Goal: Task Accomplishment & Management: Use online tool/utility

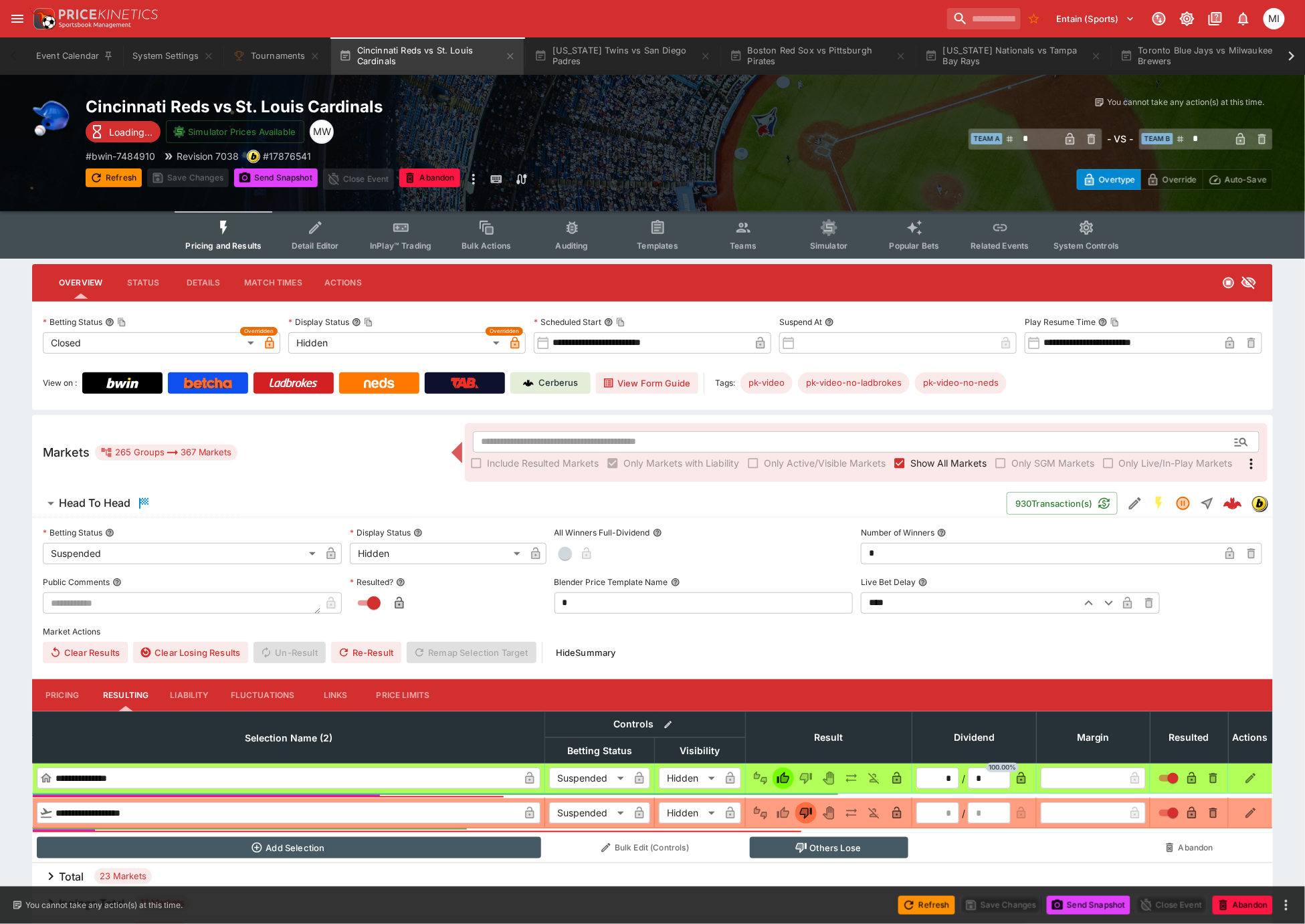
click at [927, 458] on span "Show All Markets" at bounding box center [949, 463] width 77 height 14
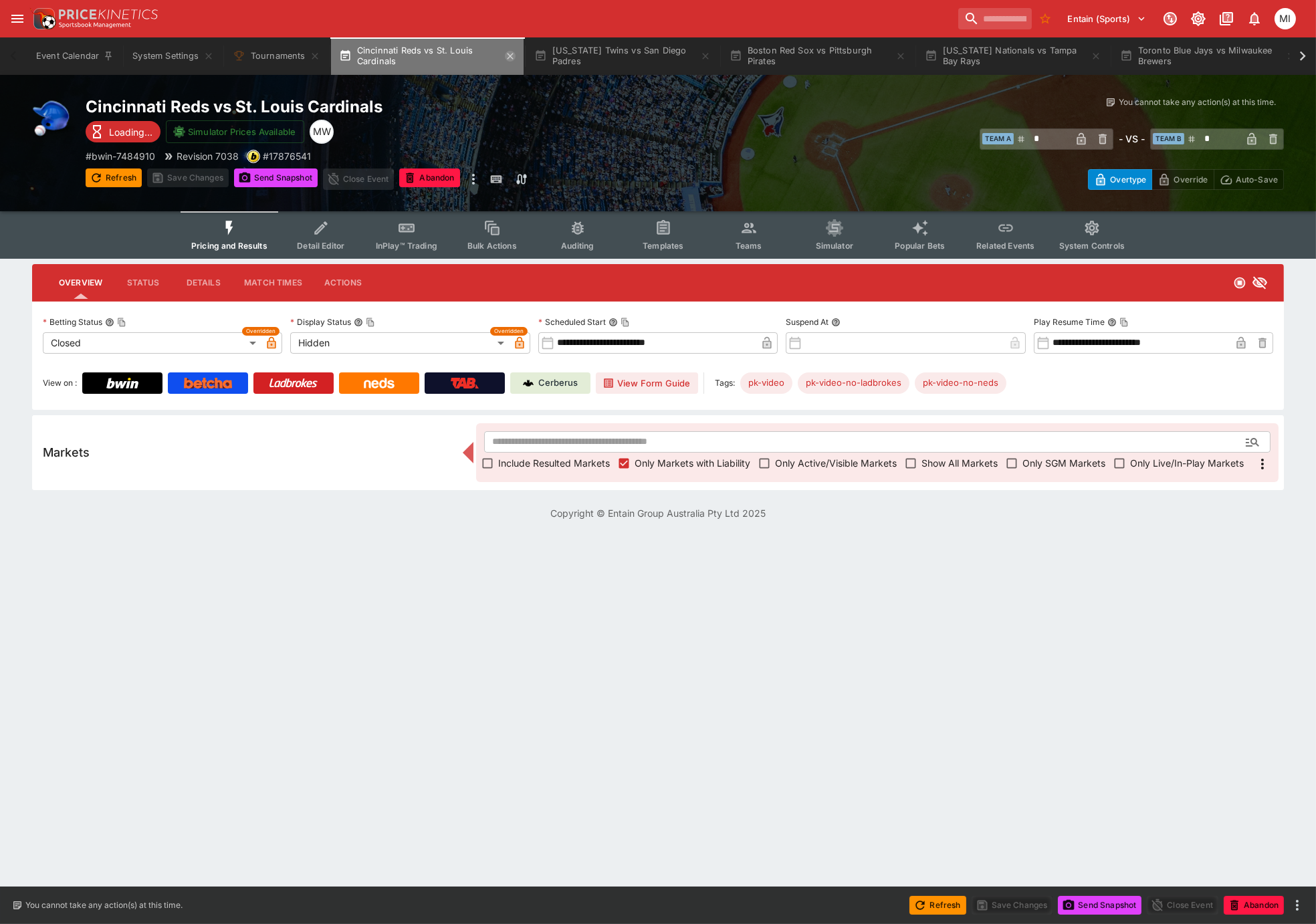
click at [512, 56] on icon "button" at bounding box center [511, 57] width 11 height 11
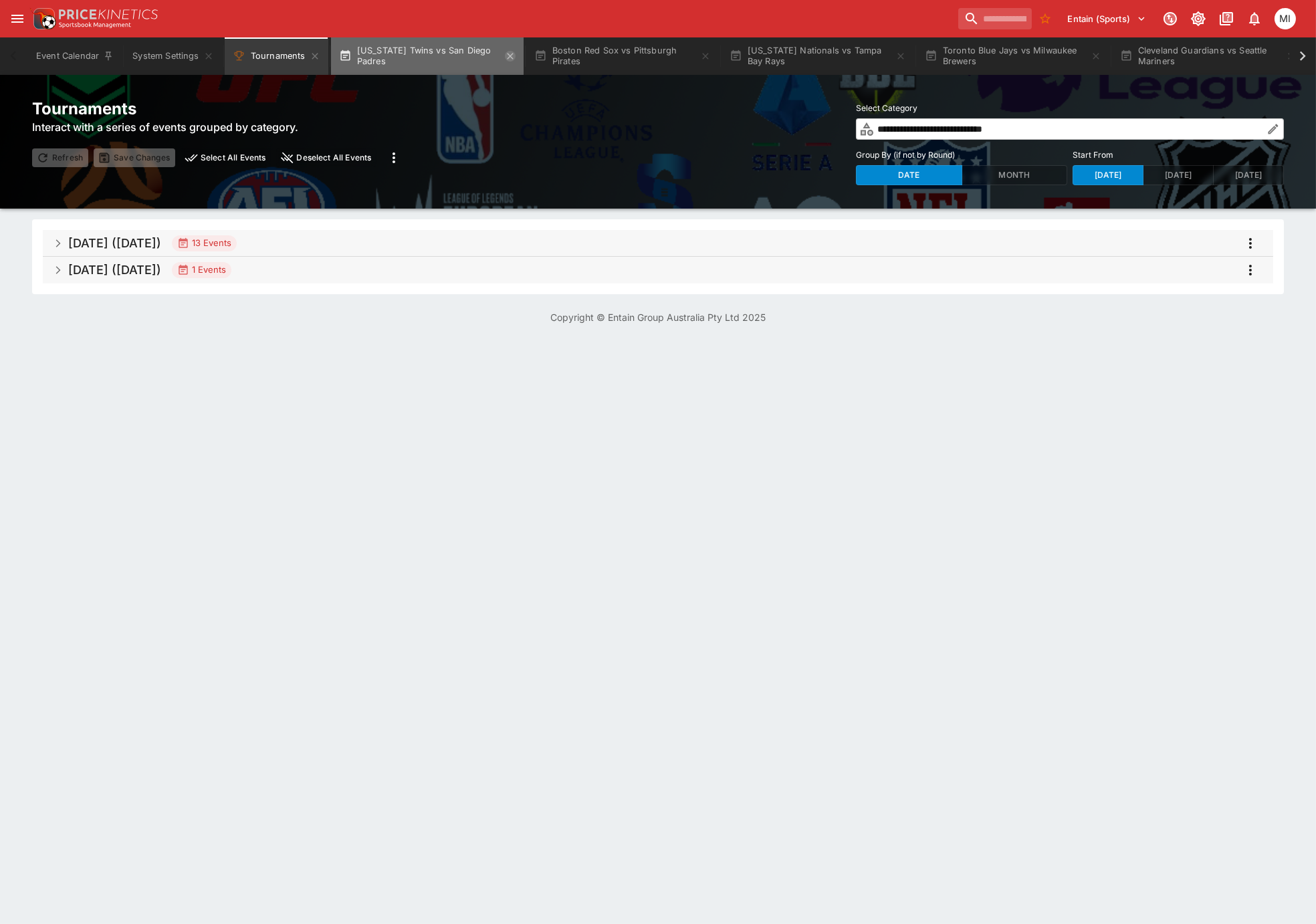
click at [512, 56] on icon "button" at bounding box center [511, 57] width 11 height 11
click at [512, 57] on icon "button" at bounding box center [511, 57] width 11 height 11
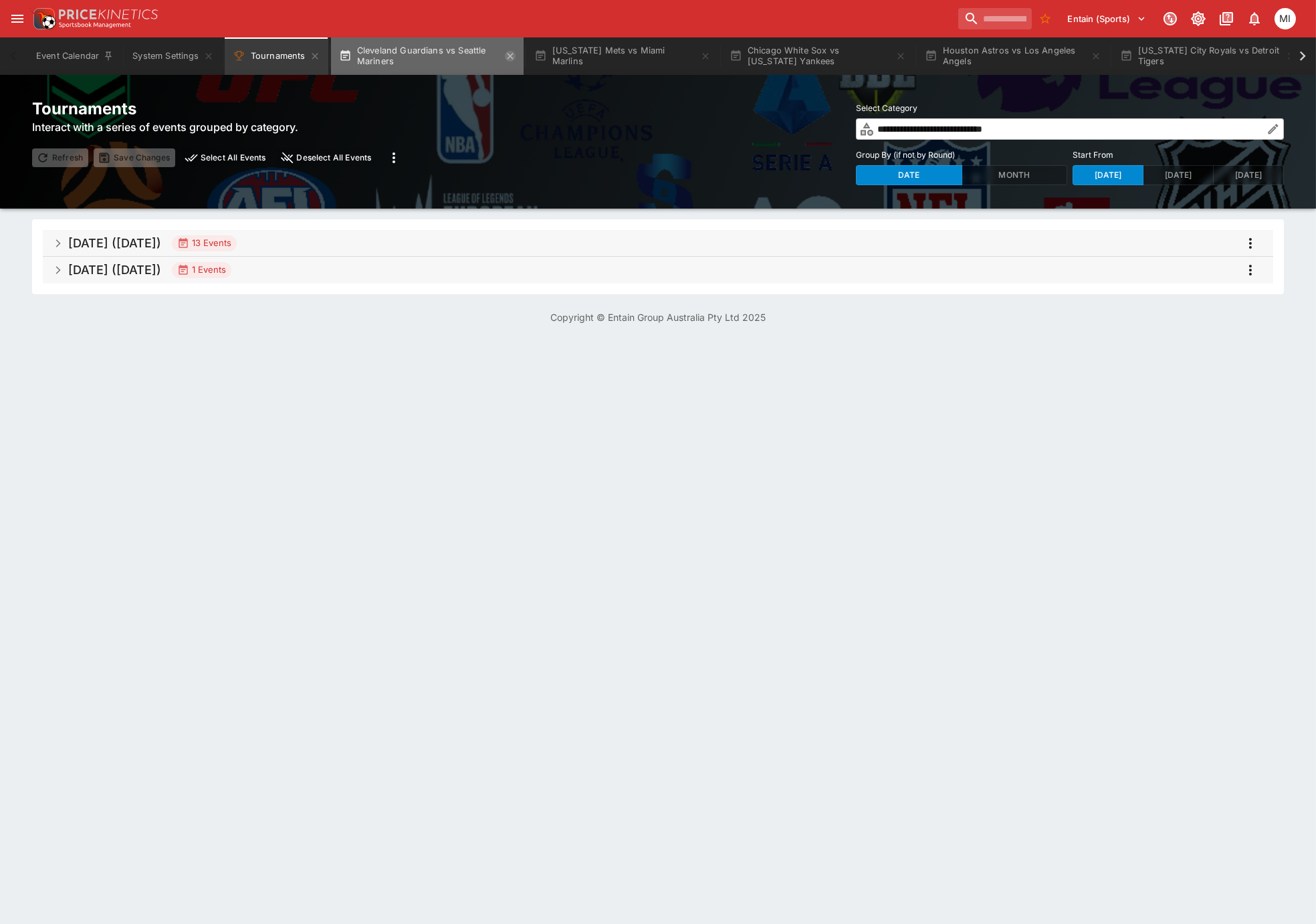
click at [526, 57] on button "New York Mets vs Miami Marlins" at bounding box center [622, 56] width 192 height 37
click at [511, 57] on button "New York Mets vs Miami Marlins" at bounding box center [426, 56] width 192 height 37
click at [508, 57] on button "New York Mets vs Miami Marlins" at bounding box center [426, 56] width 192 height 37
click at [506, 57] on button "New York Mets vs Miami Marlins" at bounding box center [426, 56] width 192 height 37
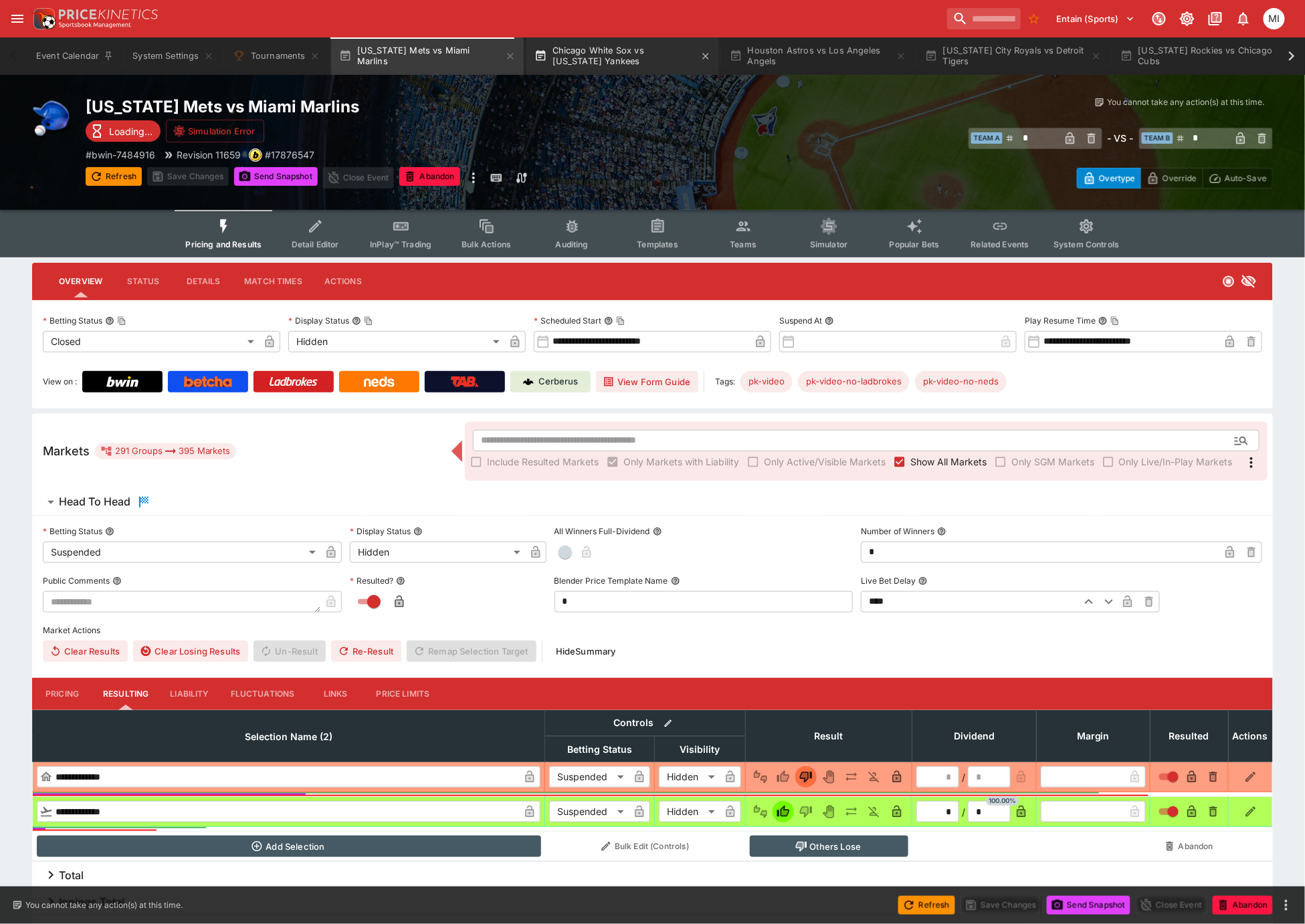
click at [505, 57] on icon "button" at bounding box center [511, 57] width 11 height 11
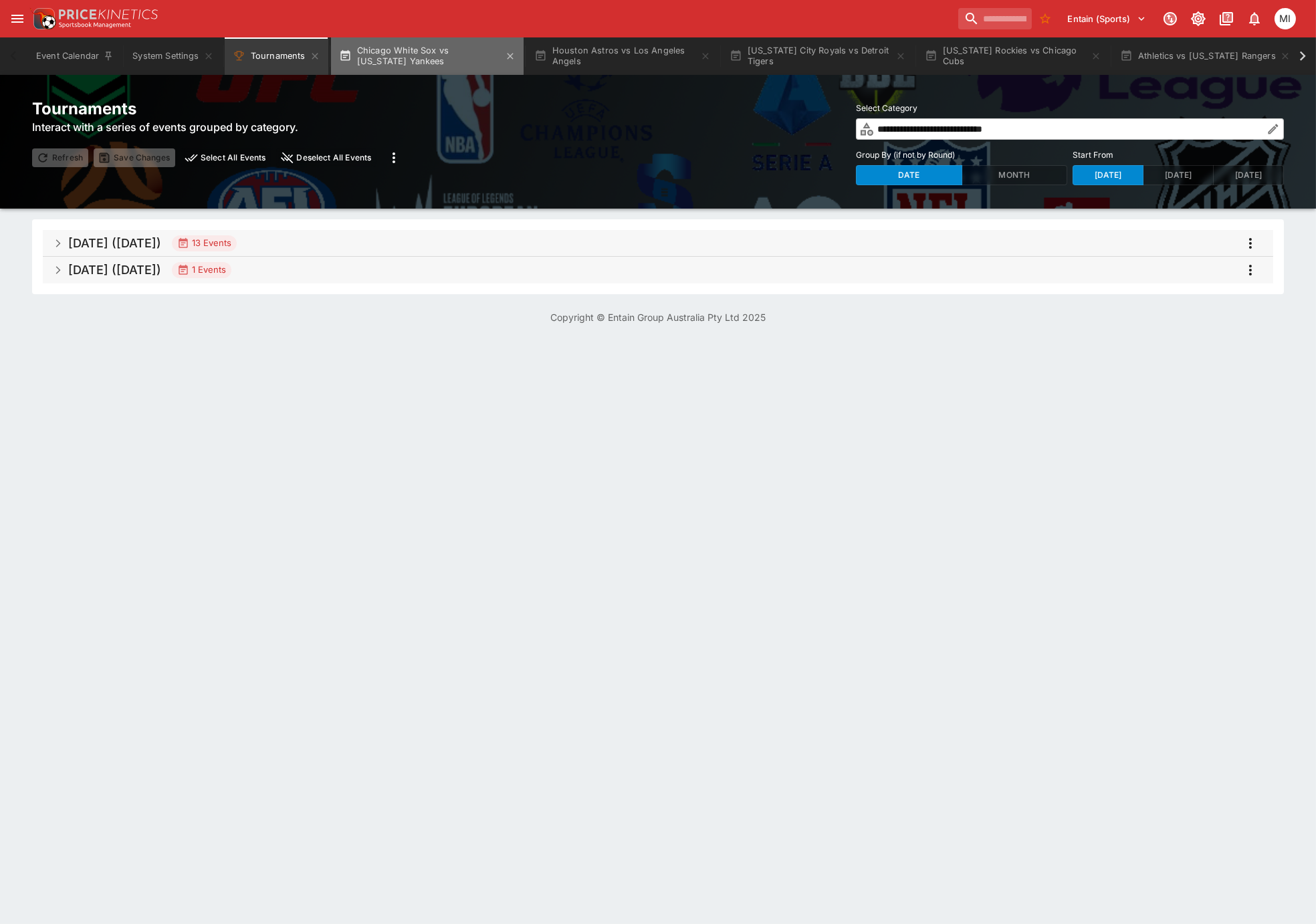
click at [504, 57] on button "Chicago White Sox vs New York Yankees" at bounding box center [426, 56] width 192 height 37
click at [508, 57] on icon "button" at bounding box center [511, 57] width 11 height 11
click at [700, 57] on icon "button" at bounding box center [706, 57] width 11 height 11
click at [895, 57] on icon "button" at bounding box center [901, 57] width 11 height 11
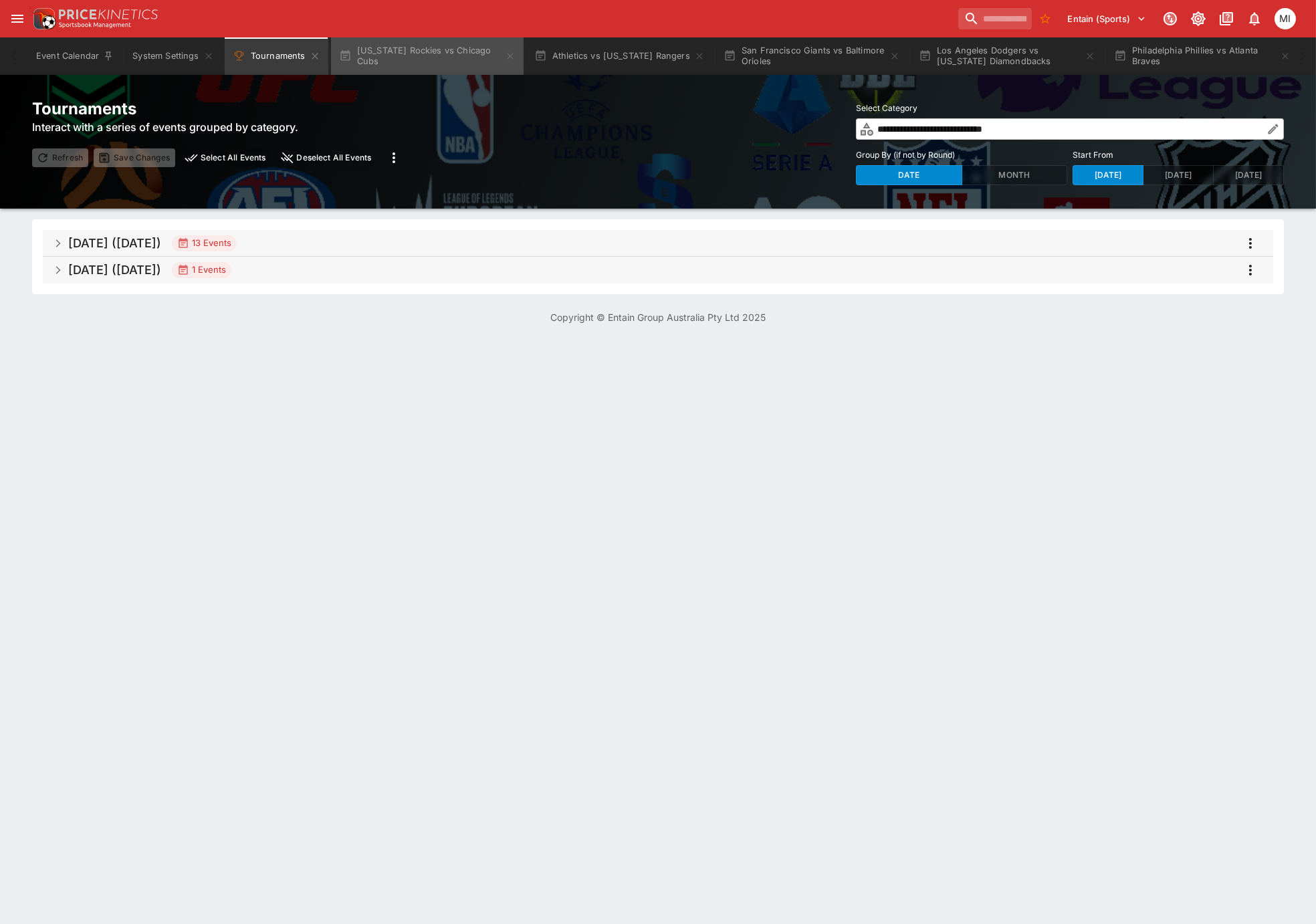
click at [508, 57] on icon "button" at bounding box center [511, 57] width 11 height 11
click at [499, 58] on icon "button" at bounding box center [504, 57] width 11 height 11
click at [513, 56] on icon "button" at bounding box center [511, 57] width 11 height 11
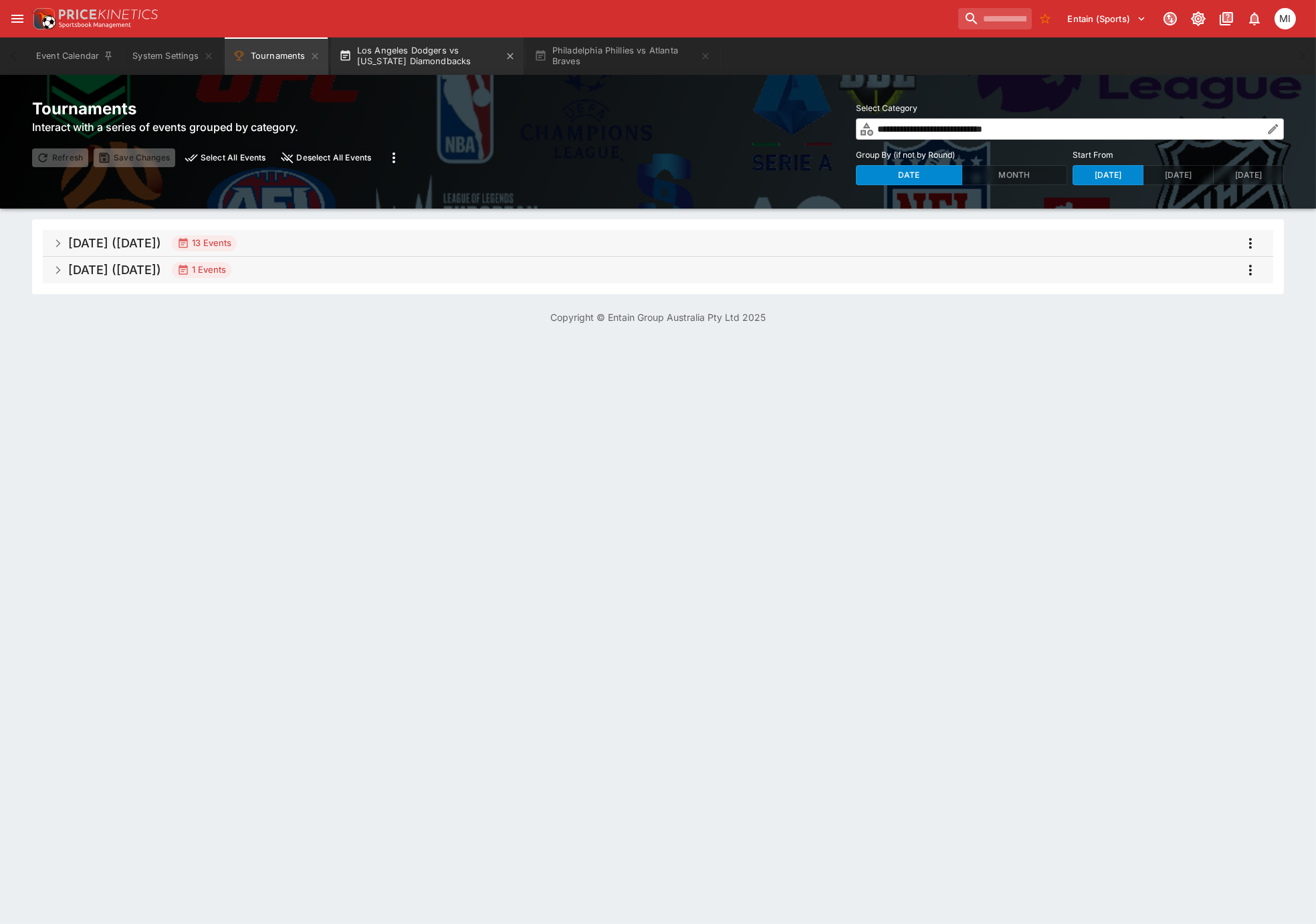
click at [456, 56] on button "Los Angeles Dodgers vs Arizona Diamondbacks" at bounding box center [426, 56] width 192 height 37
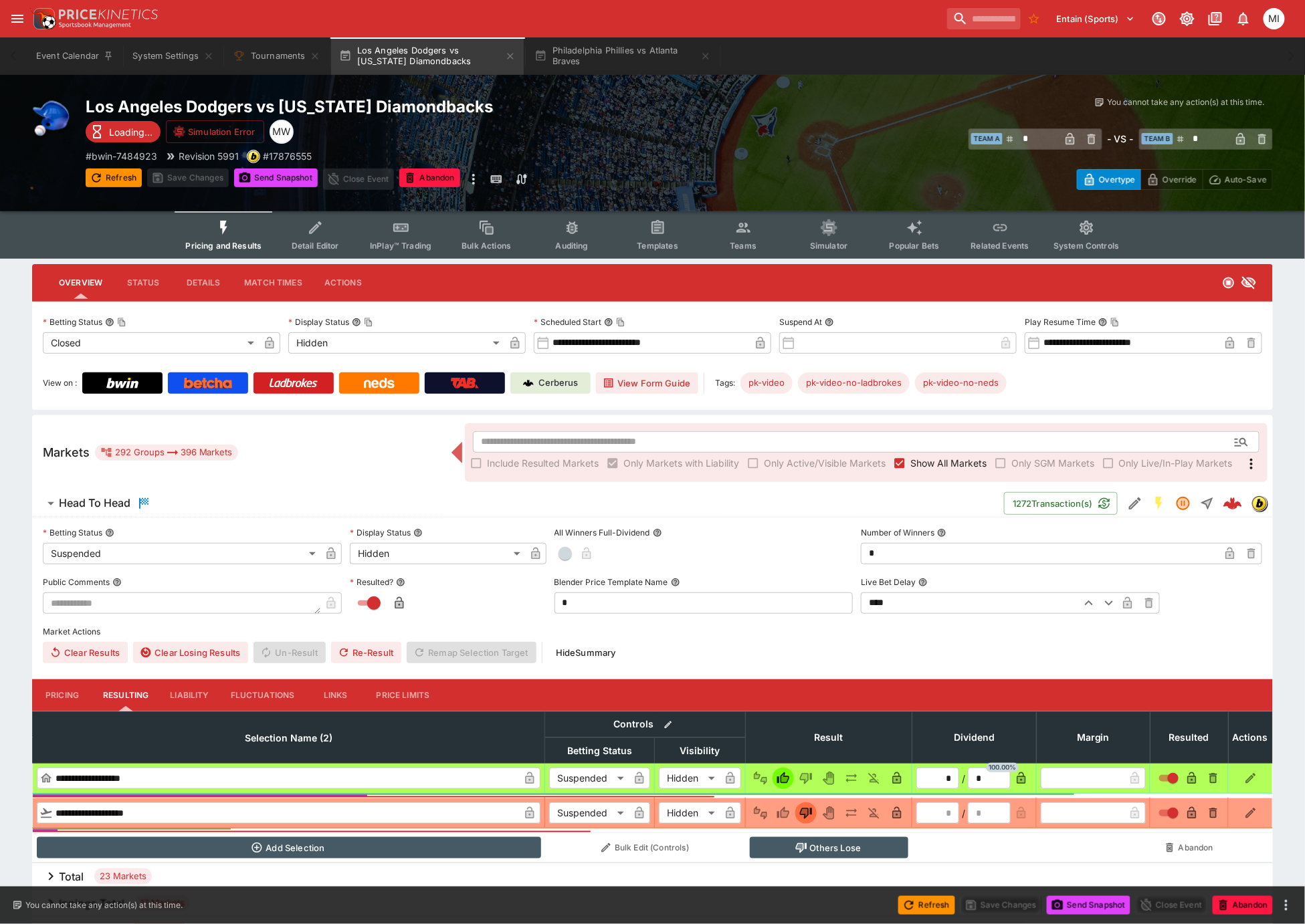
click at [938, 464] on span "Show All Markets" at bounding box center [949, 463] width 77 height 14
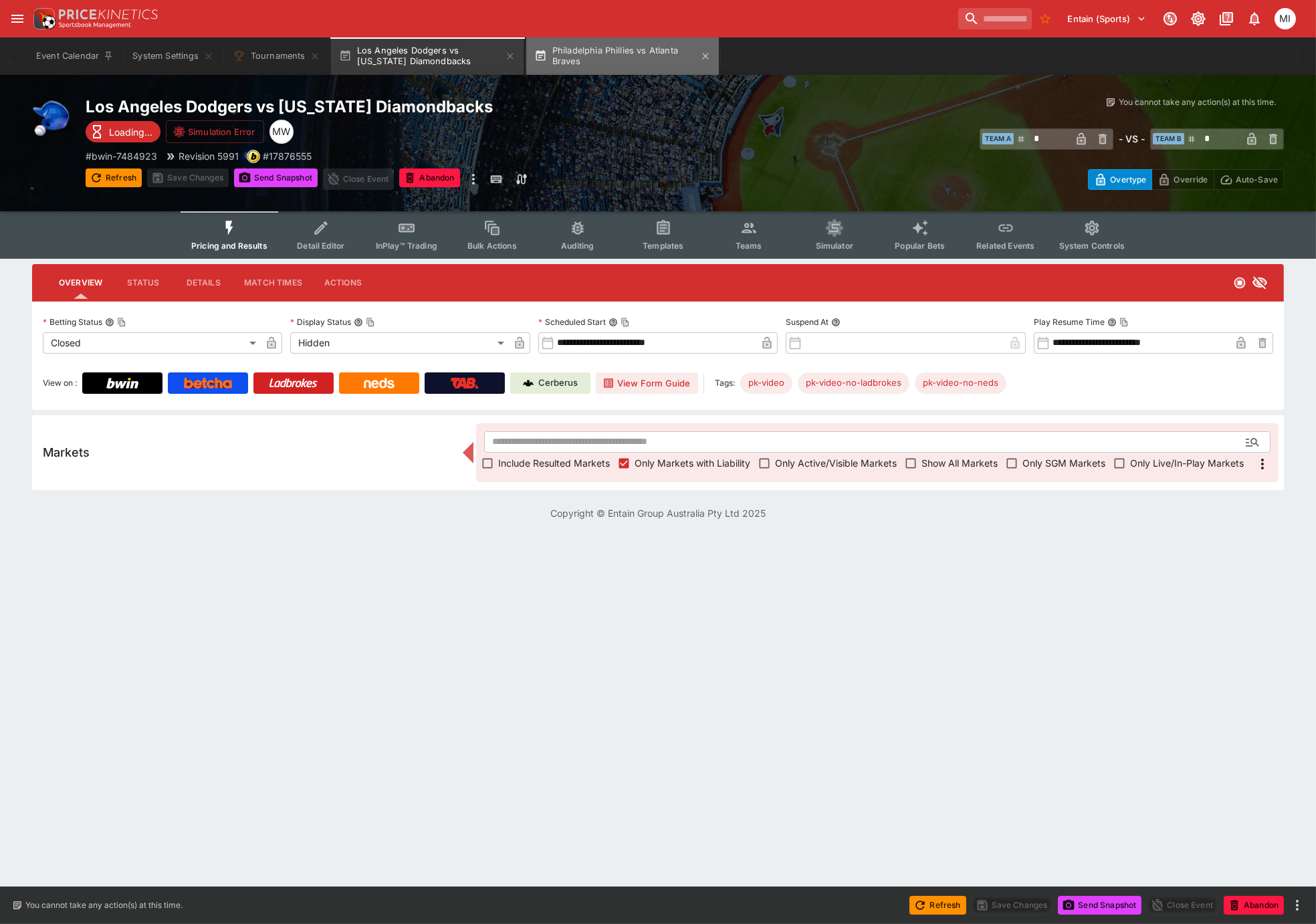
click at [611, 48] on button "Philadelphia Phillies vs Atlanta Braves" at bounding box center [622, 56] width 192 height 37
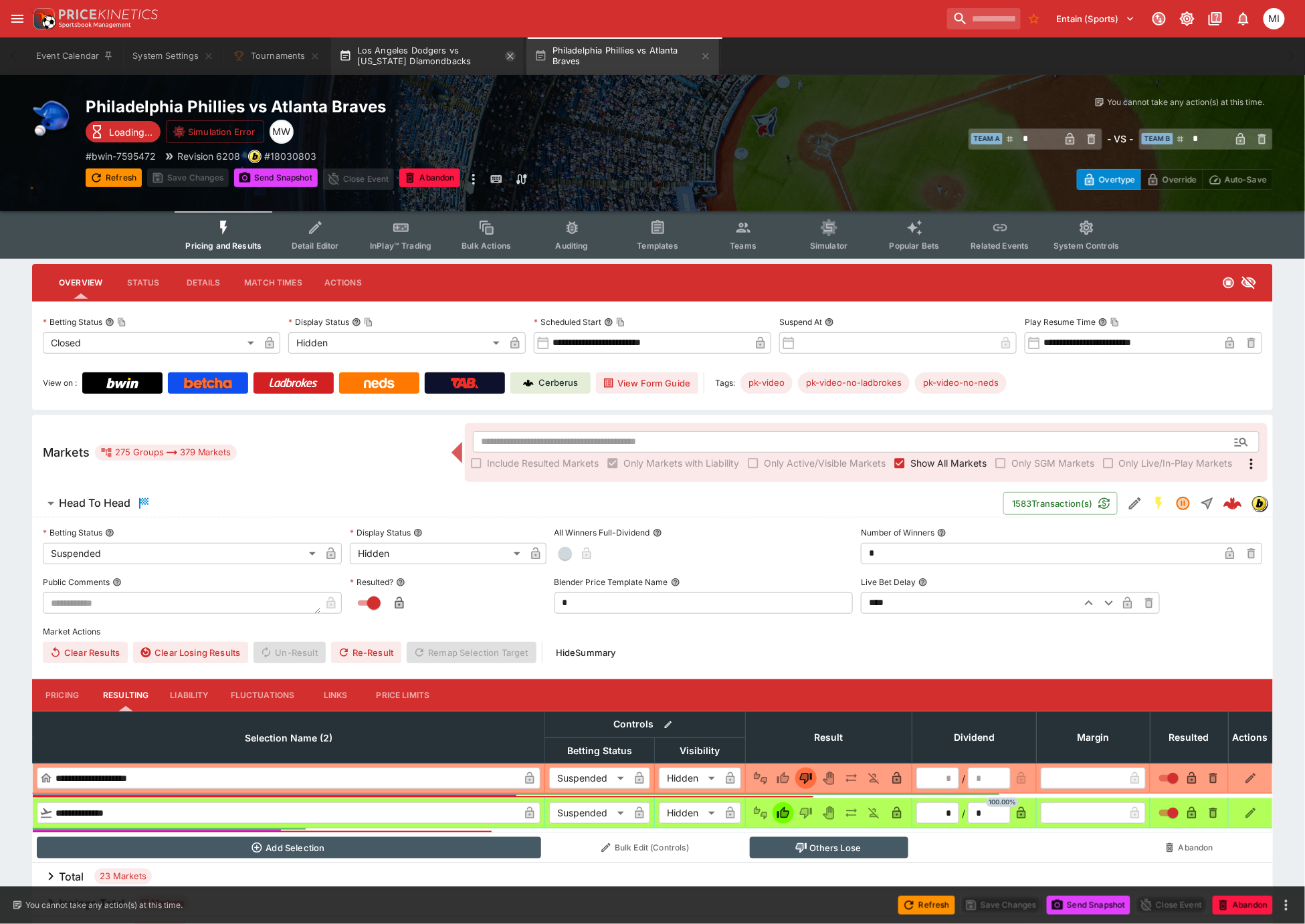
click at [510, 56] on icon "button" at bounding box center [511, 57] width 11 height 11
click at [950, 458] on span "Show All Markets" at bounding box center [949, 463] width 77 height 14
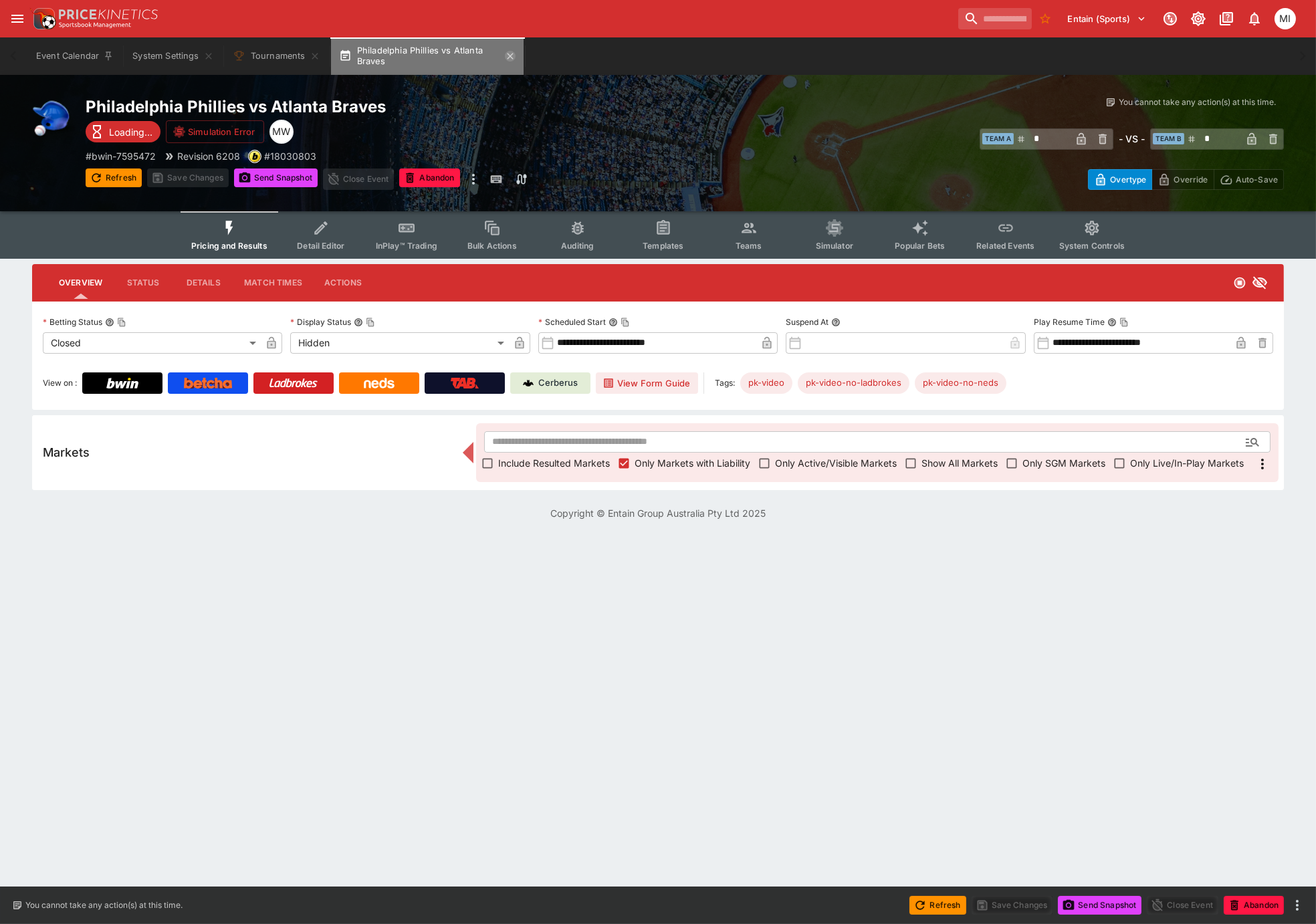
click at [511, 58] on icon "button" at bounding box center [511, 57] width 11 height 11
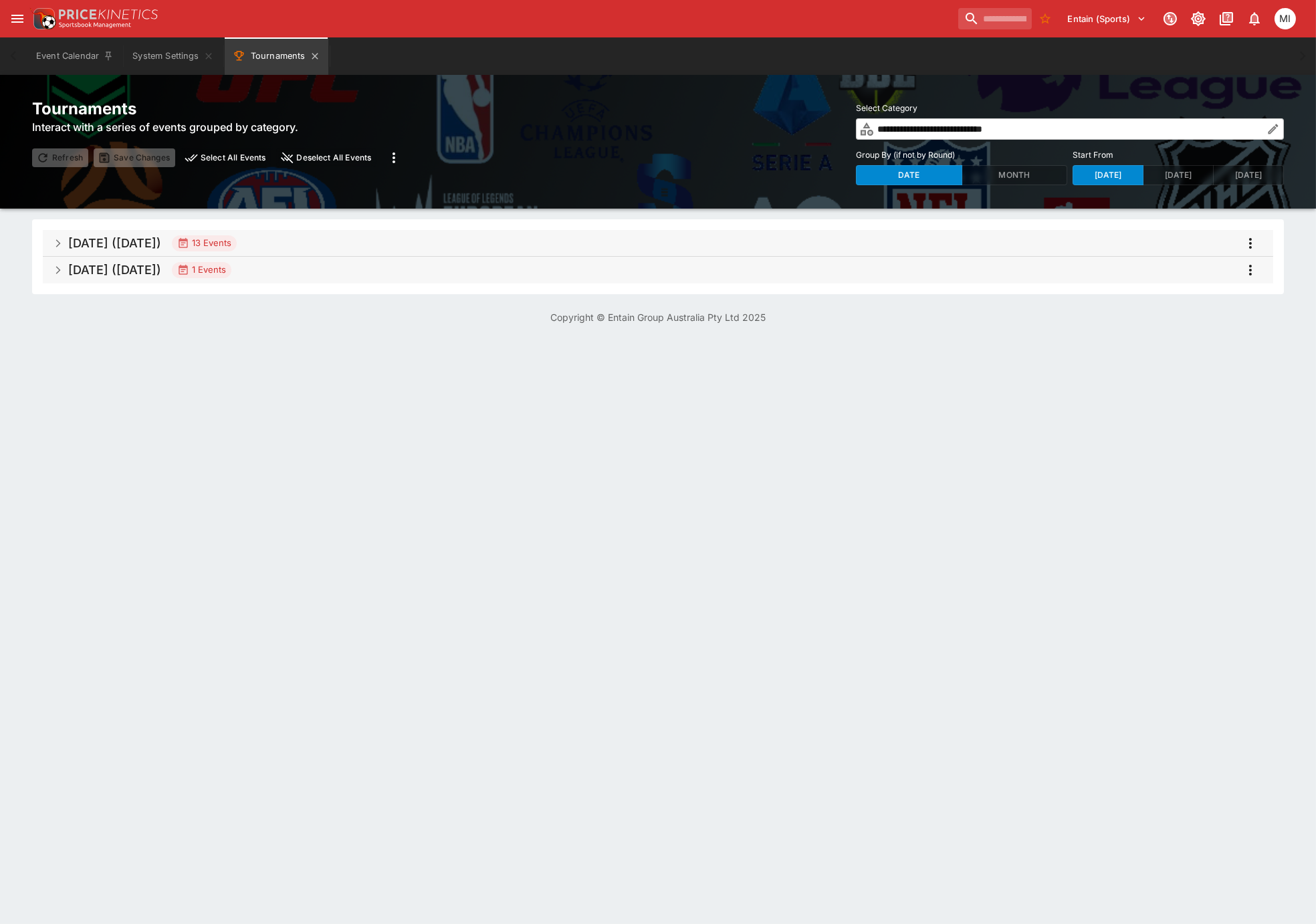
click at [261, 62] on button "Tournaments" at bounding box center [276, 56] width 103 height 37
click at [375, 240] on span "[DATE] ([DATE]) 13 Events" at bounding box center [665, 243] width 1194 height 24
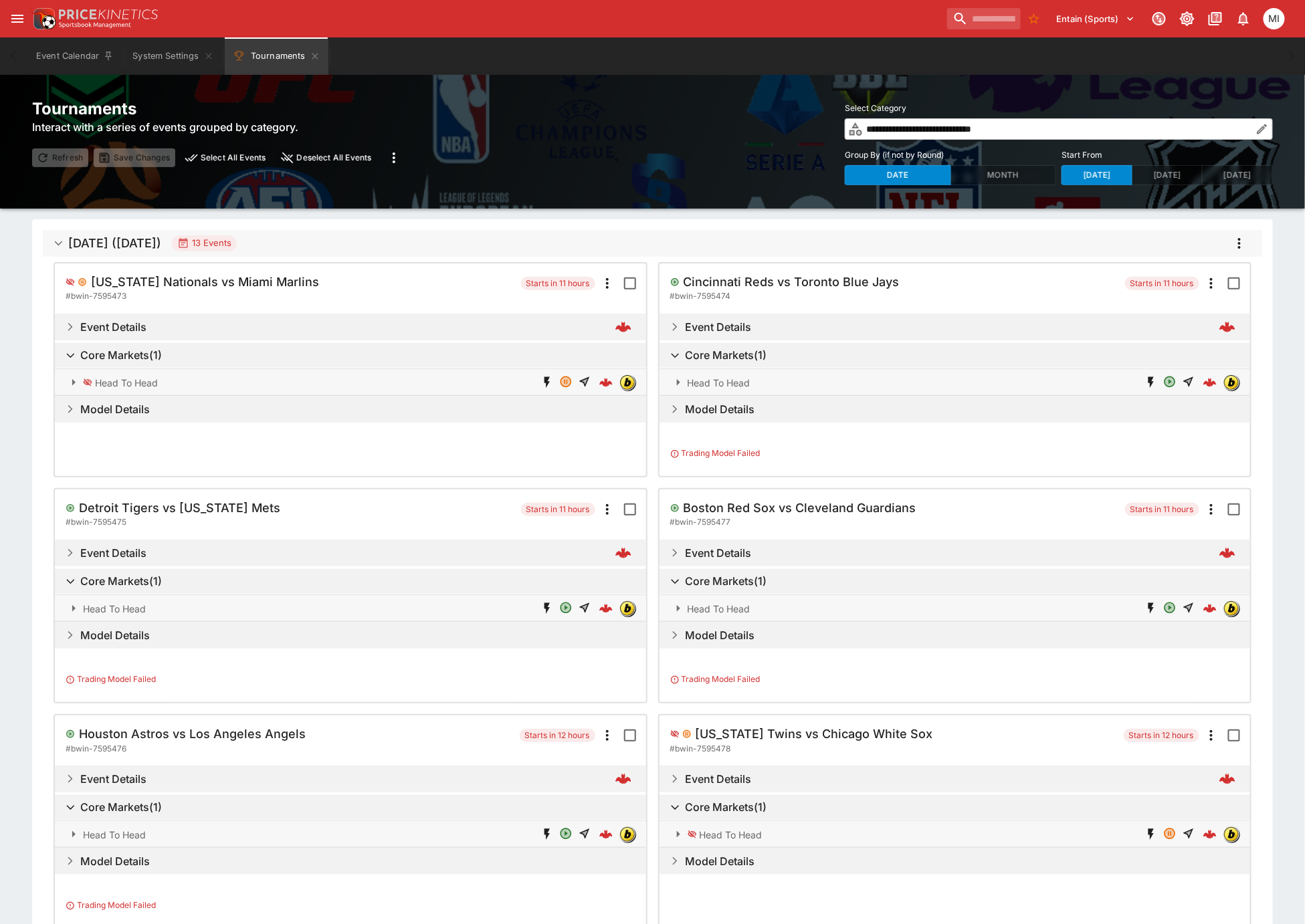
click at [1241, 246] on icon "more" at bounding box center [1240, 243] width 16 height 16
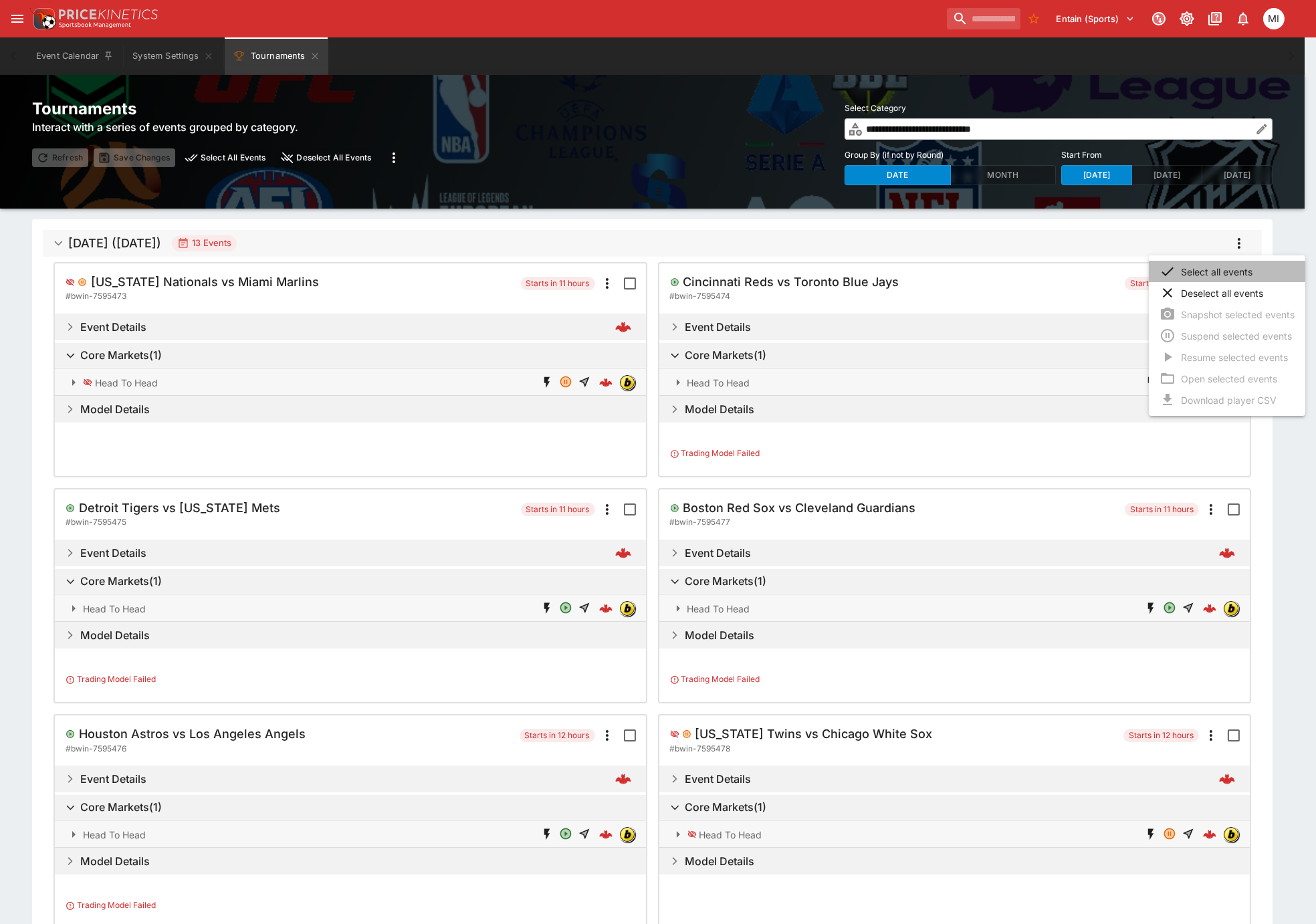
click at [1222, 263] on li "Select all events" at bounding box center [1226, 271] width 156 height 21
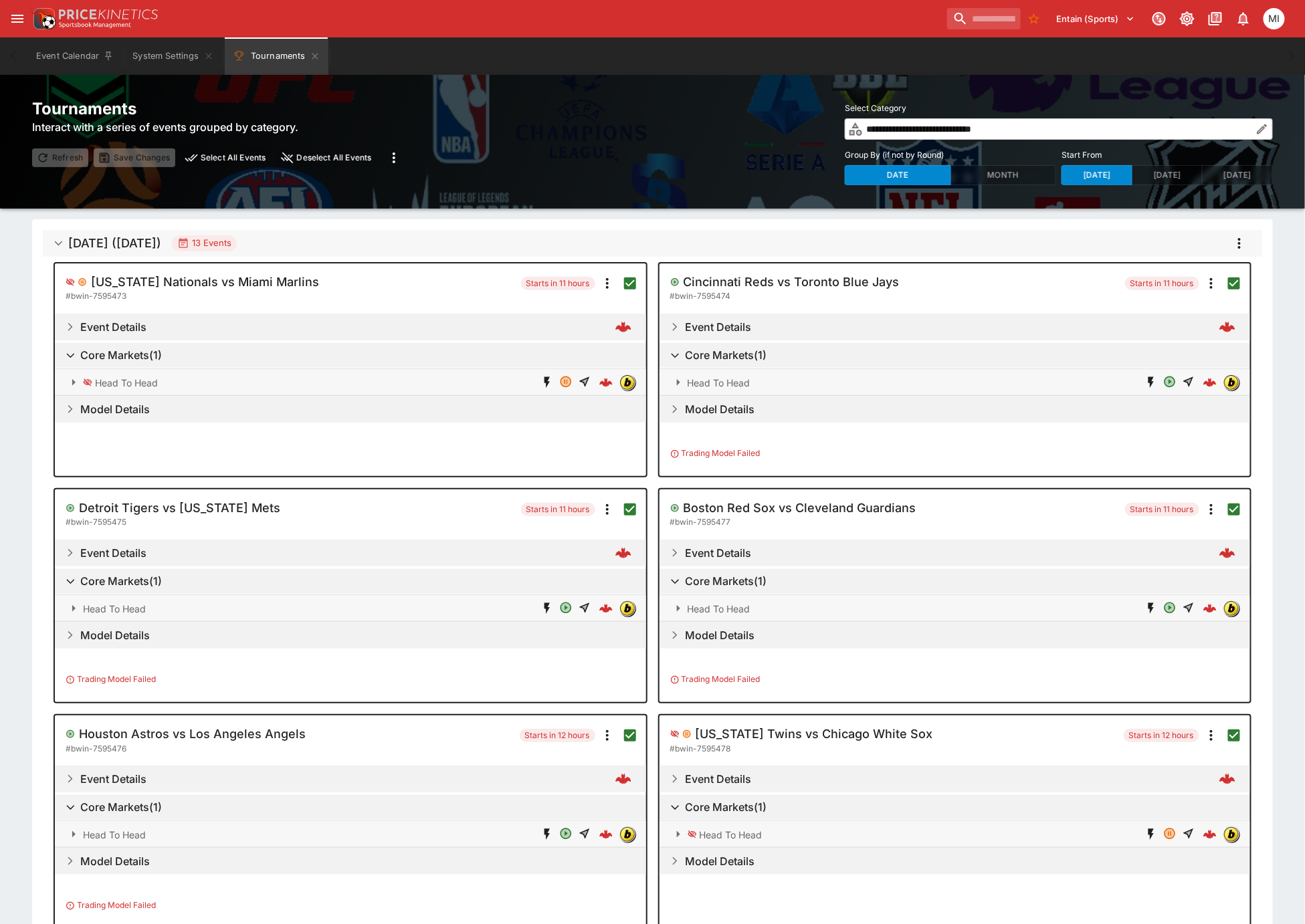
click at [1240, 249] on icon "more" at bounding box center [1240, 243] width 16 height 16
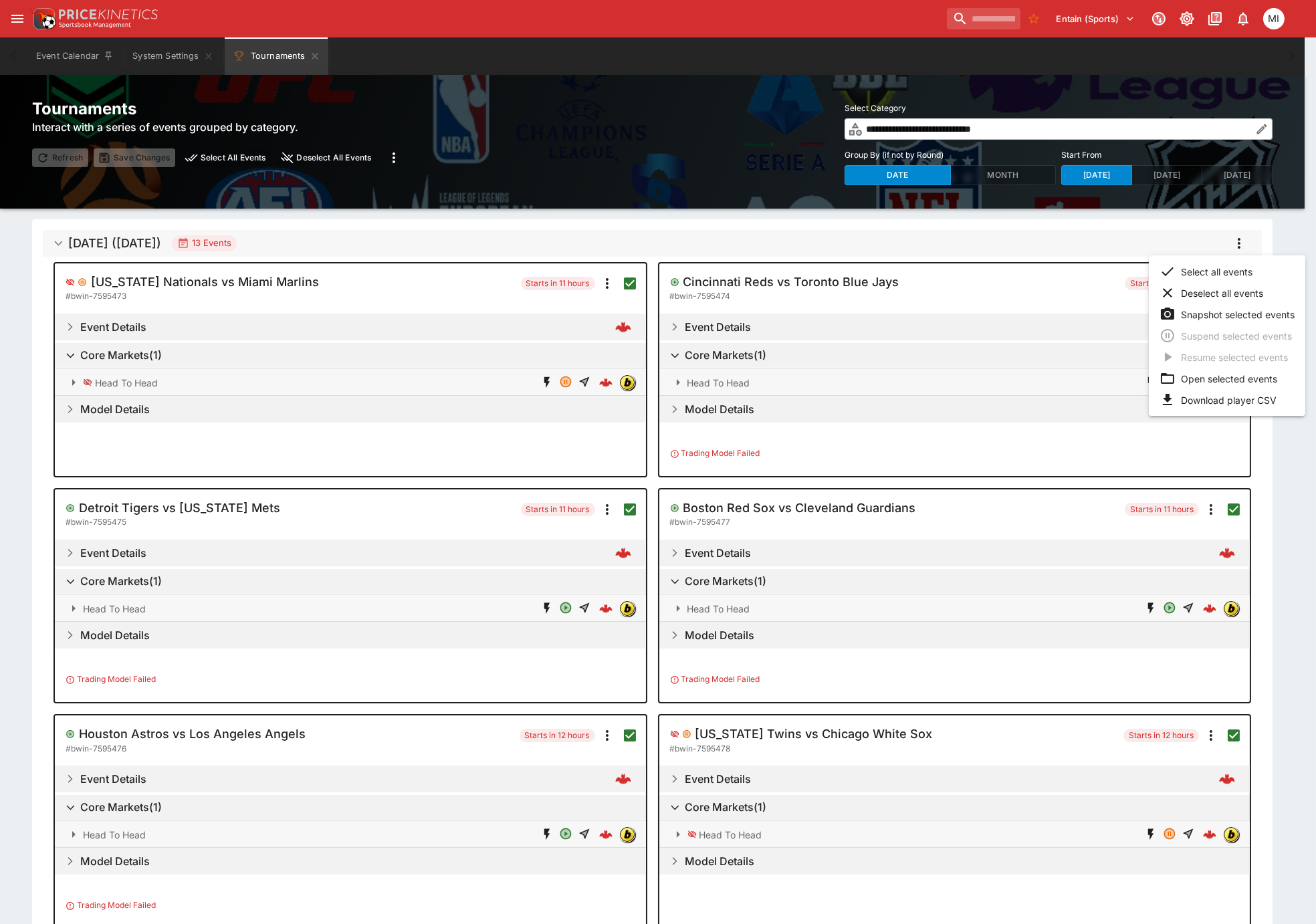
click at [1210, 378] on li "Open selected events" at bounding box center [1226, 378] width 156 height 21
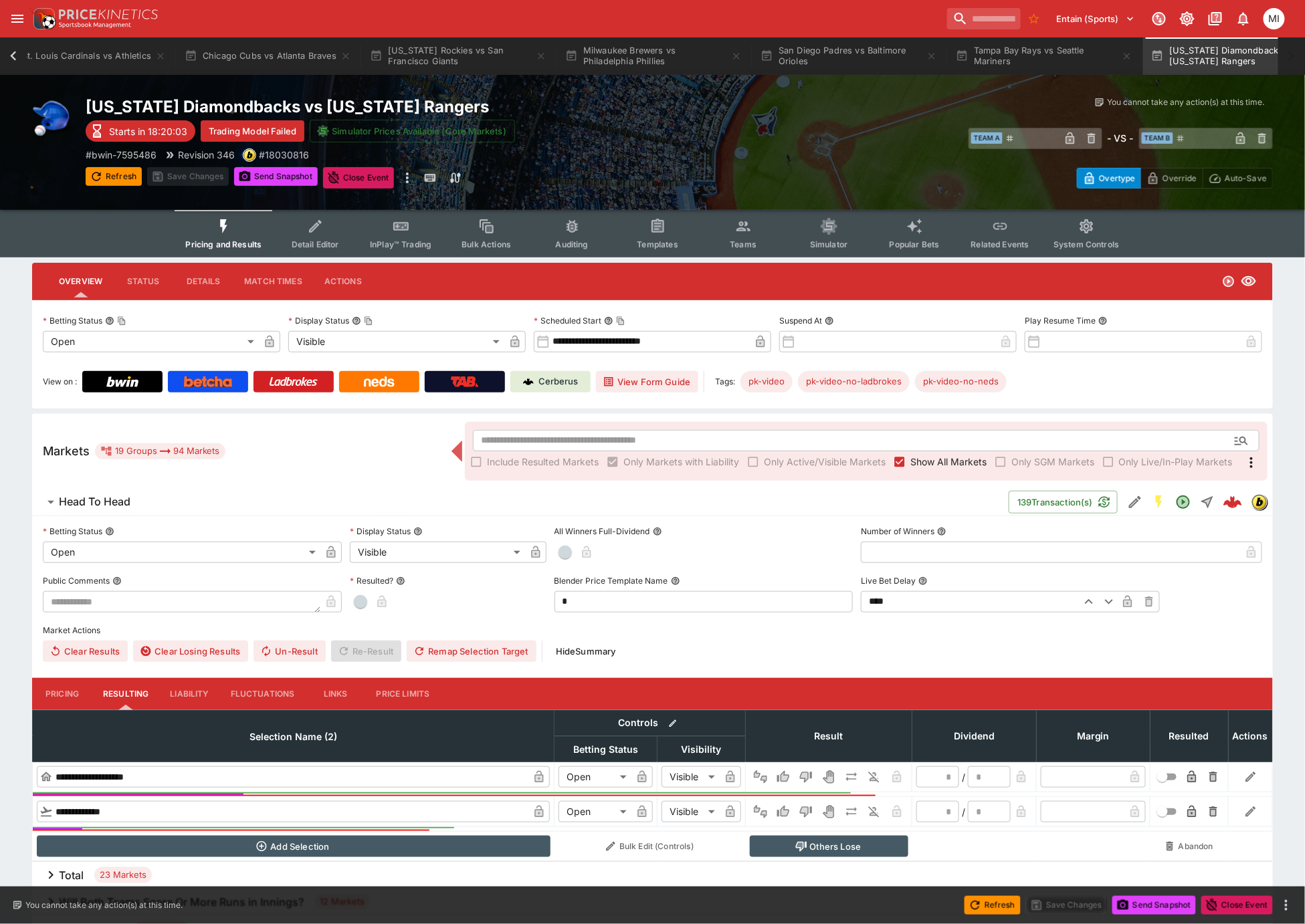
scroll to position [0, 1569]
click at [12, 56] on icon at bounding box center [13, 56] width 19 height 19
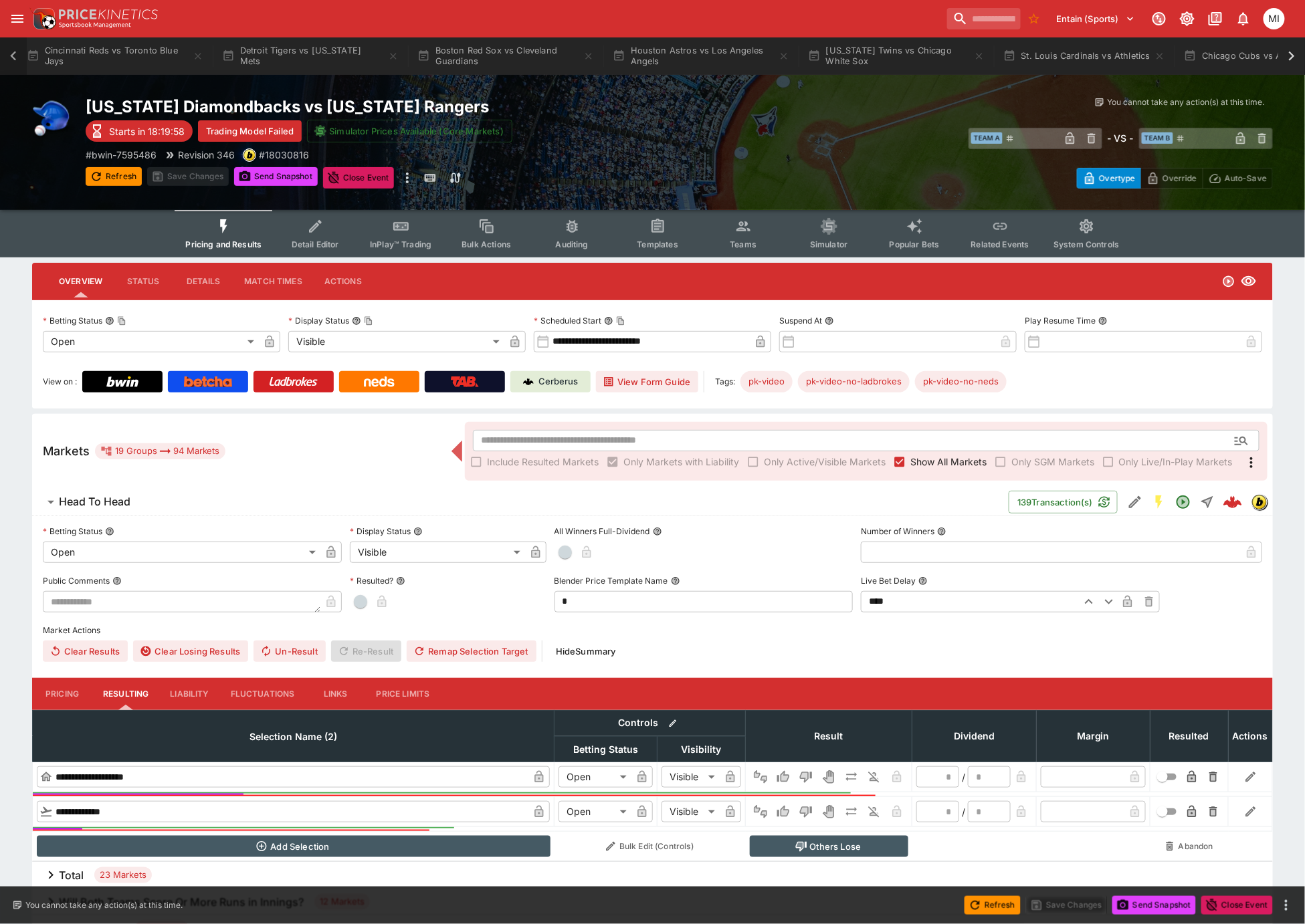
click at [12, 56] on icon at bounding box center [13, 56] width 19 height 19
click at [375, 49] on button "Washington Nationals vs Miami Marlins" at bounding box center [427, 56] width 192 height 37
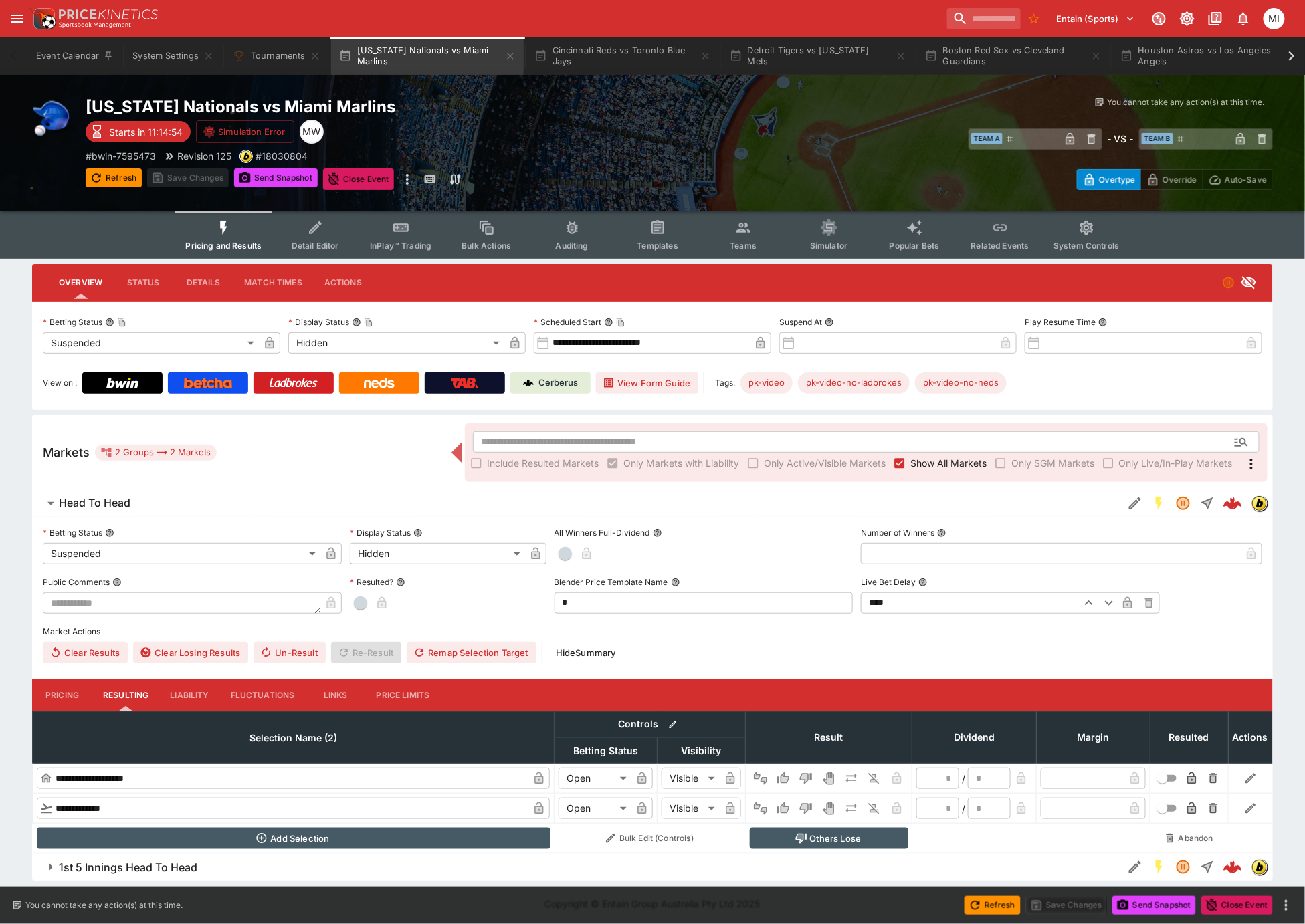
click at [1289, 54] on icon at bounding box center [1291, 56] width 19 height 19
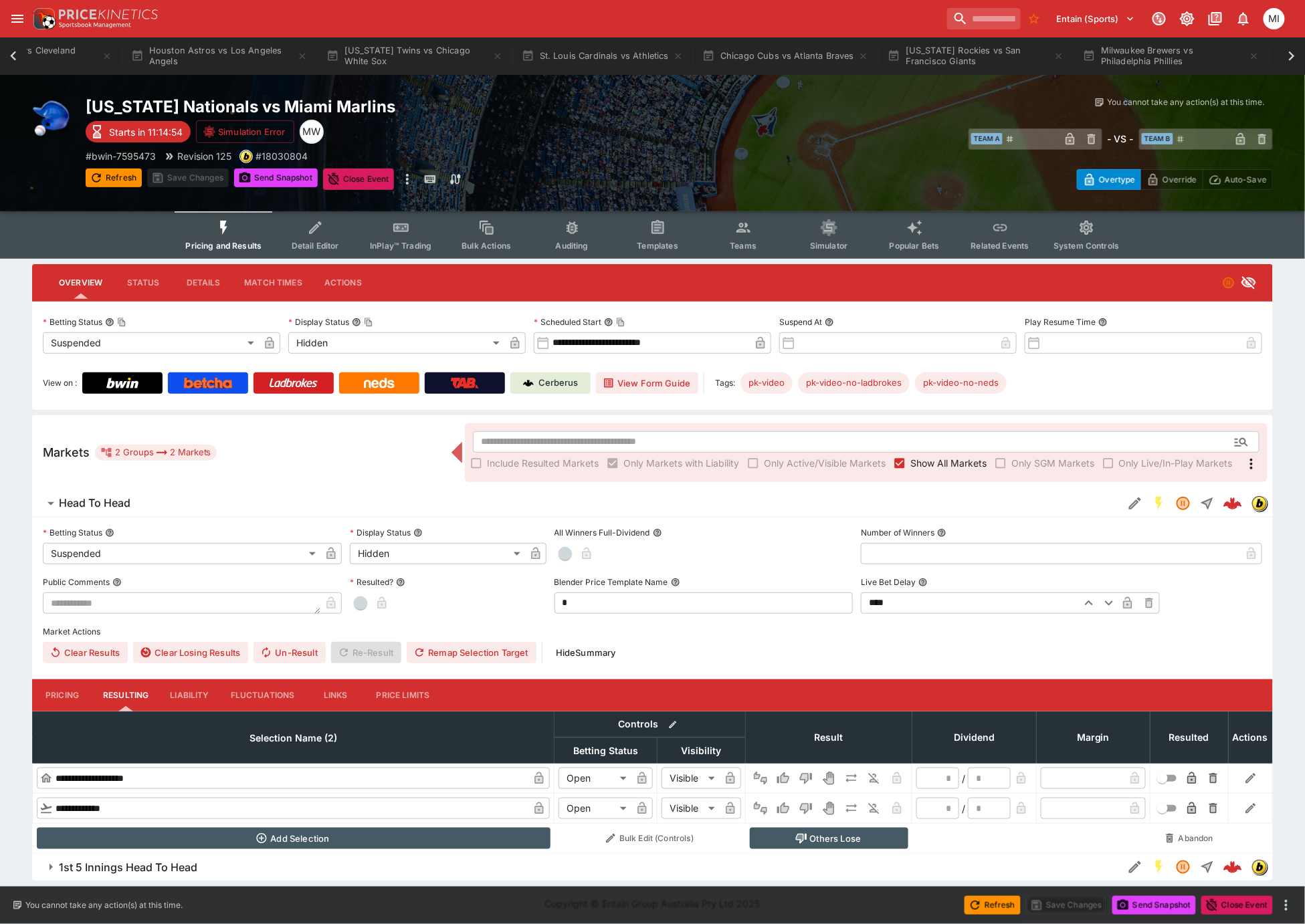
scroll to position [0, 1061]
click at [1285, 63] on icon at bounding box center [1291, 56] width 19 height 19
click at [17, 49] on icon at bounding box center [13, 56] width 19 height 19
click at [13, 57] on icon at bounding box center [13, 56] width 19 height 19
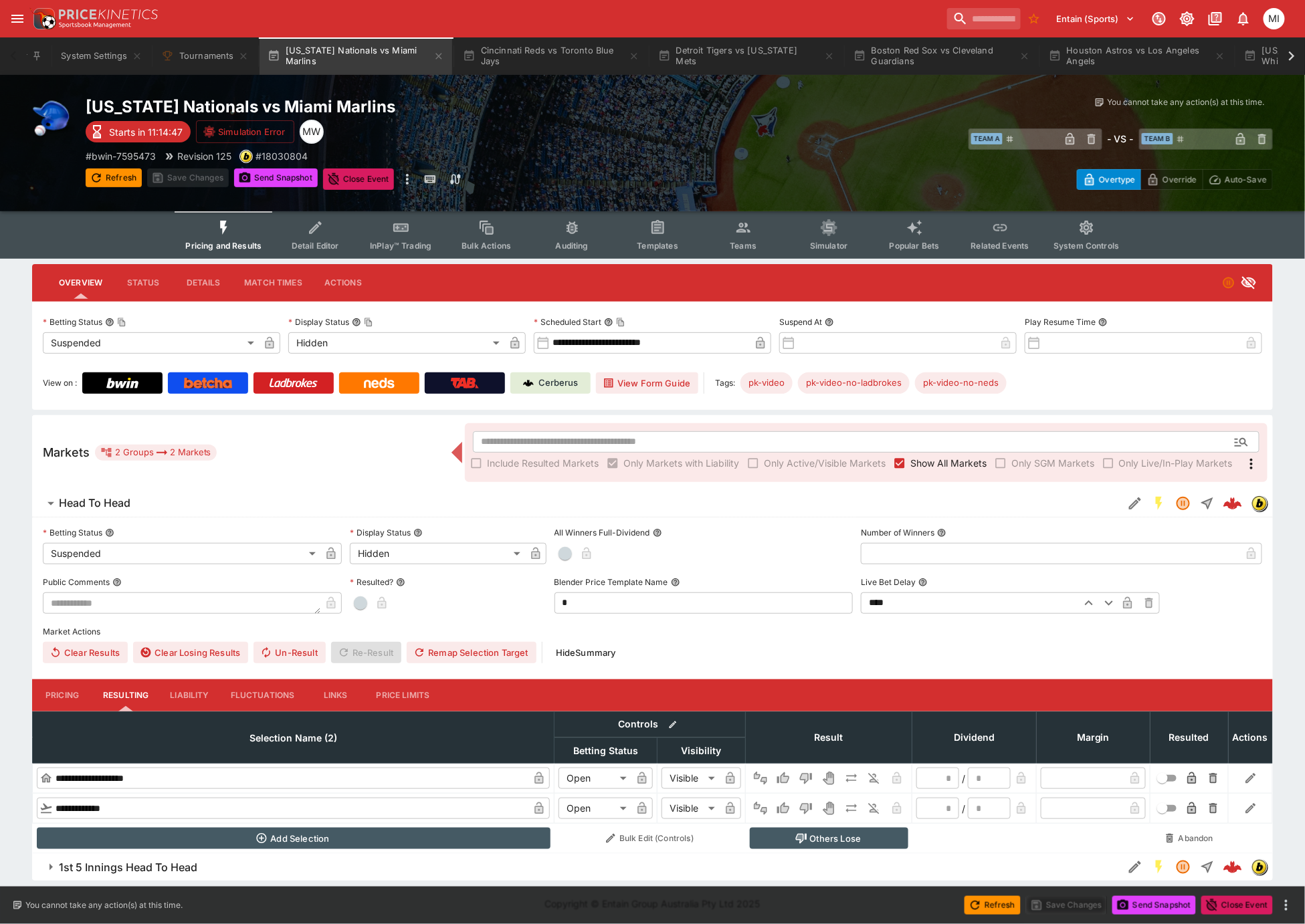
scroll to position [0, 0]
click at [392, 50] on button "Washington Nationals vs Miami Marlins" at bounding box center [427, 56] width 192 height 37
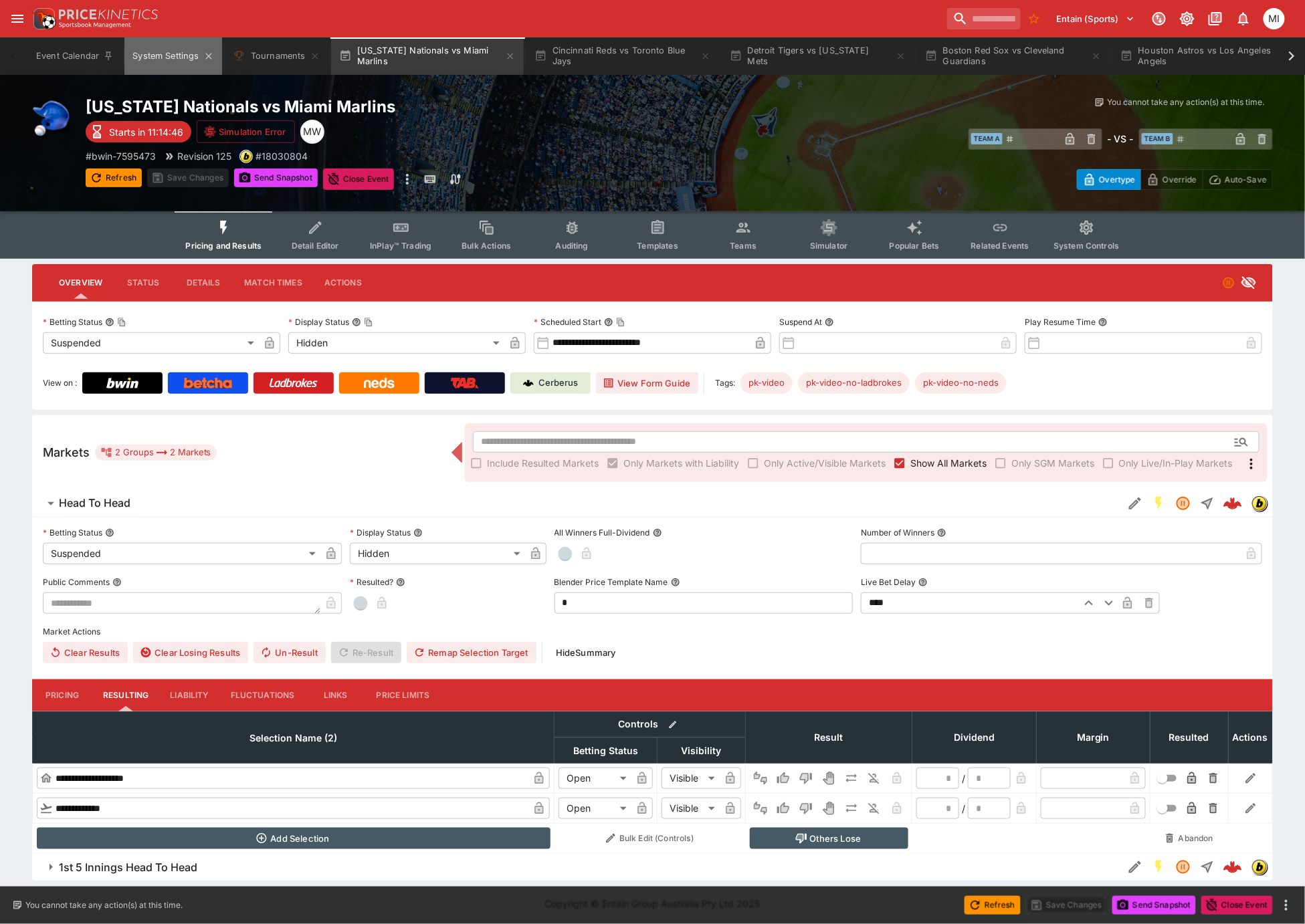
click at [152, 61] on button "System Settings" at bounding box center [173, 56] width 97 height 37
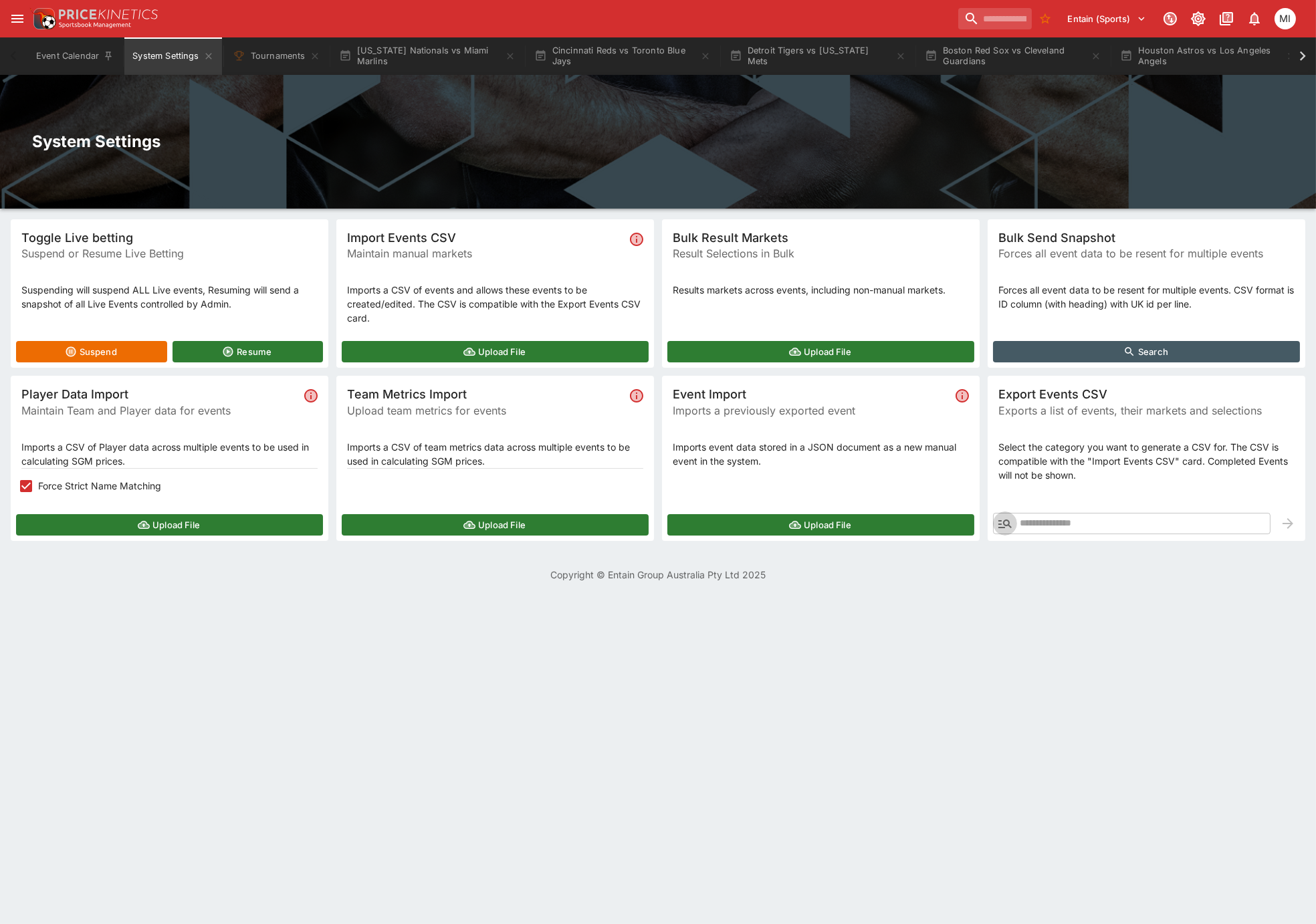
click at [1002, 522] on icon "button" at bounding box center [1005, 523] width 16 height 16
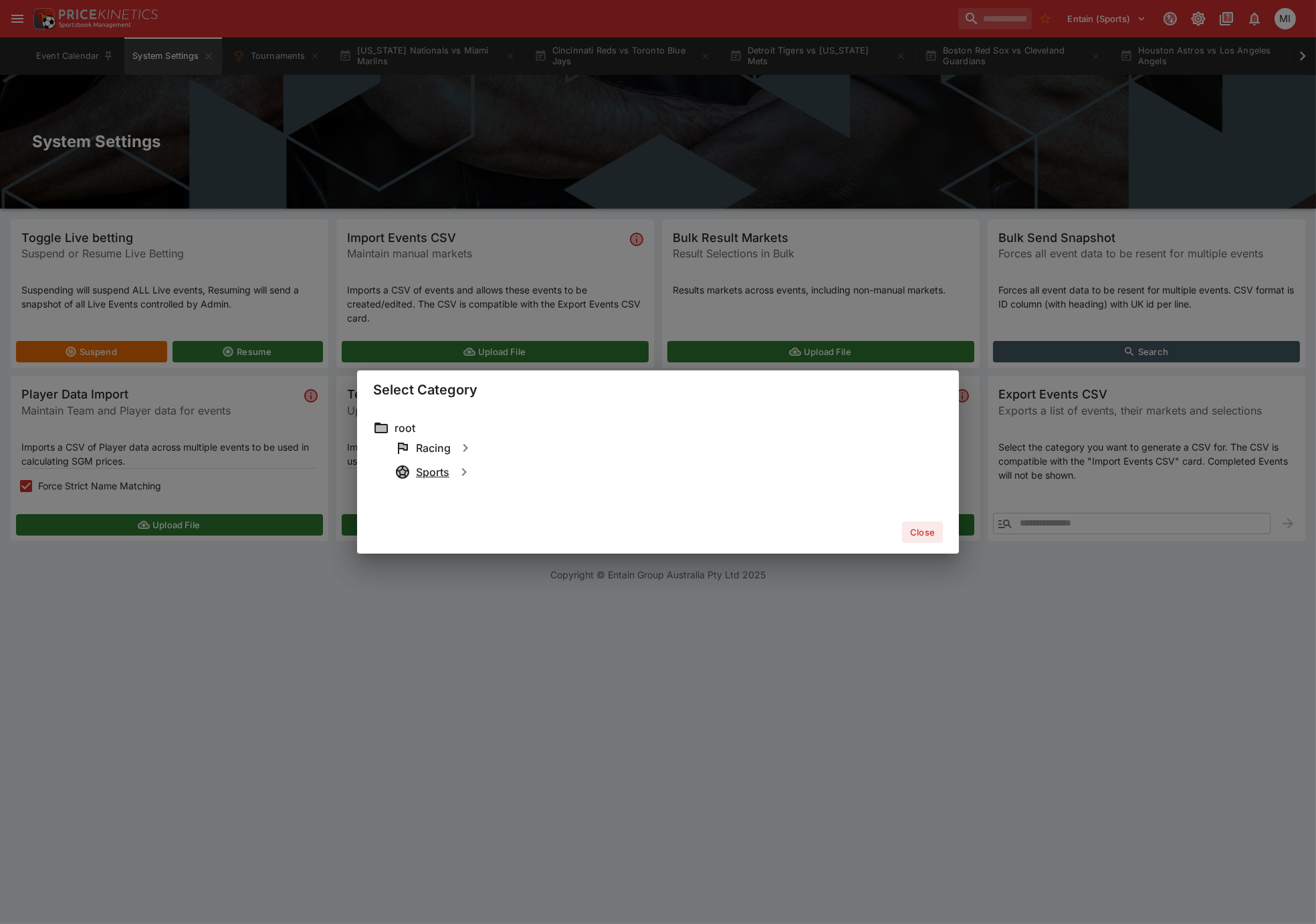
click at [435, 471] on h6 "Sports" at bounding box center [433, 472] width 34 height 14
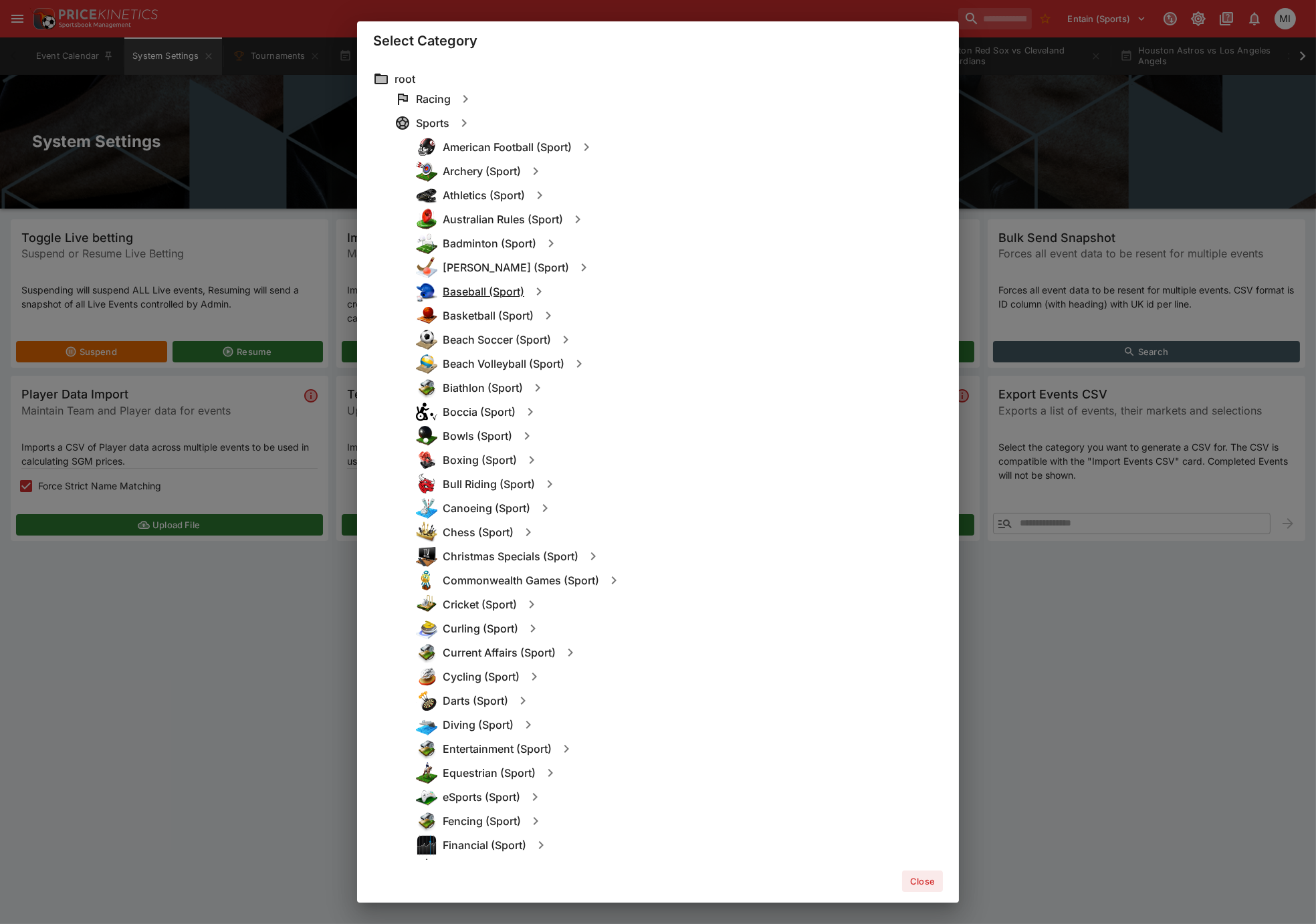
click at [466, 291] on h6 "Baseball (Sport)" at bounding box center [483, 291] width 81 height 14
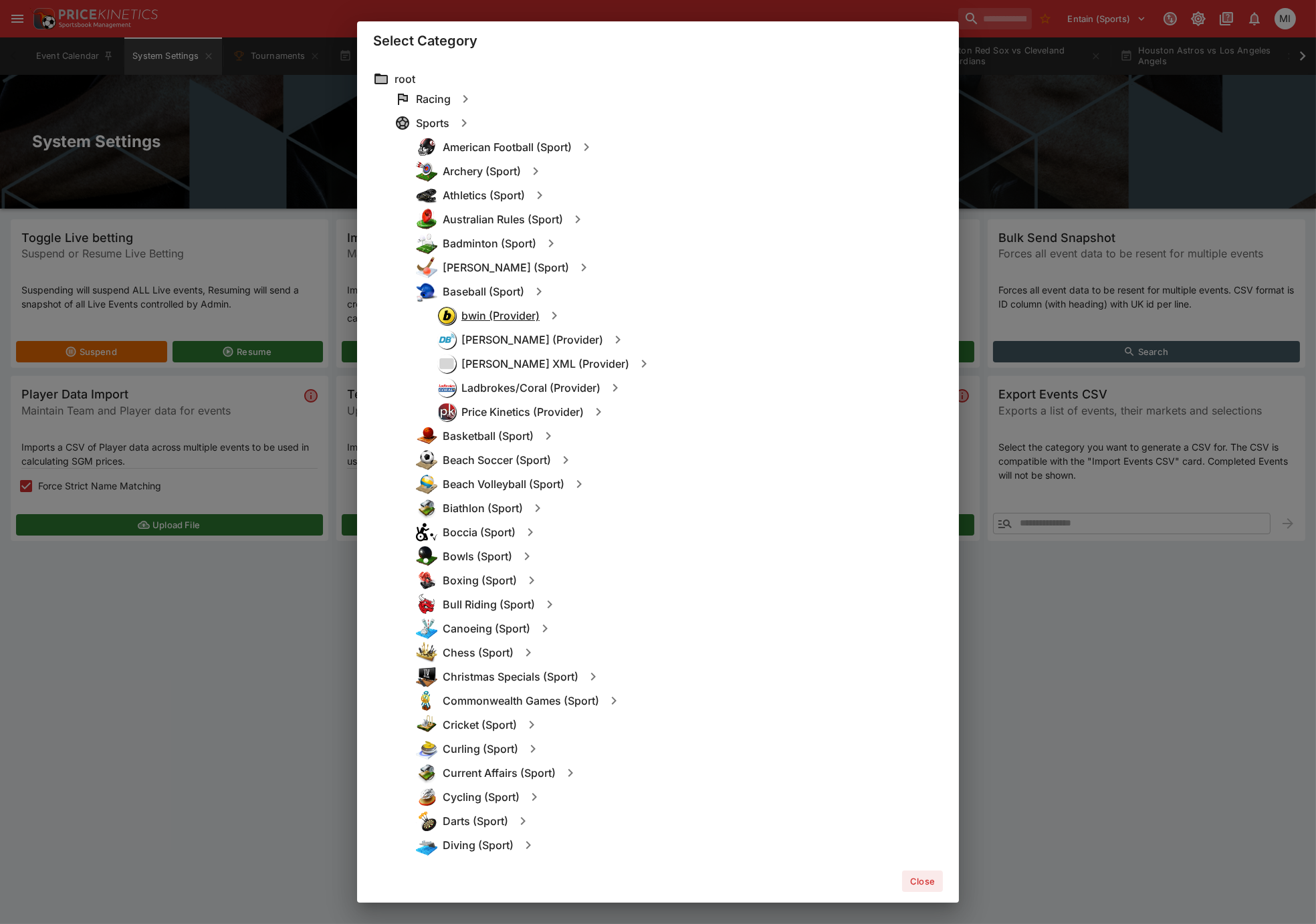
click at [486, 314] on h6 "bwin (Provider)" at bounding box center [501, 316] width 79 height 14
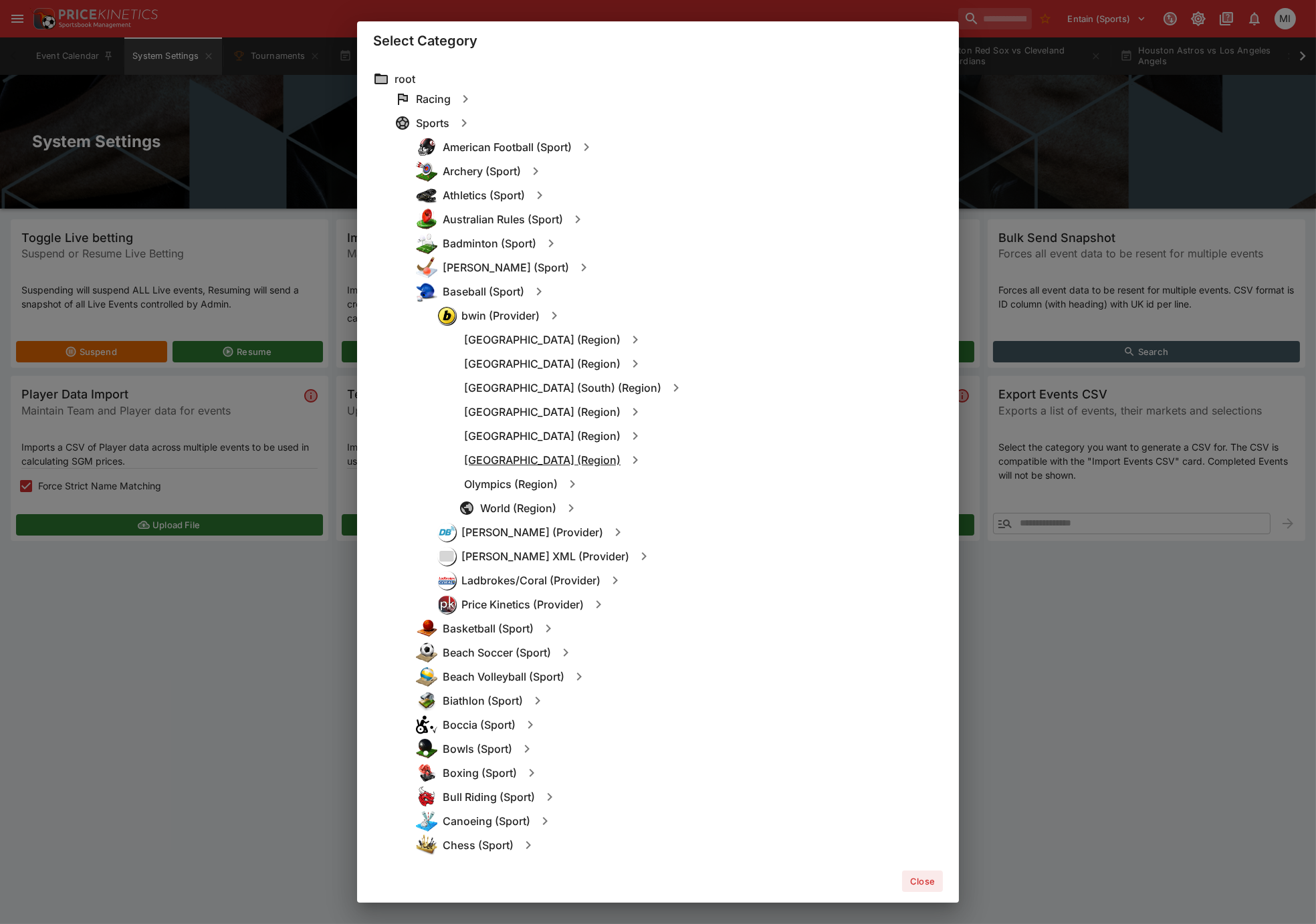
click at [518, 455] on h6 "North America (Region)" at bounding box center [542, 460] width 156 height 14
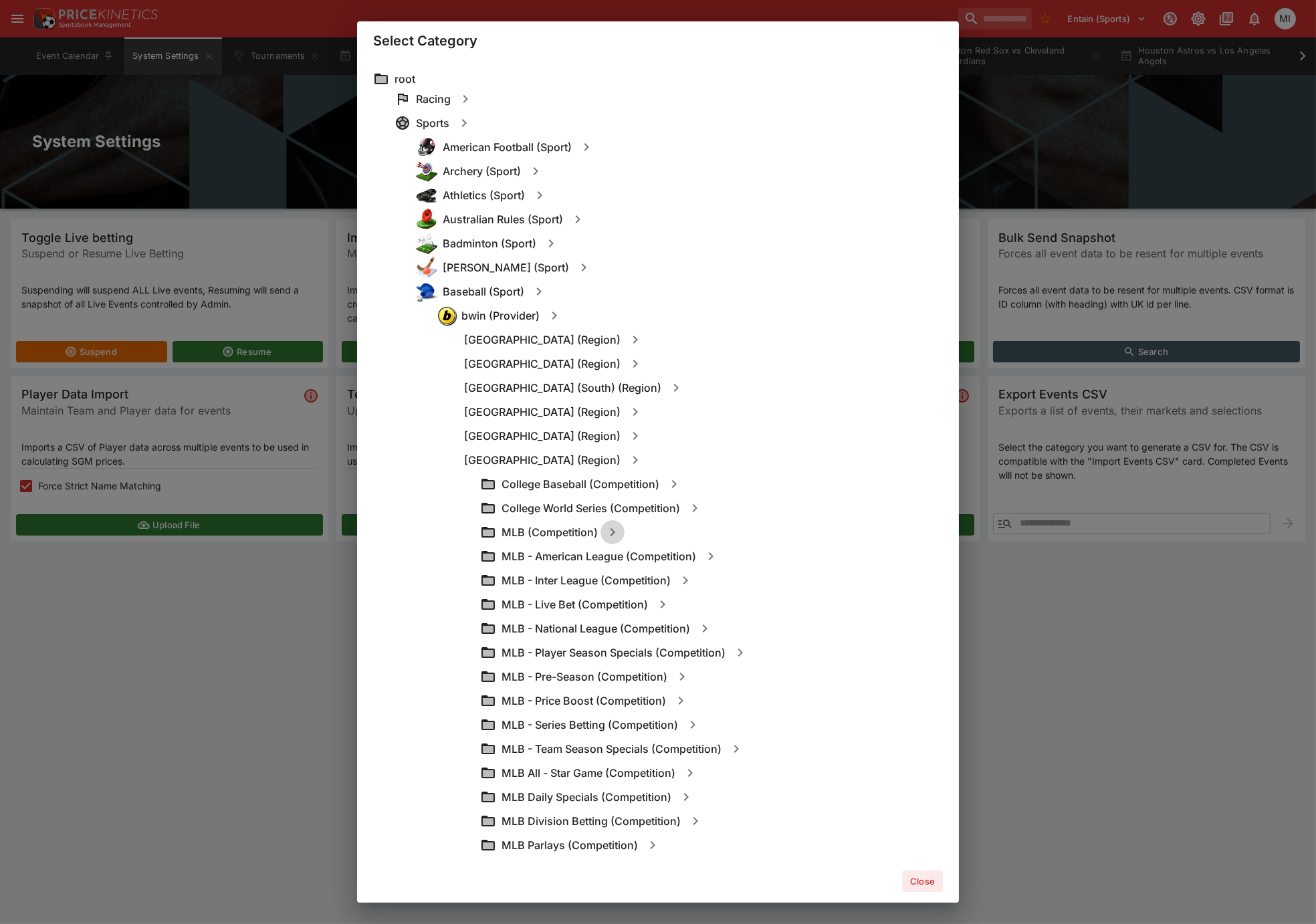
click at [613, 535] on icon "button" at bounding box center [612, 532] width 16 height 16
type input "**********"
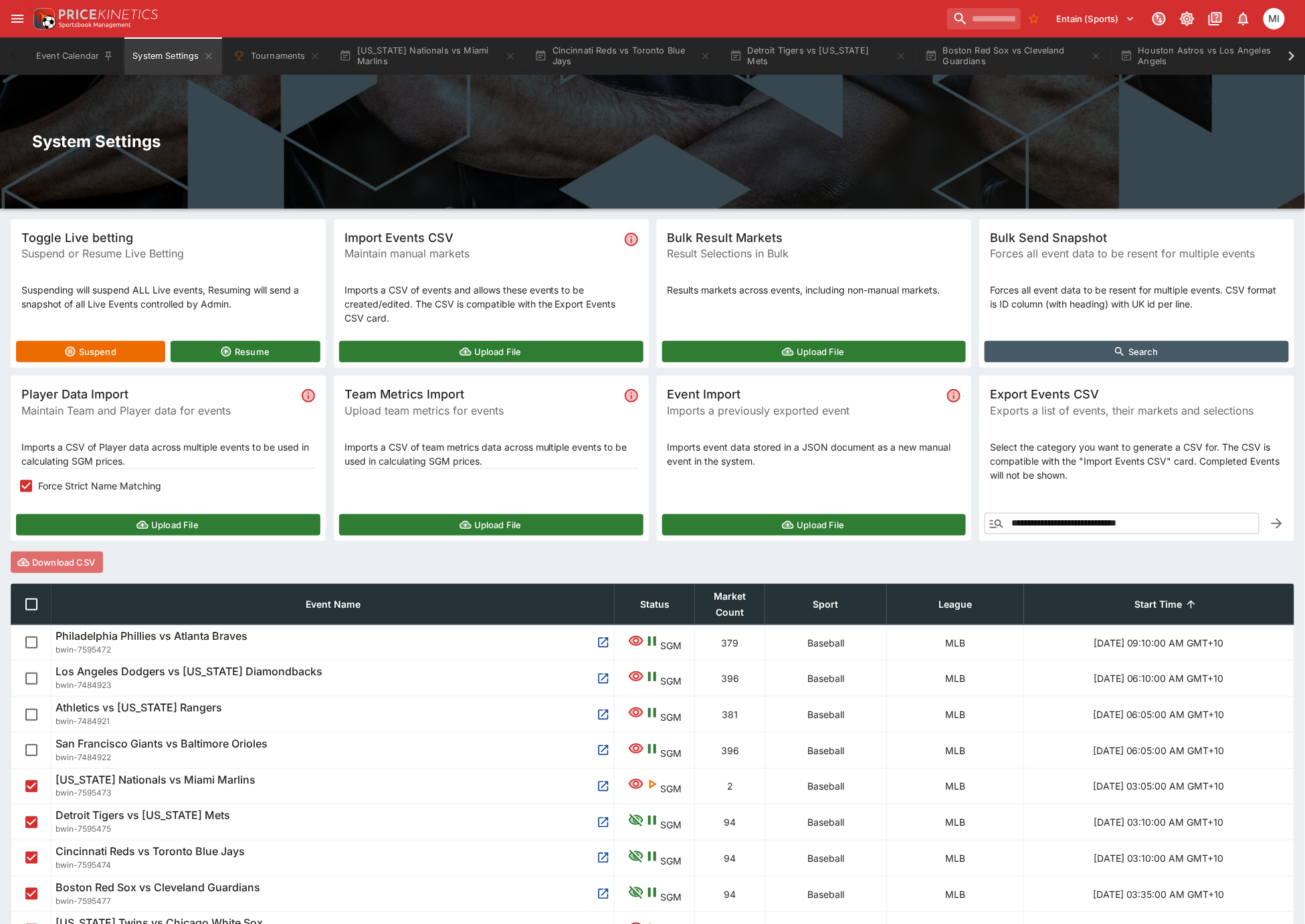
click at [76, 564] on button "Download CSV" at bounding box center [57, 562] width 92 height 21
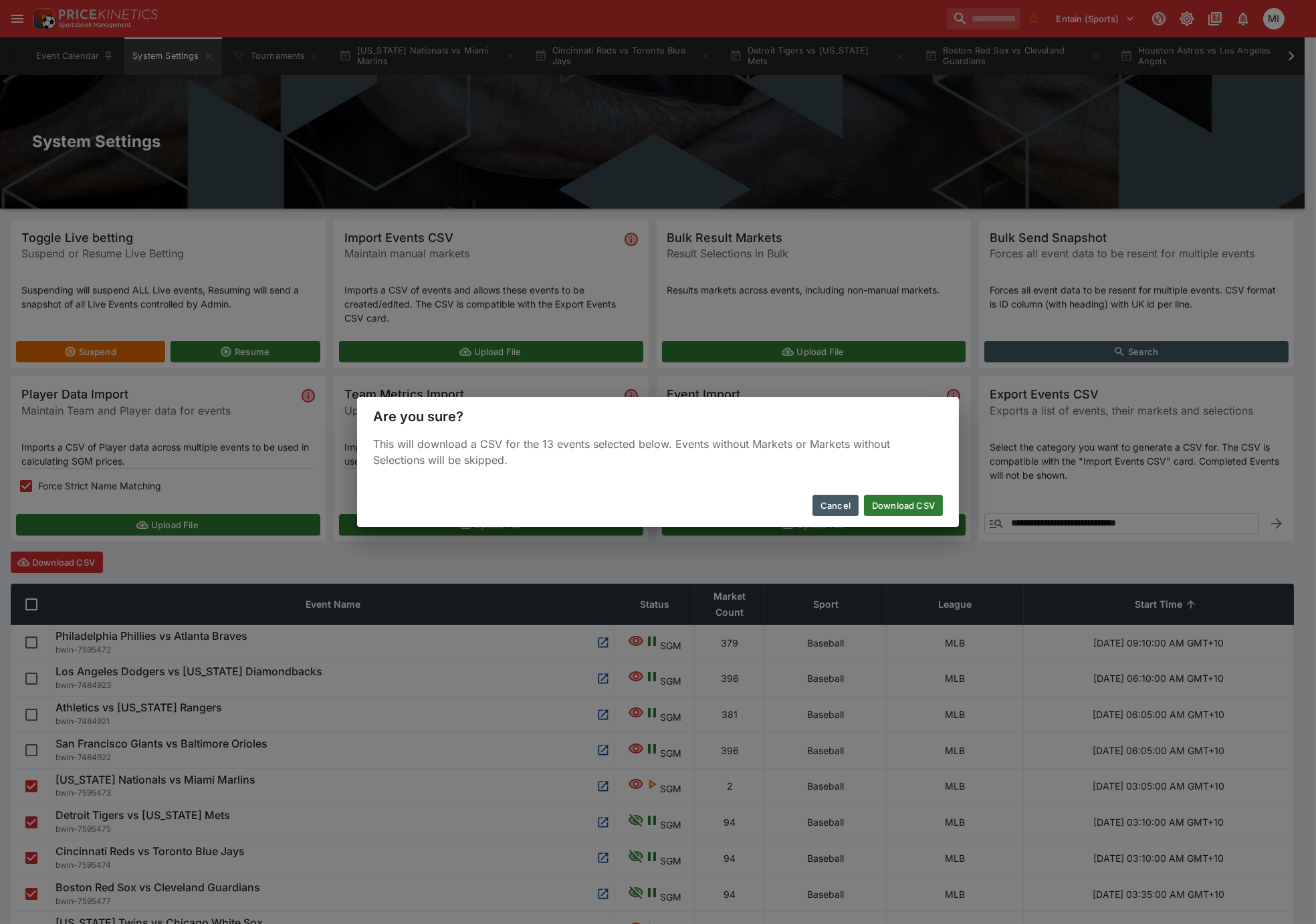
click at [895, 506] on button "Download CSV" at bounding box center [903, 505] width 79 height 21
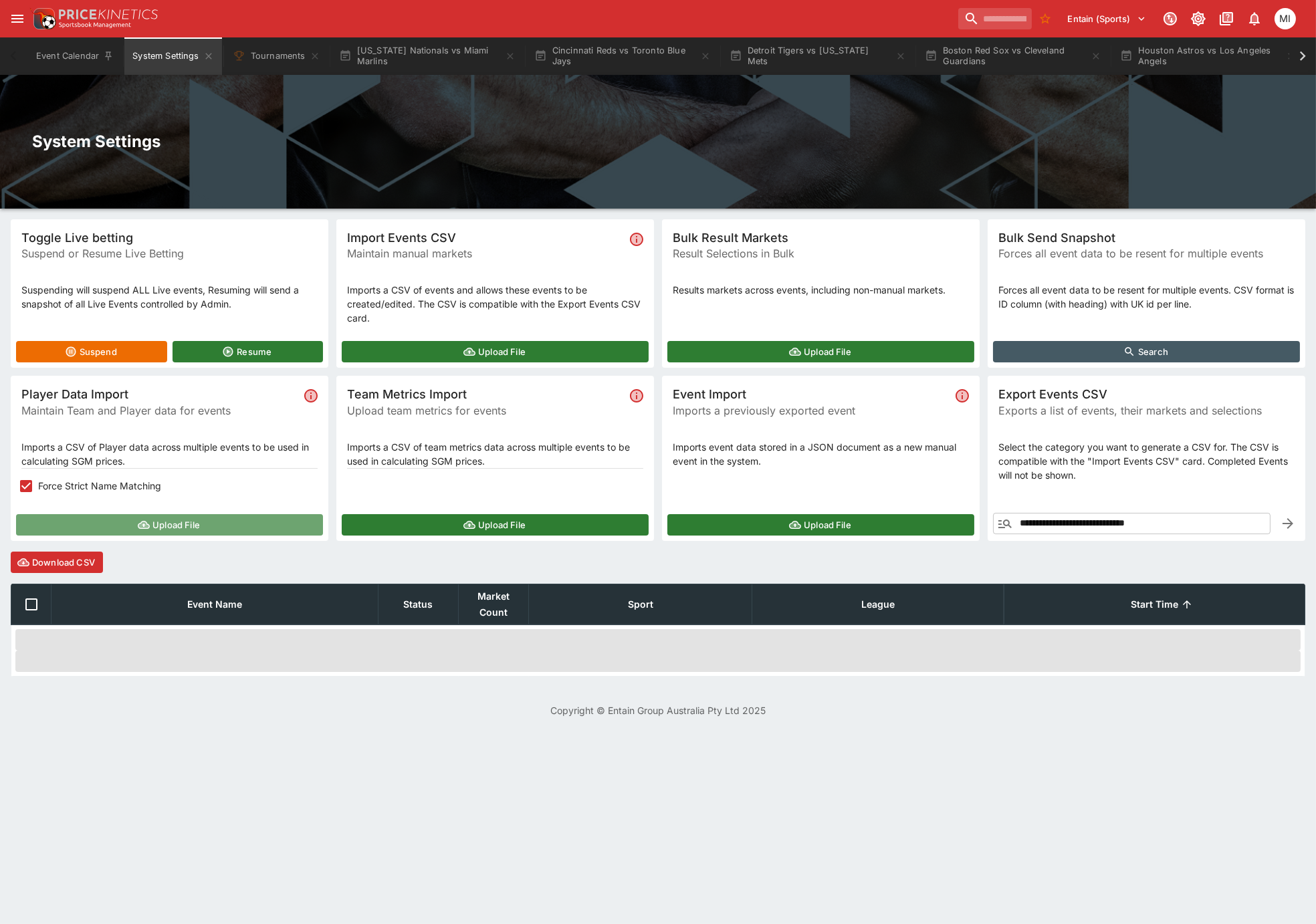
click at [109, 520] on button "Upload File" at bounding box center [169, 524] width 307 height 21
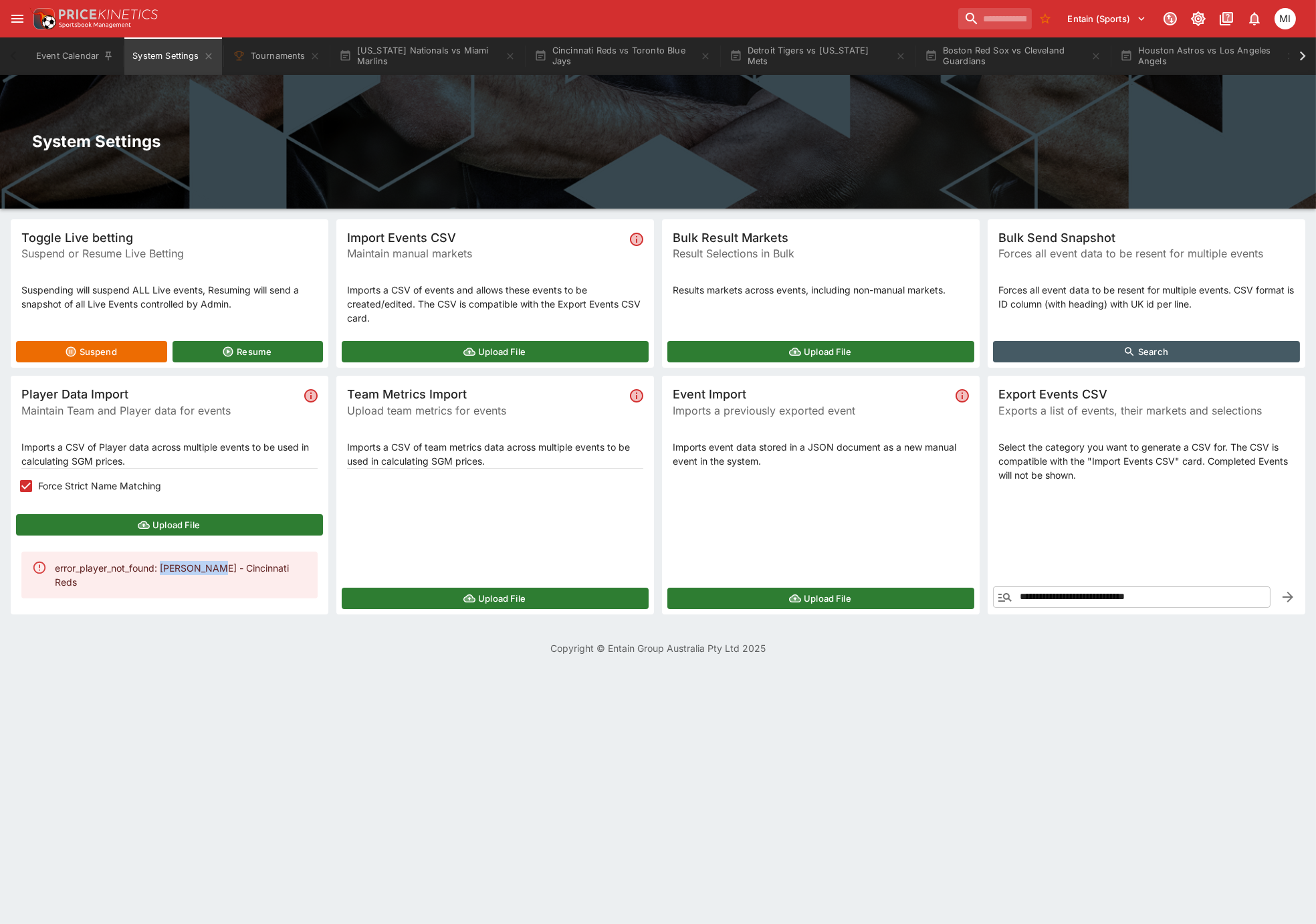
drag, startPoint x: 163, startPoint y: 568, endPoint x: 212, endPoint y: 571, distance: 49.1
click at [212, 571] on div "error_player_not_found: Sal Stewart - Cincinnati Reds" at bounding box center [181, 575] width 252 height 39
copy div "Sal Stewart"
click at [1300, 58] on icon at bounding box center [1302, 56] width 19 height 19
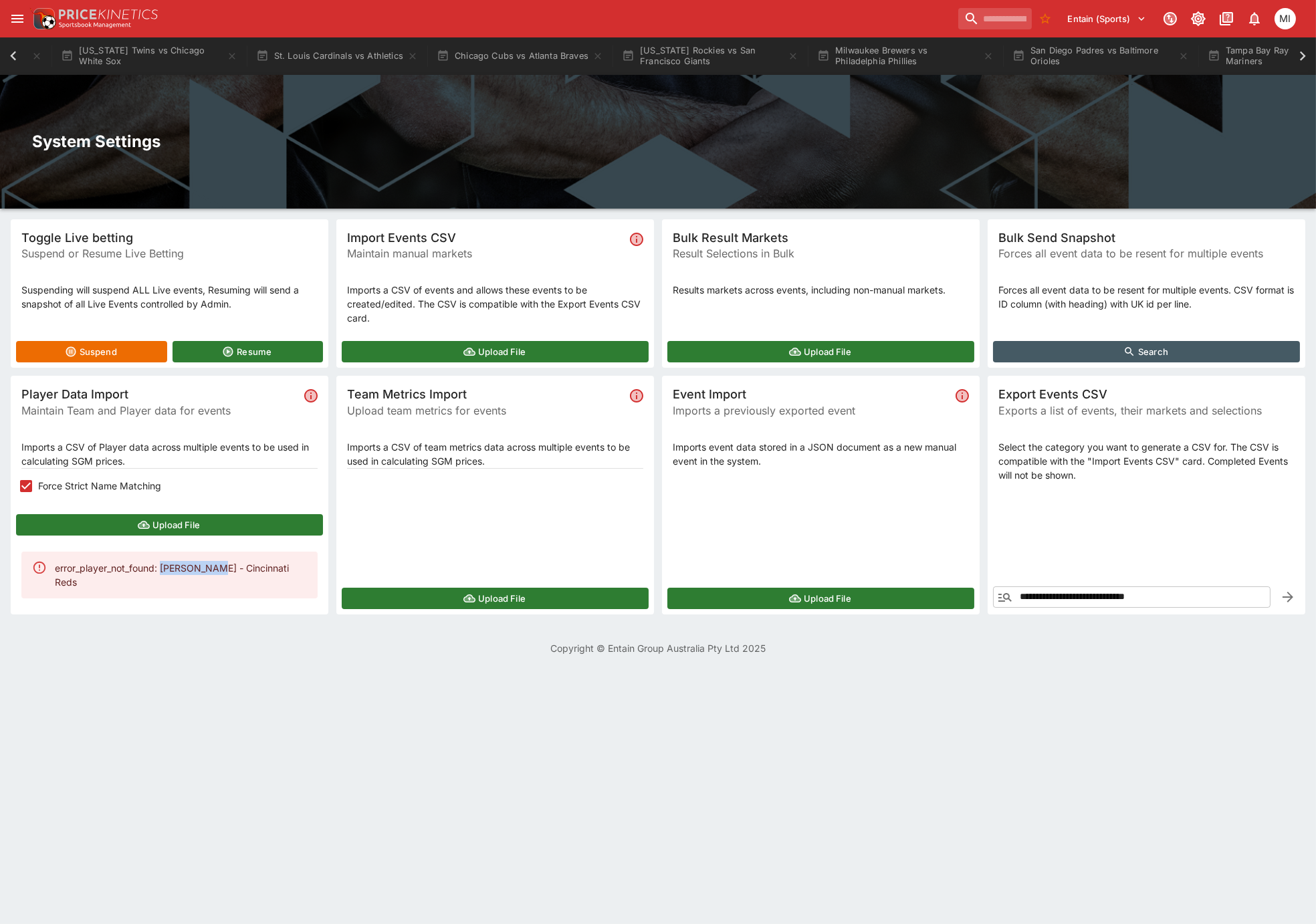
click at [1303, 57] on icon at bounding box center [1303, 57] width 6 height 10
click at [10, 57] on icon at bounding box center [13, 56] width 19 height 19
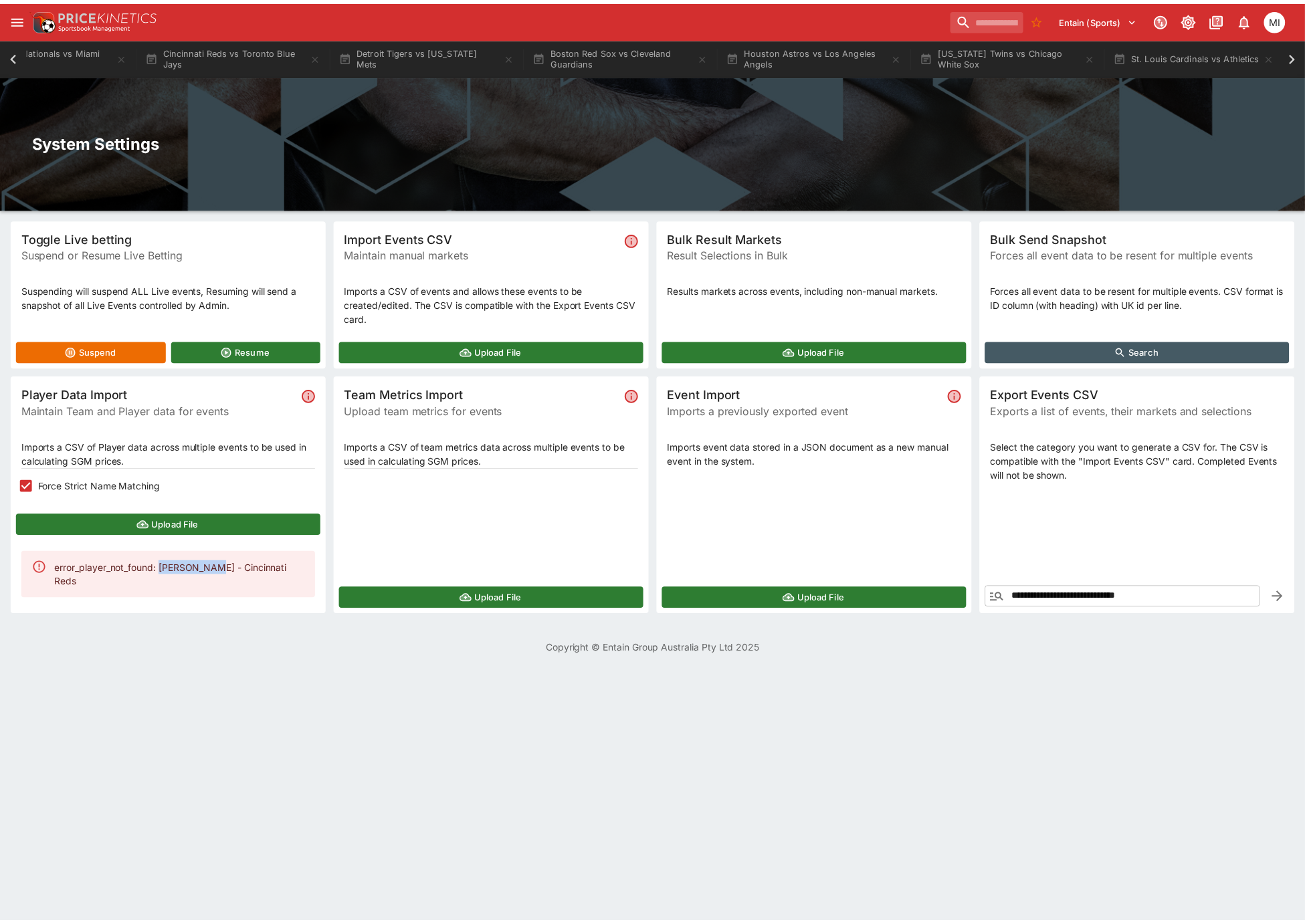
scroll to position [0, 305]
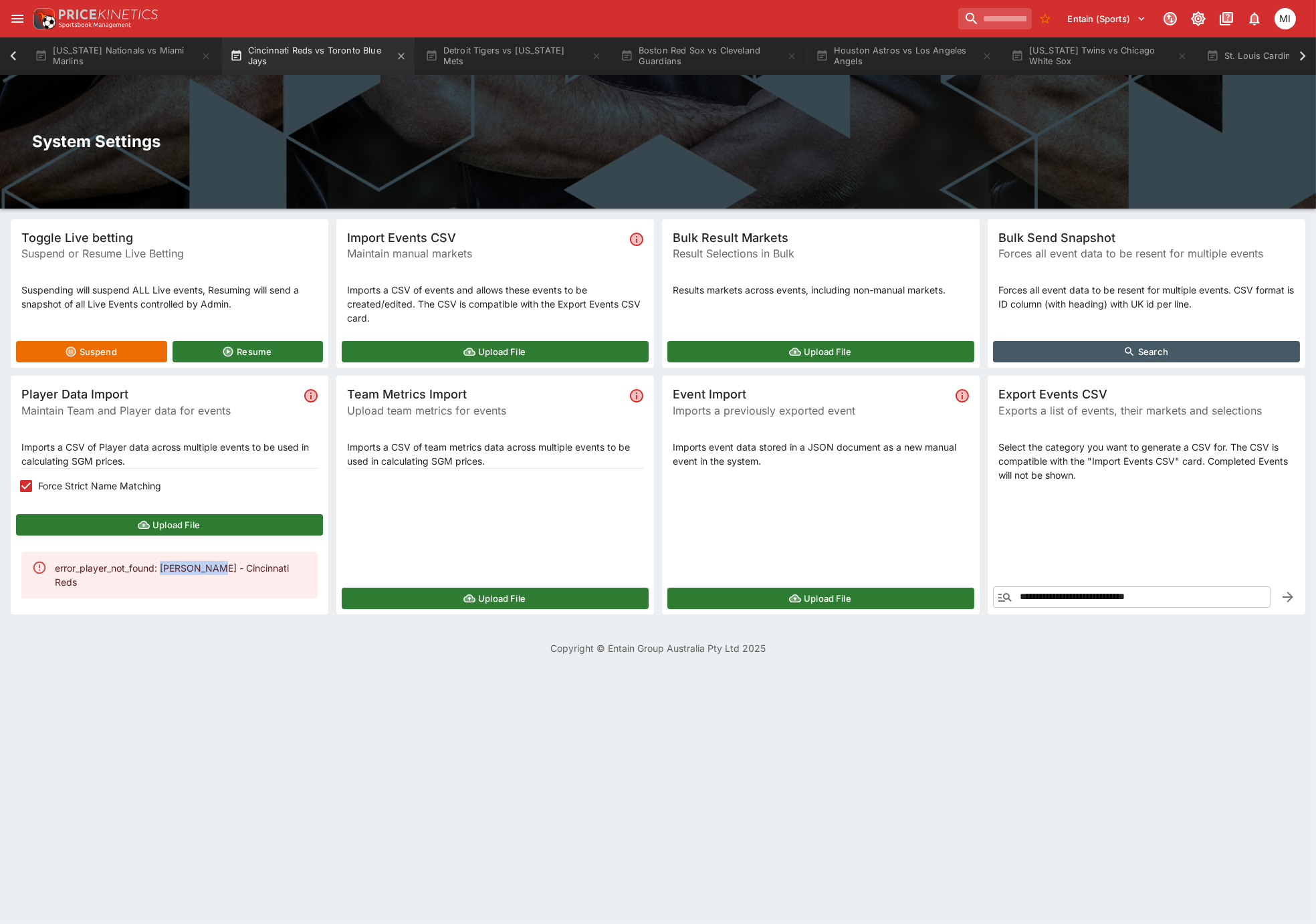
click at [325, 52] on button "Cincinnati Reds vs Toronto Blue Jays" at bounding box center [318, 56] width 192 height 37
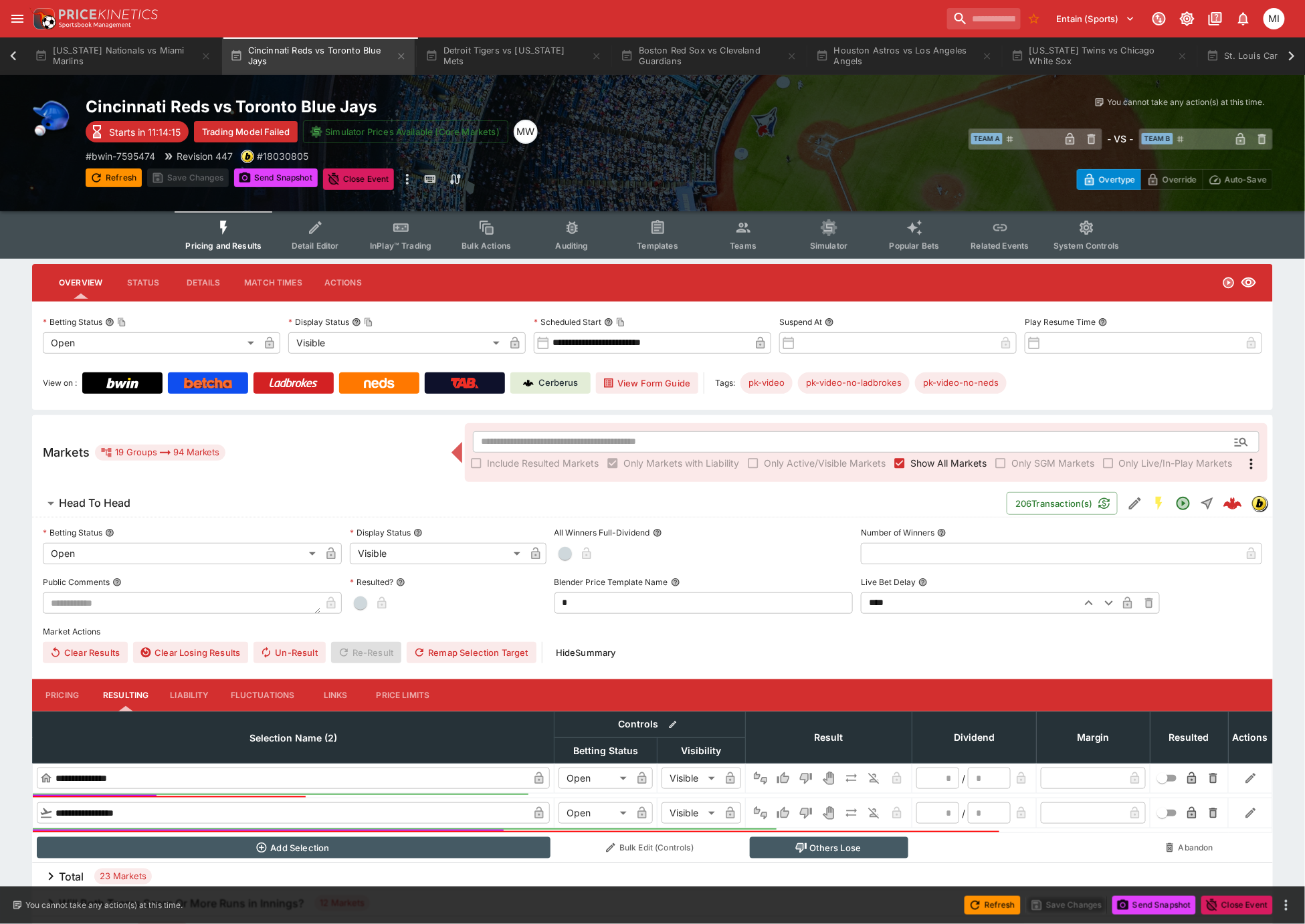
click at [740, 243] on span "Teams" at bounding box center [743, 245] width 27 height 10
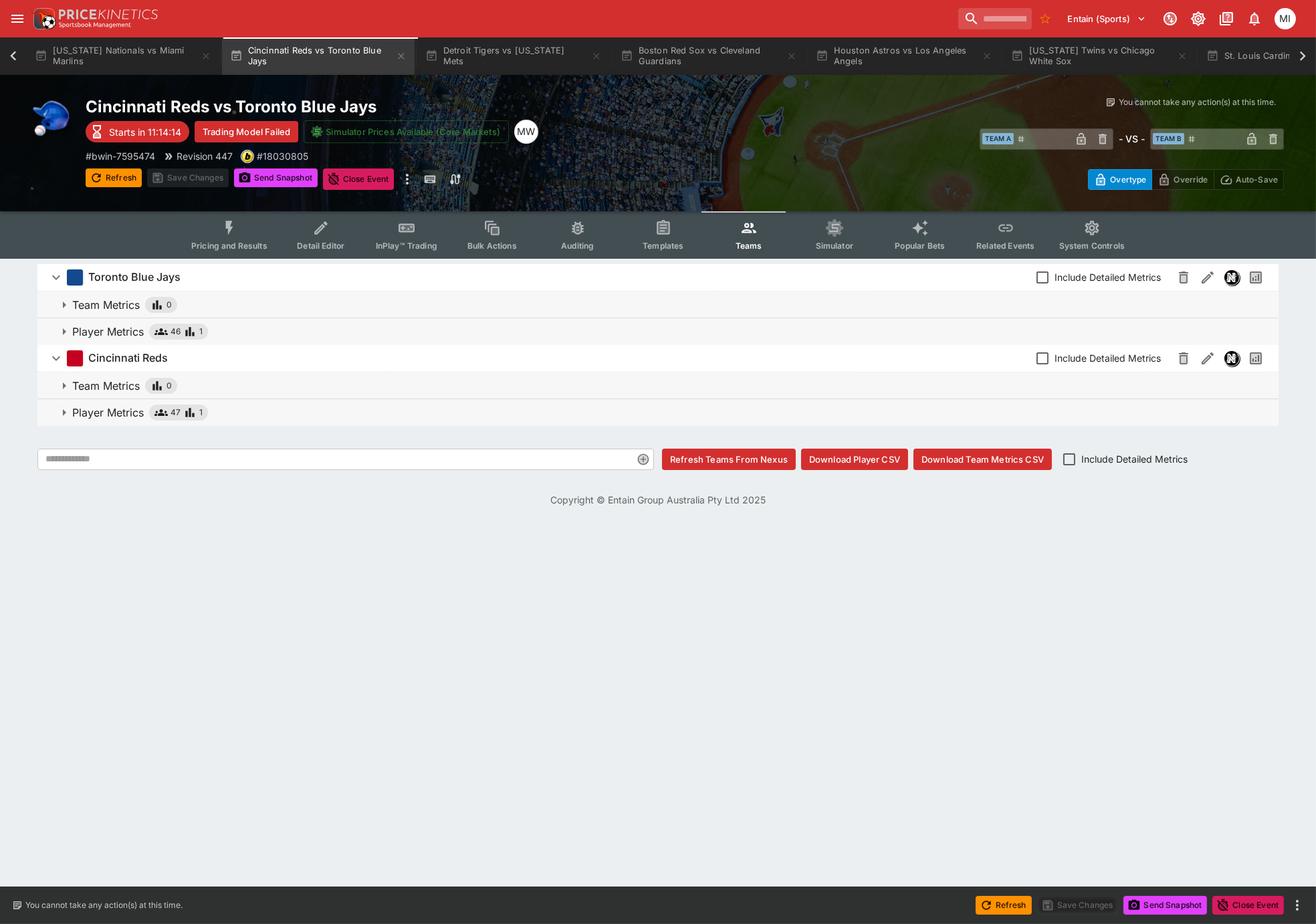
click at [113, 411] on p "Player Metrics" at bounding box center [108, 412] width 72 height 16
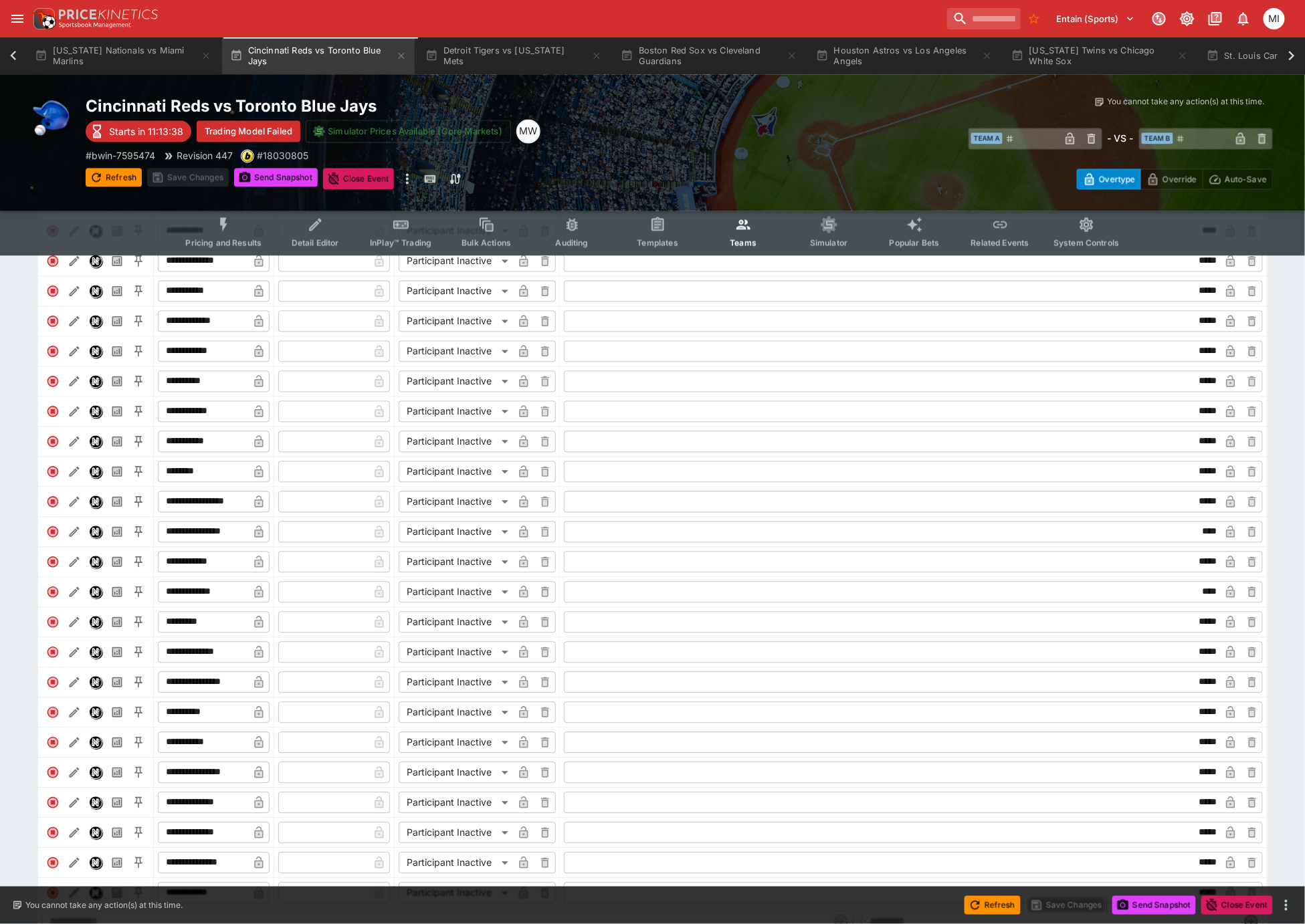
scroll to position [1126, 0]
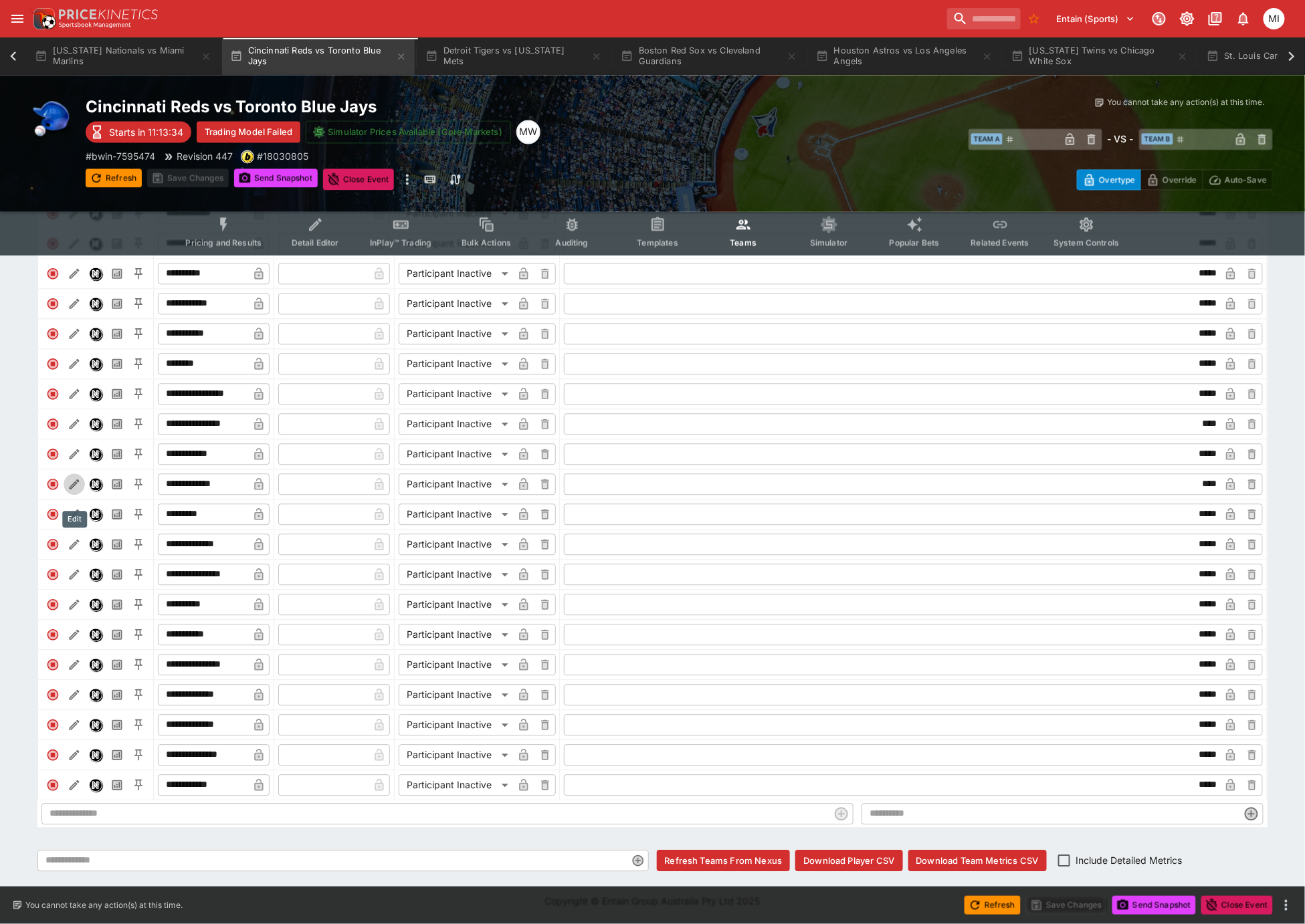
click at [77, 478] on icon "Edit" at bounding box center [74, 484] width 13 height 13
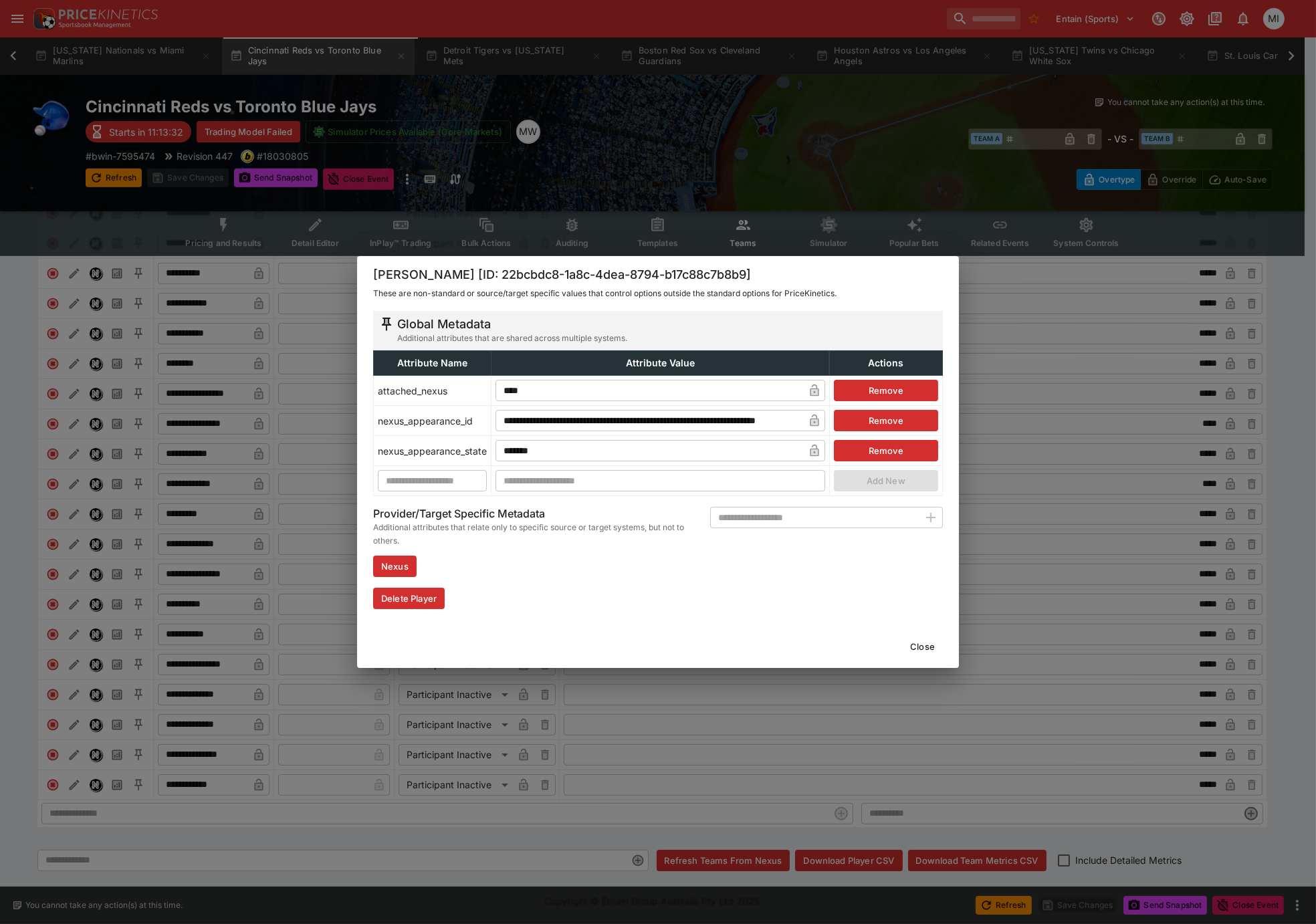
click at [138, 480] on div "**********" at bounding box center [658, 462] width 1316 height 924
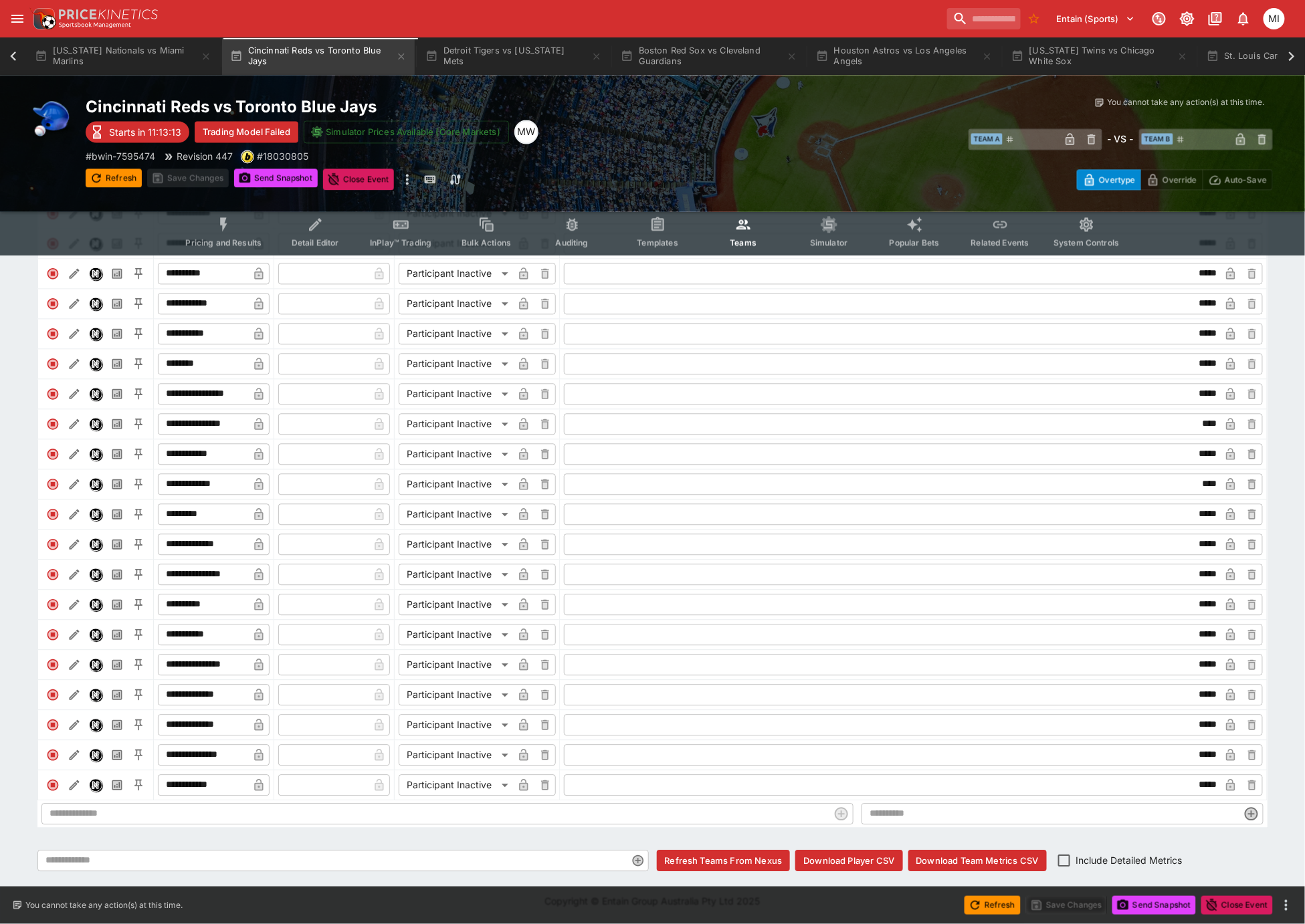
click at [13, 57] on icon at bounding box center [13, 56] width 19 height 19
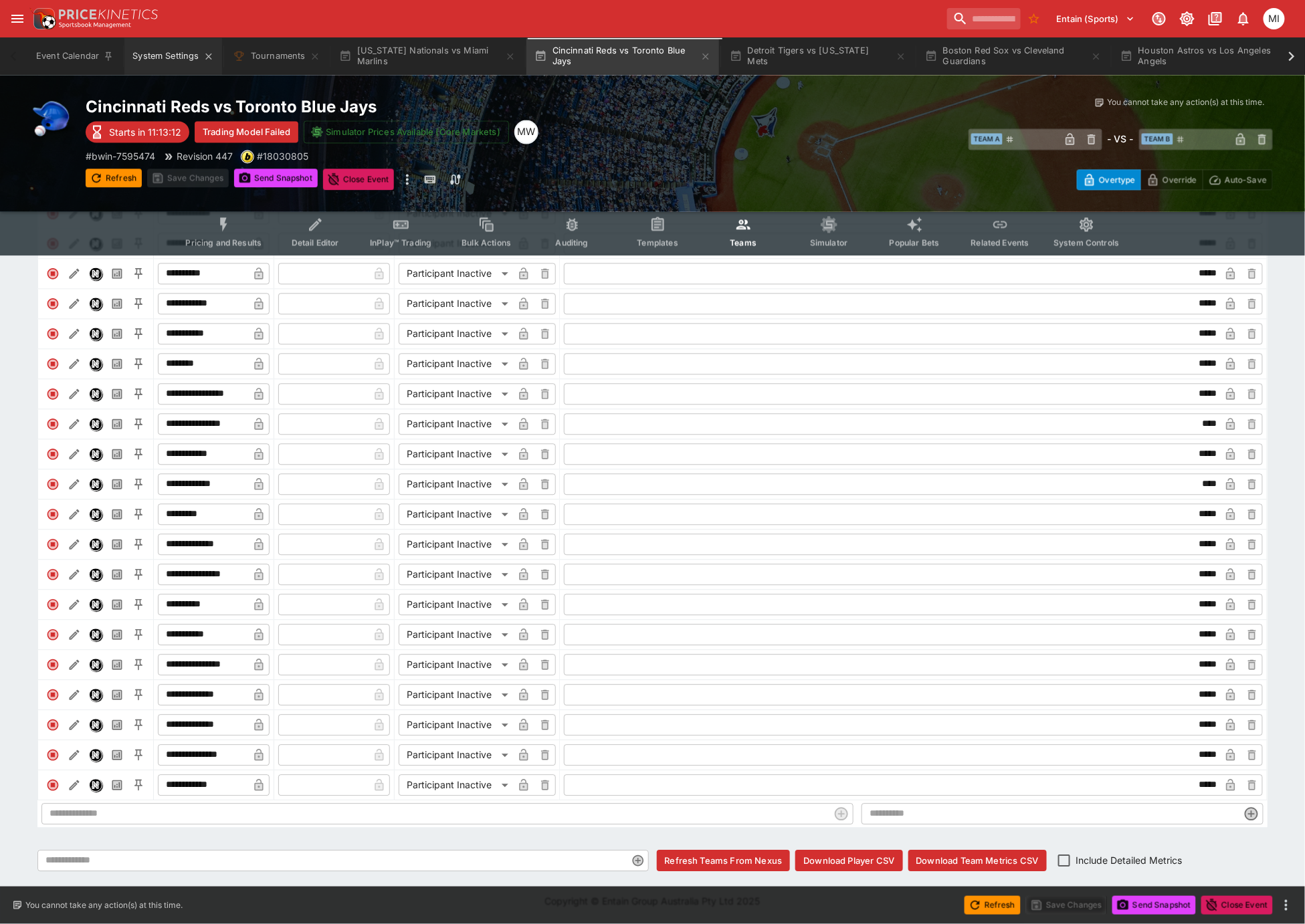
click at [148, 56] on button "System Settings" at bounding box center [173, 56] width 97 height 37
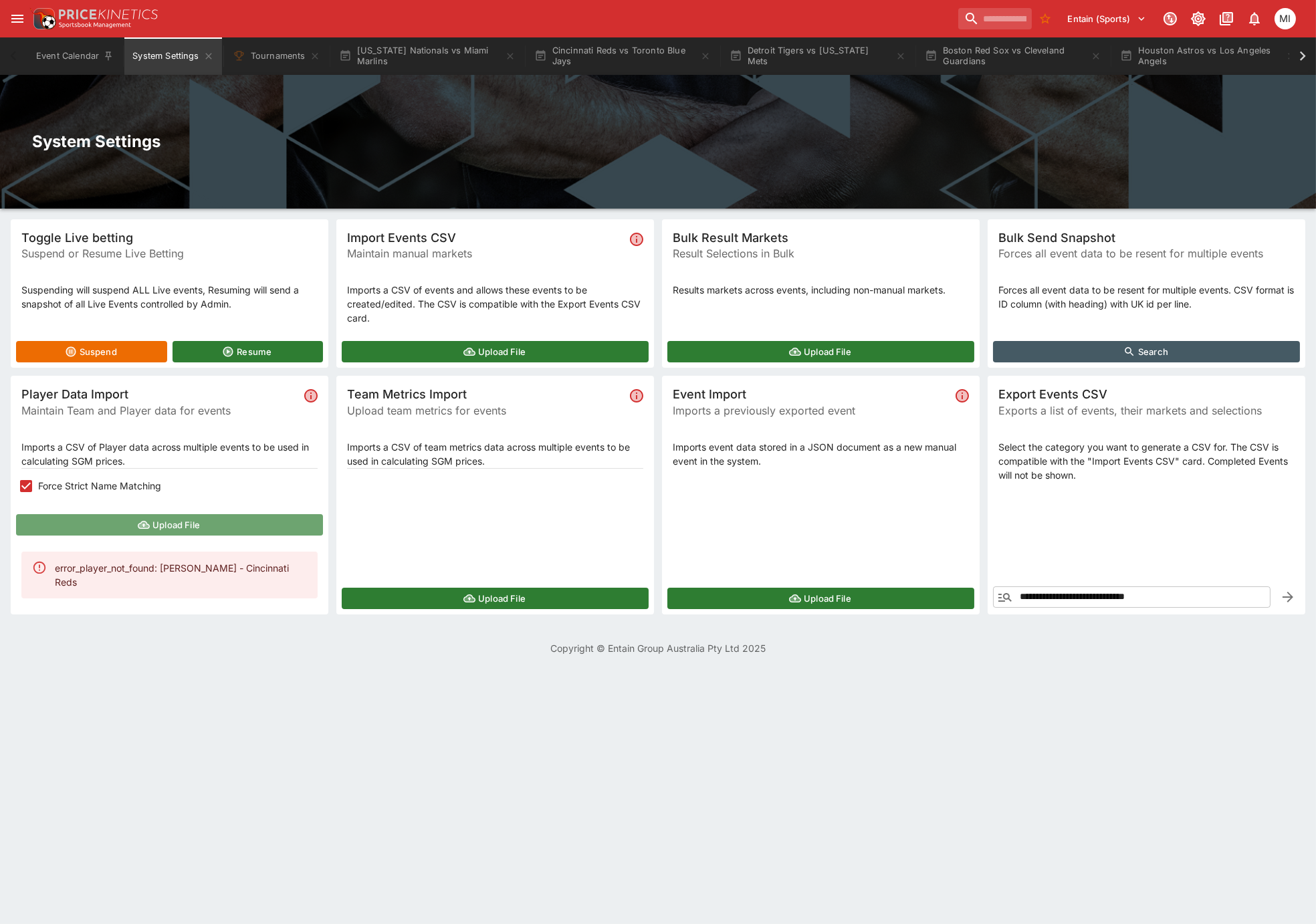
click at [90, 524] on button "Upload File" at bounding box center [169, 524] width 307 height 21
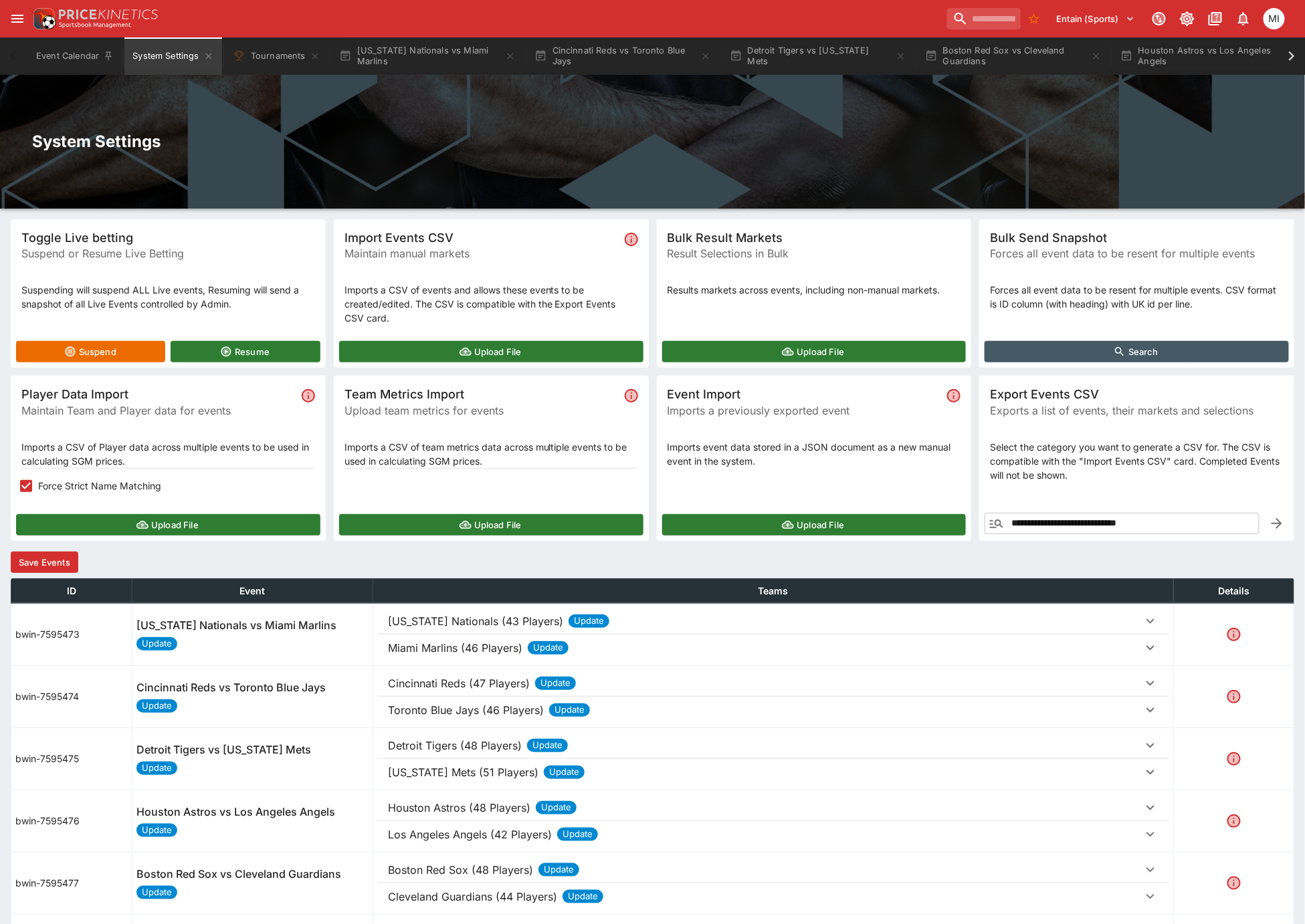
click at [57, 564] on button "Save Events" at bounding box center [45, 562] width 68 height 21
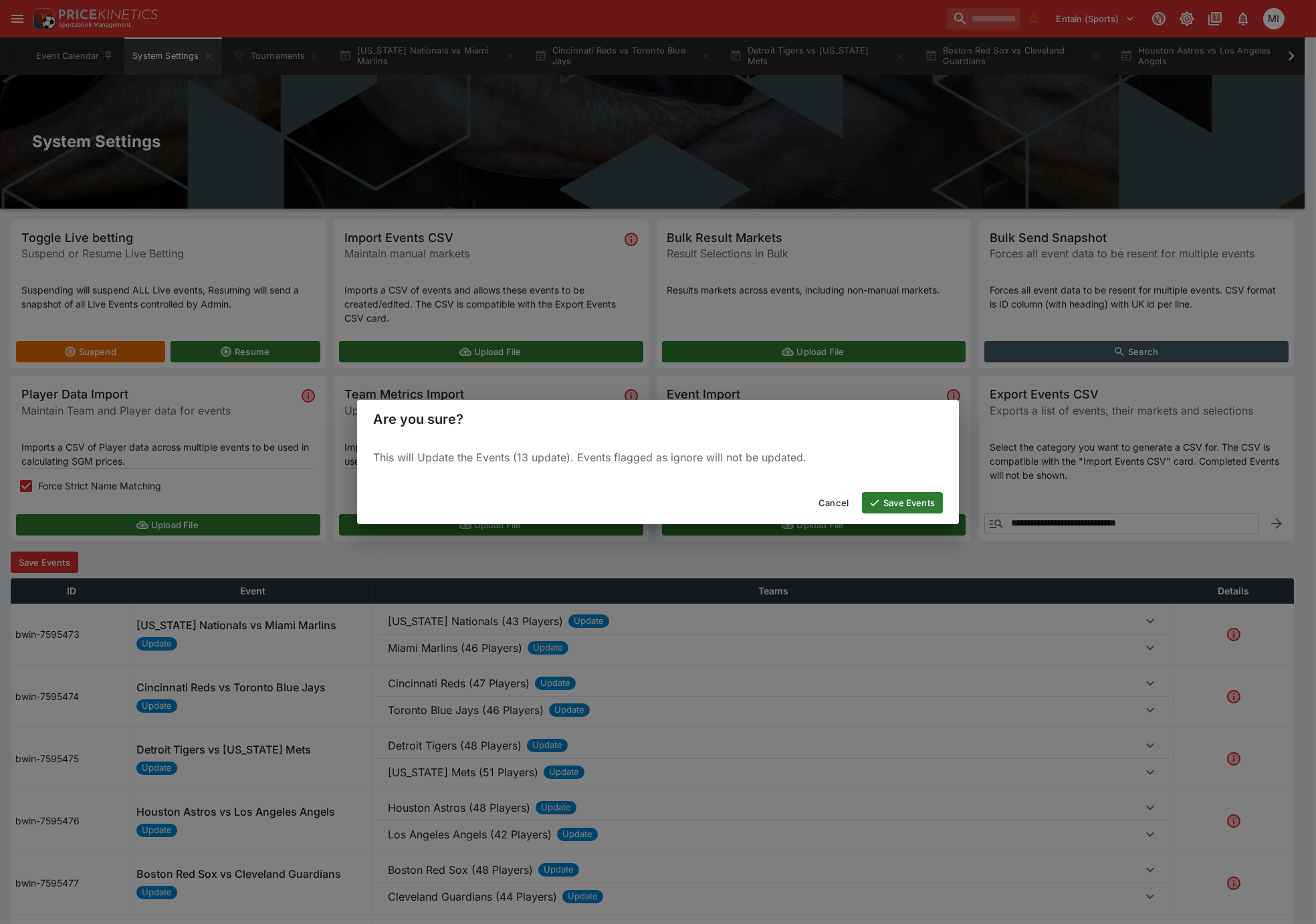
click at [876, 499] on icon "button" at bounding box center [874, 502] width 12 height 12
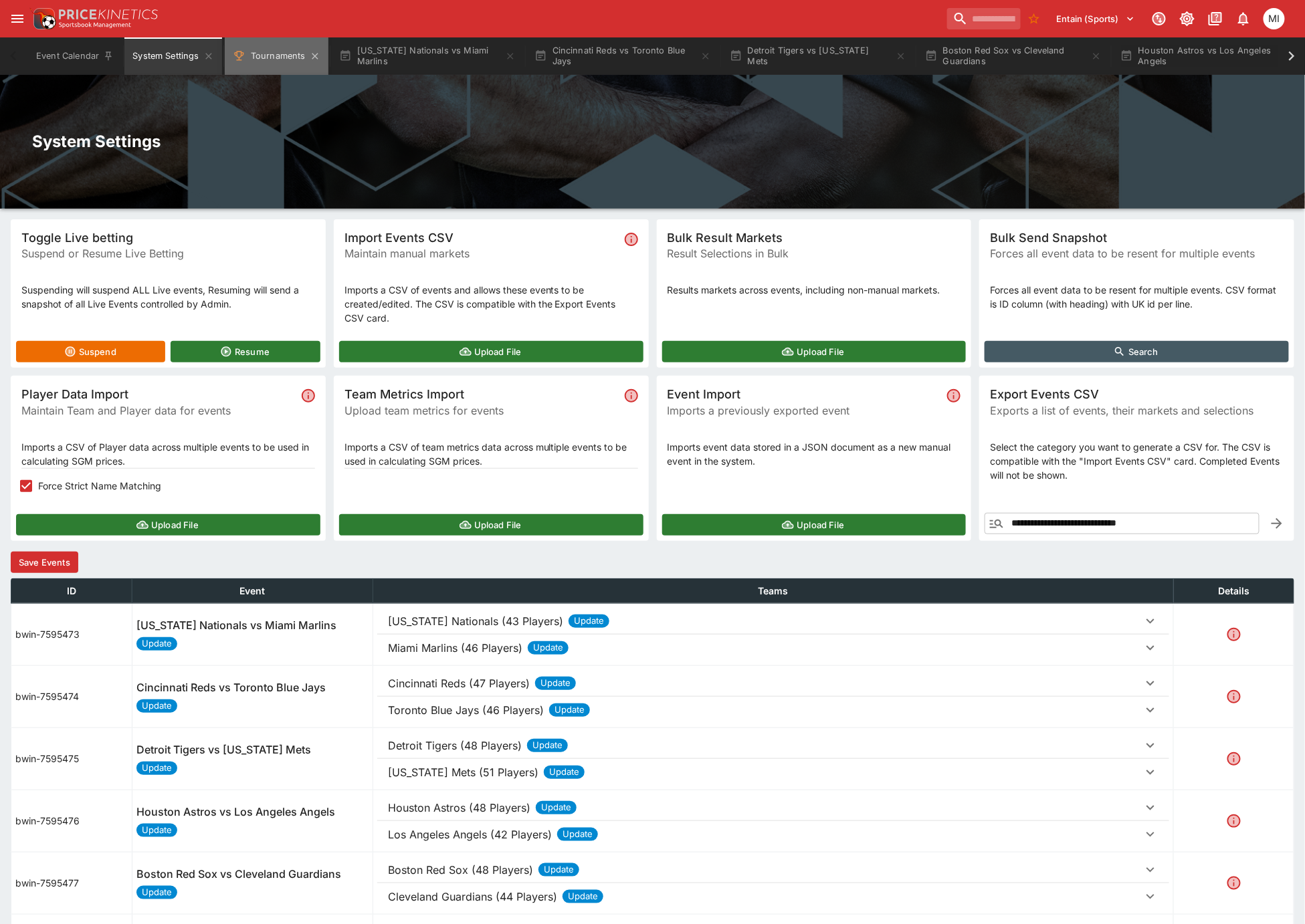
click at [275, 58] on button "Tournaments" at bounding box center [276, 56] width 103 height 37
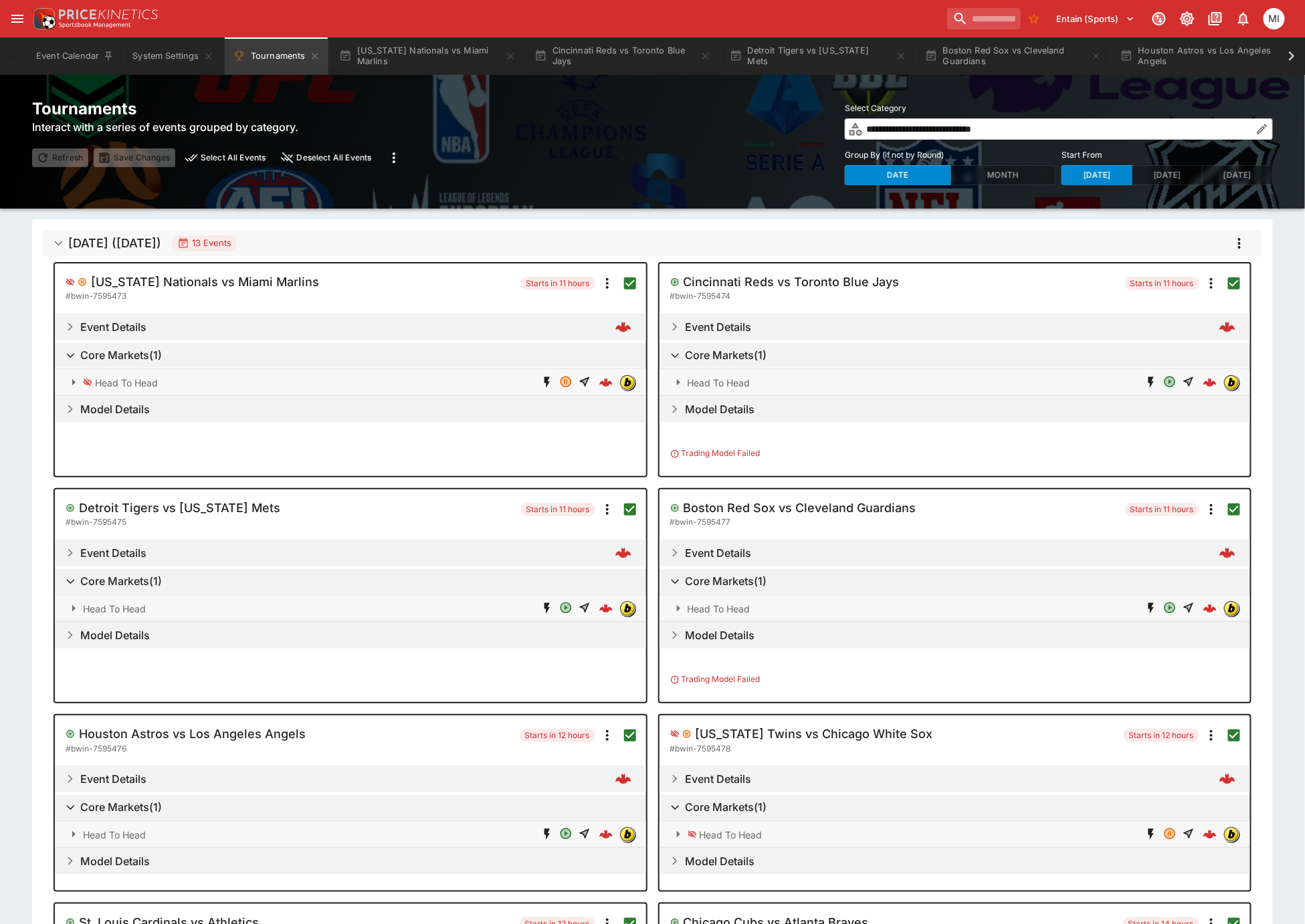
click at [1244, 244] on icon "more" at bounding box center [1240, 243] width 16 height 16
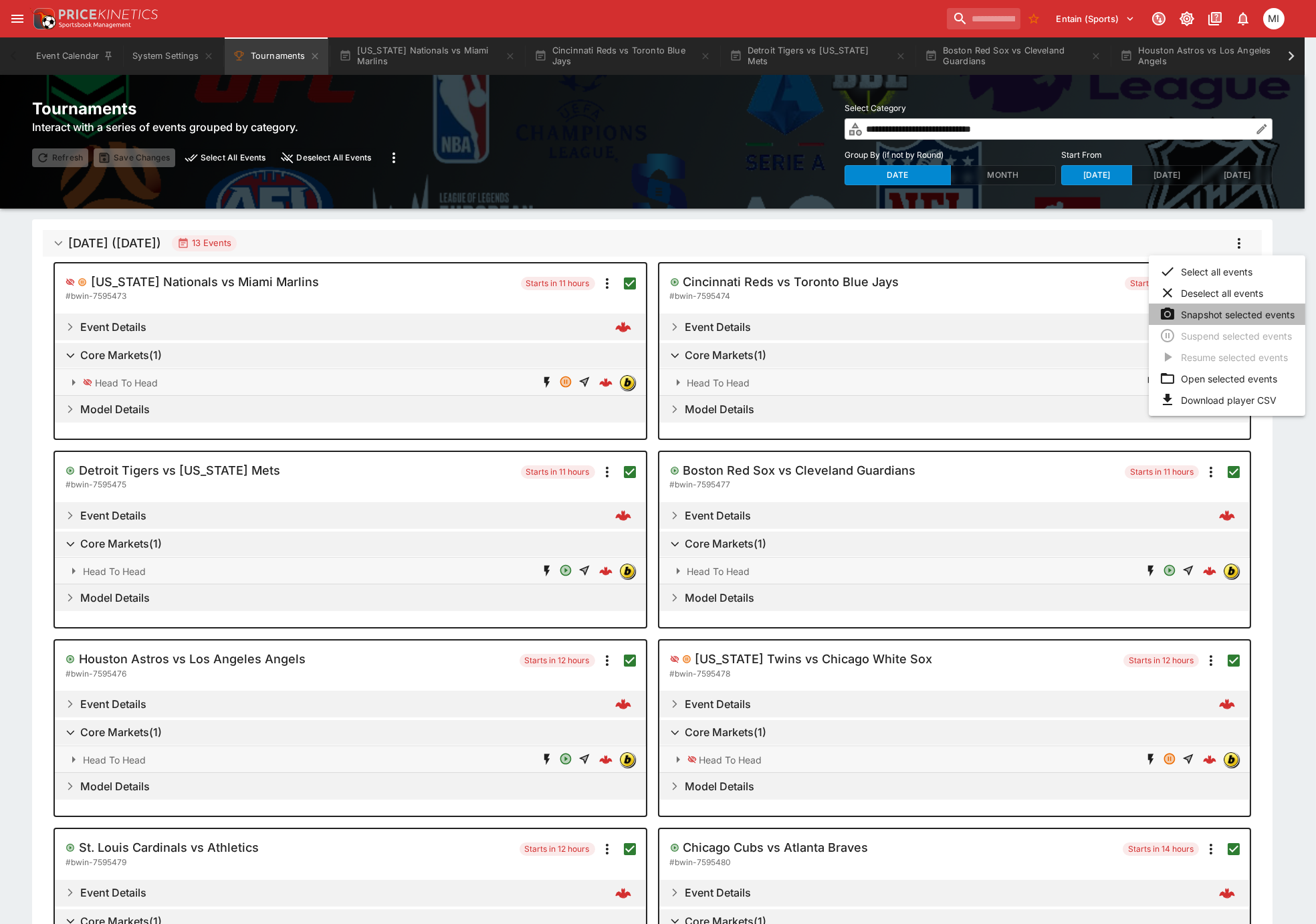
click at [1209, 315] on li "Snapshot selected events" at bounding box center [1226, 314] width 156 height 21
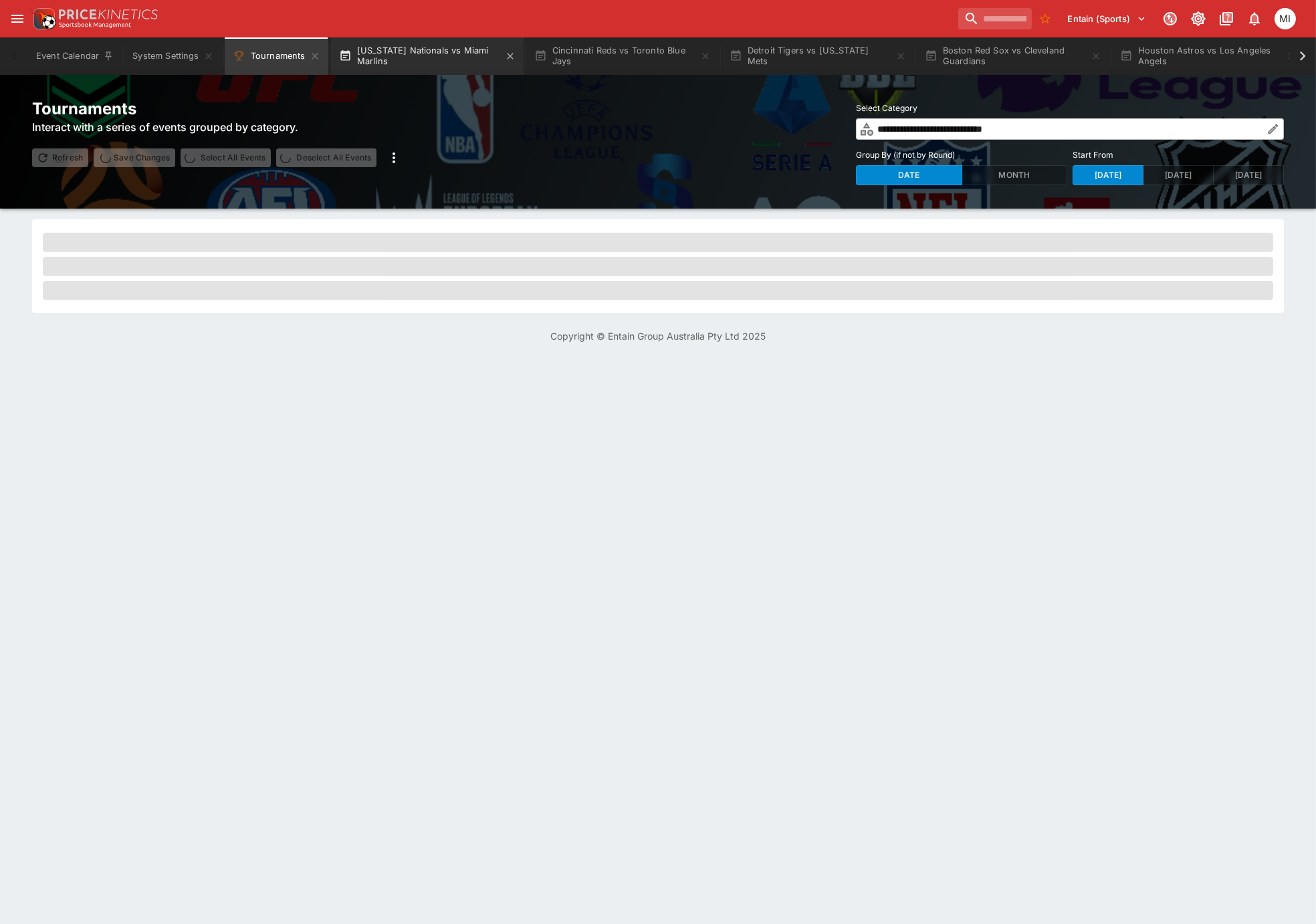
click at [402, 57] on button "Washington Nationals vs Miami Marlins" at bounding box center [426, 56] width 192 height 37
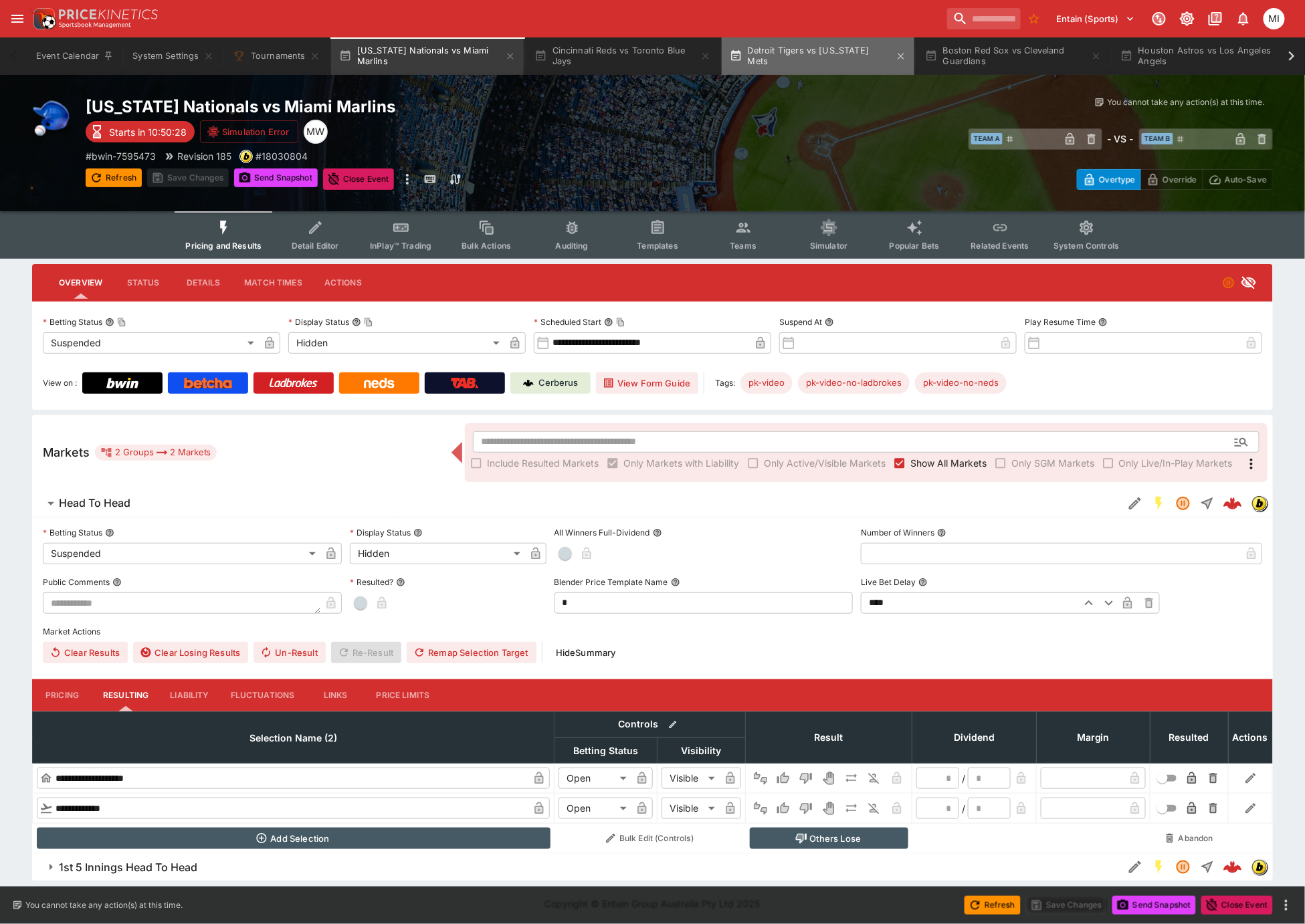
click at [822, 65] on button "Detroit Tigers vs New York Mets" at bounding box center [818, 56] width 192 height 37
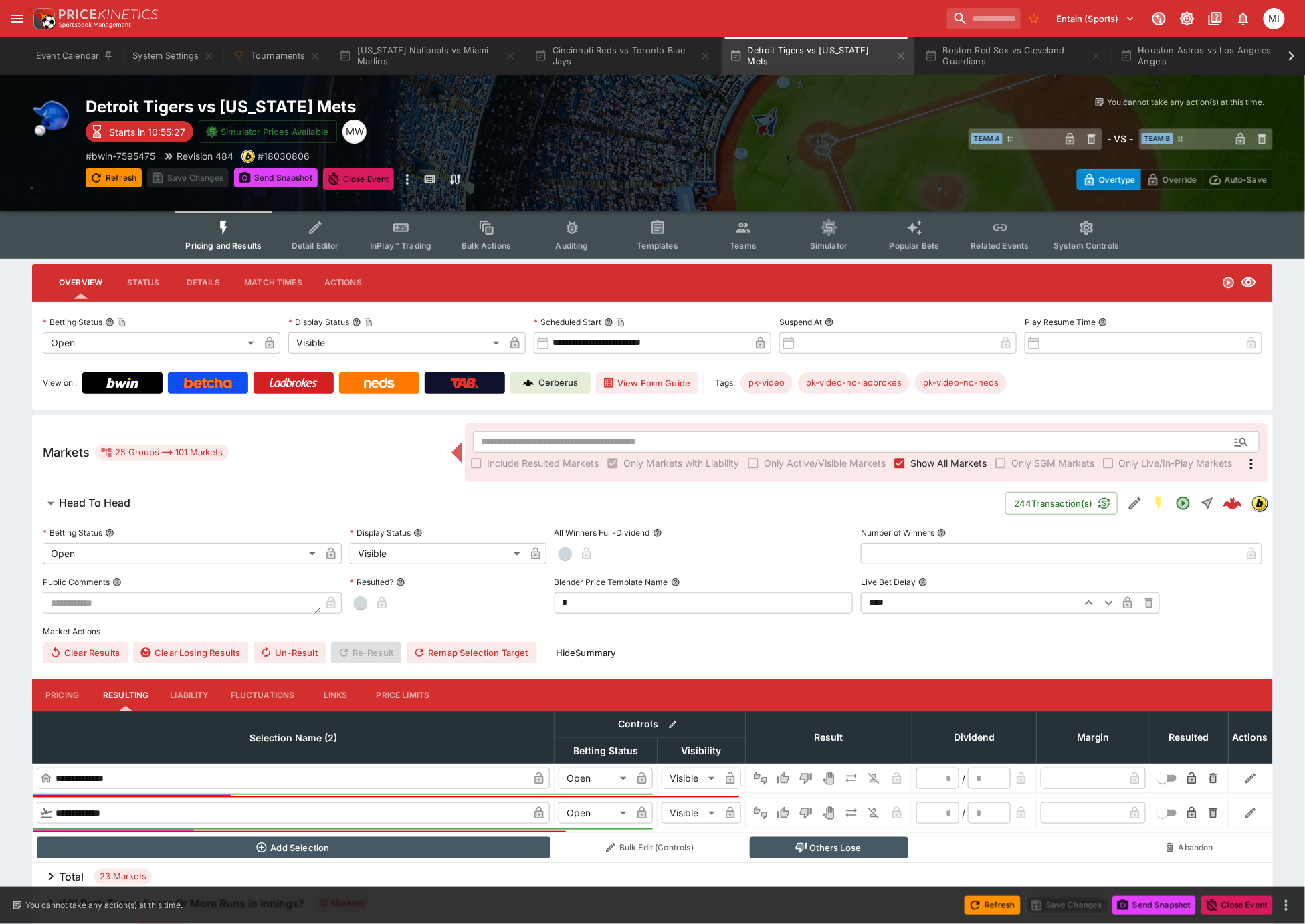
click at [741, 232] on icon "Event type filters" at bounding box center [743, 228] width 14 height 10
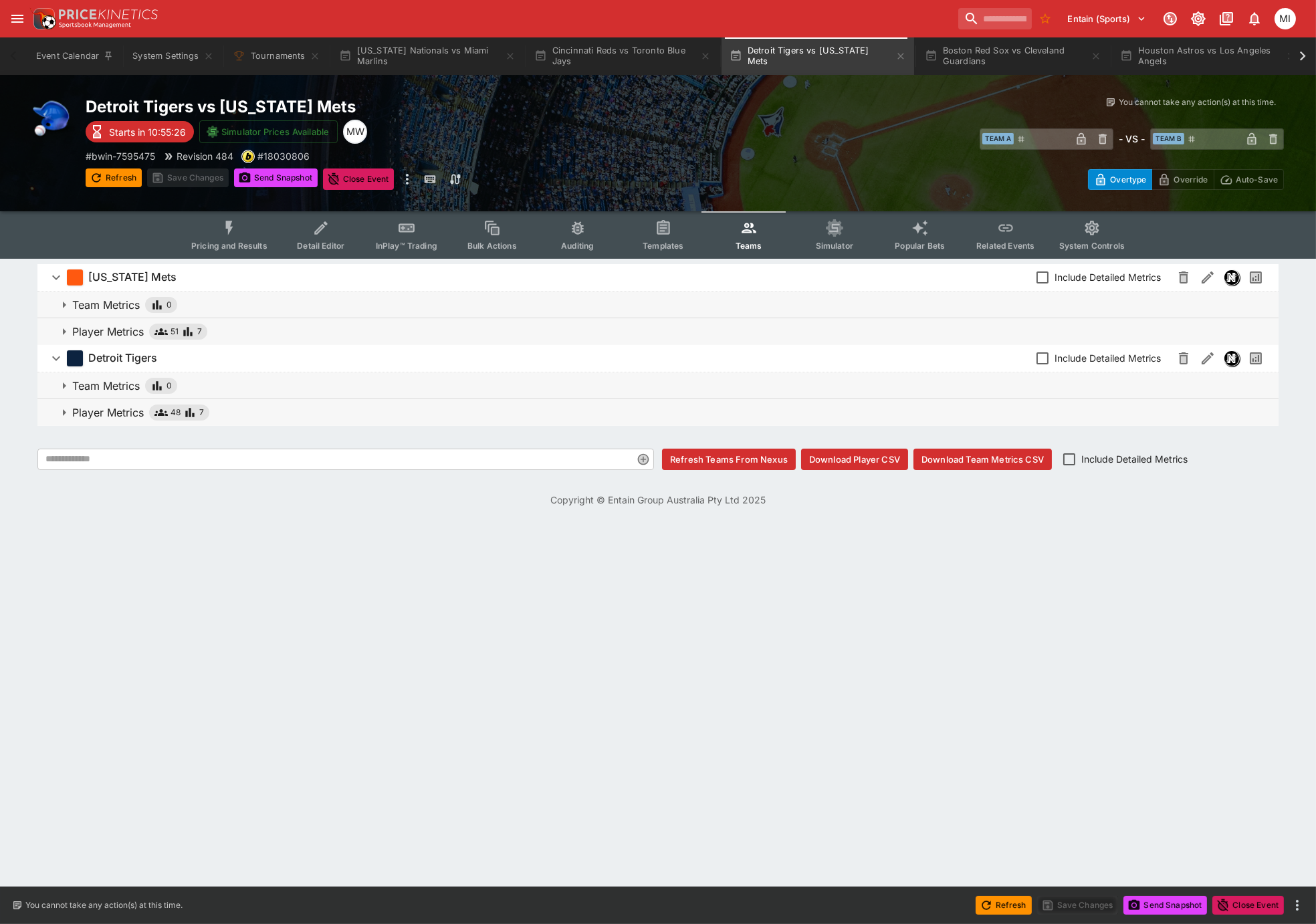
click at [118, 407] on p "Player Metrics" at bounding box center [108, 412] width 72 height 16
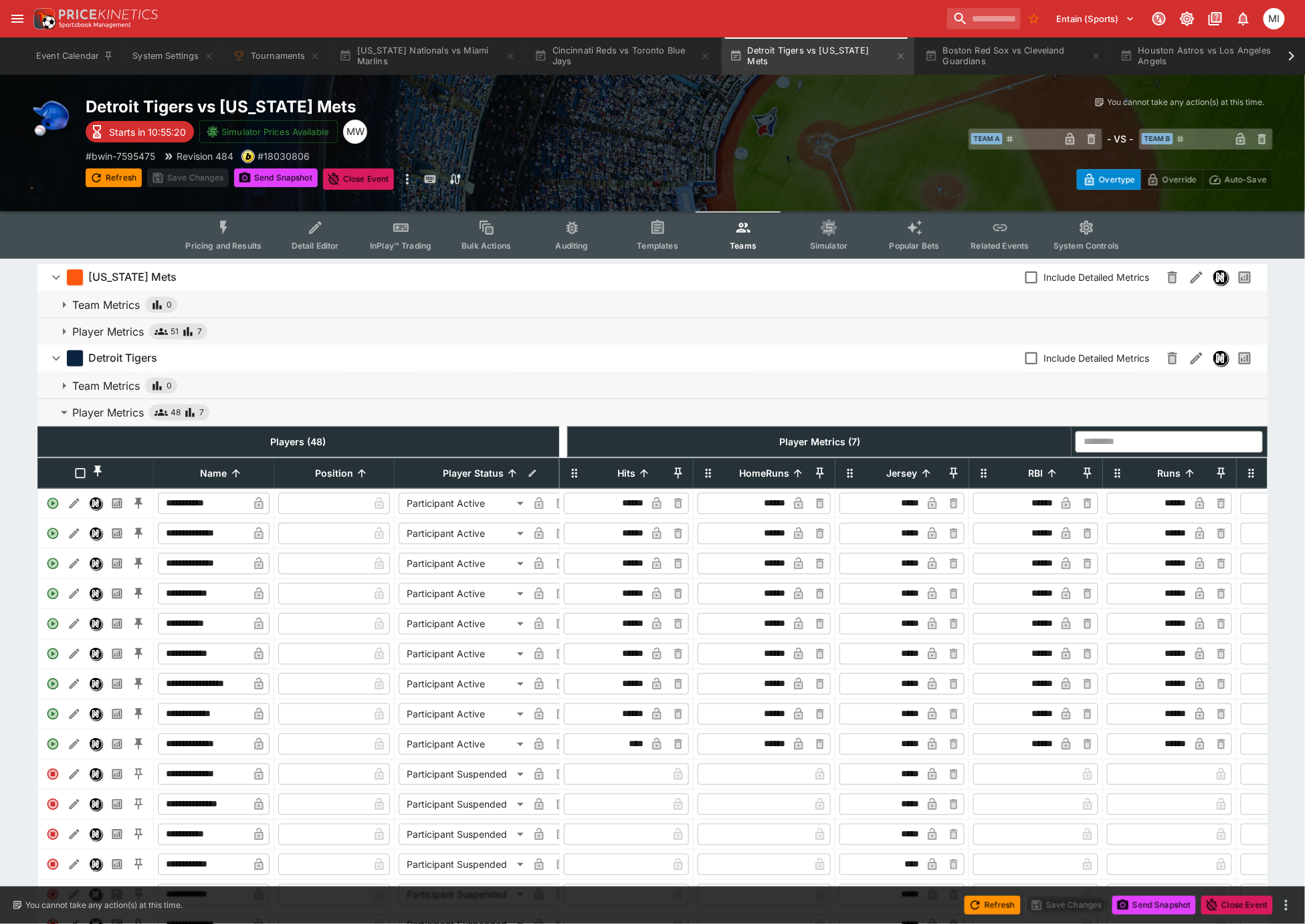
click at [772, 661] on input "******" at bounding box center [744, 654] width 88 height 21
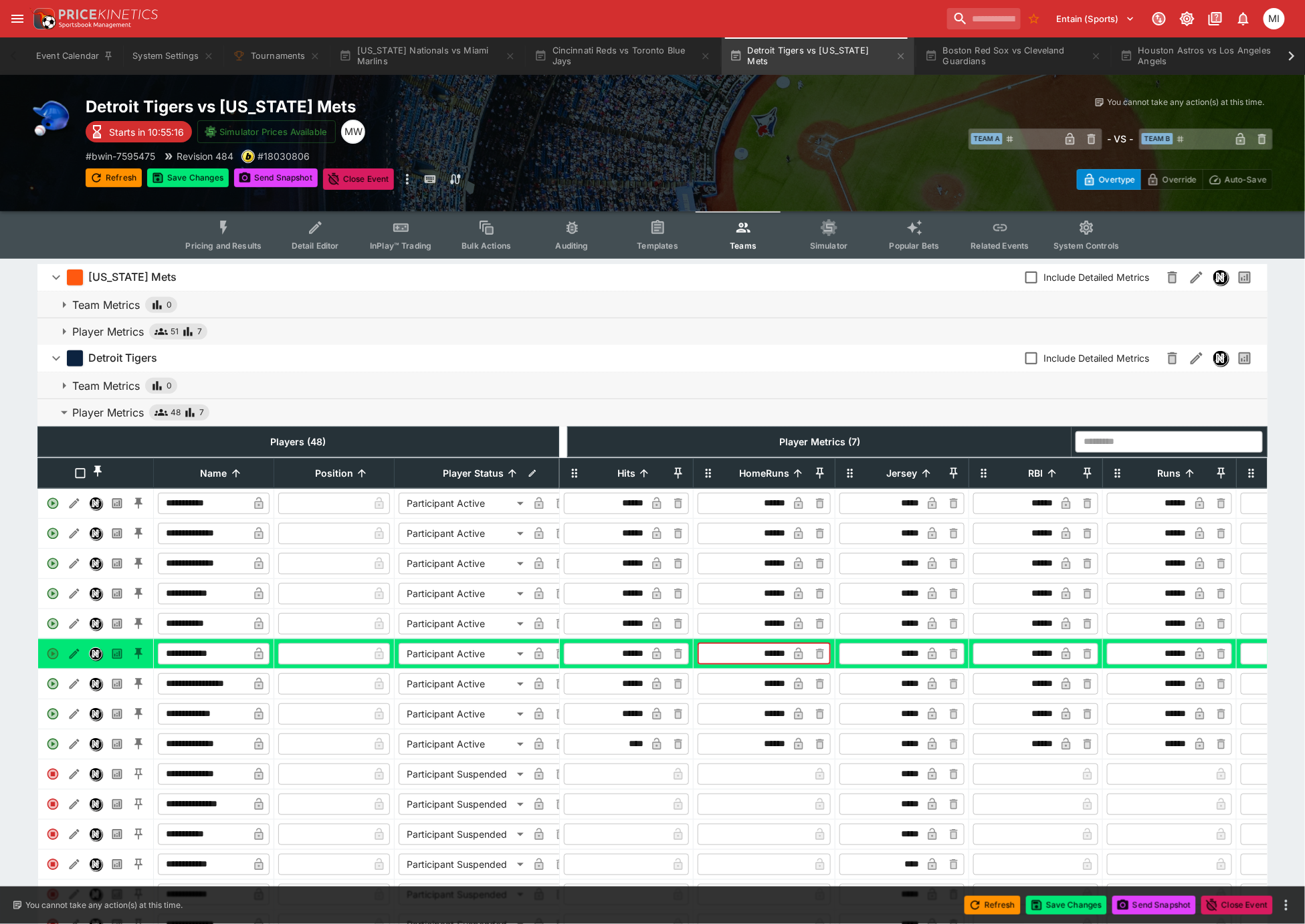
type input "******"
click at [798, 658] on icon "button" at bounding box center [799, 655] width 7 height 6
click at [232, 241] on span "Pricing and Results" at bounding box center [223, 245] width 77 height 10
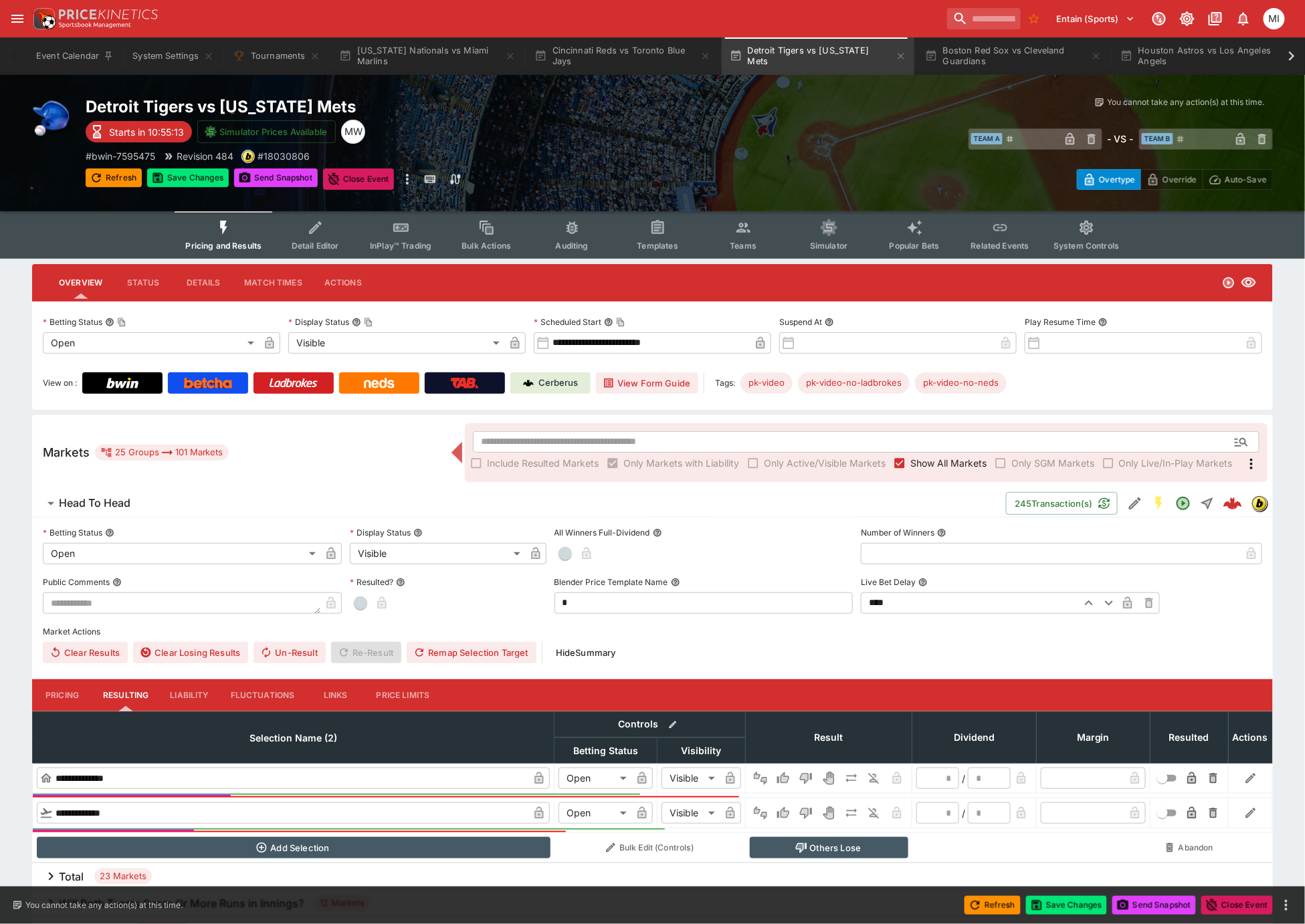
click at [958, 460] on span "Show All Markets" at bounding box center [949, 463] width 77 height 14
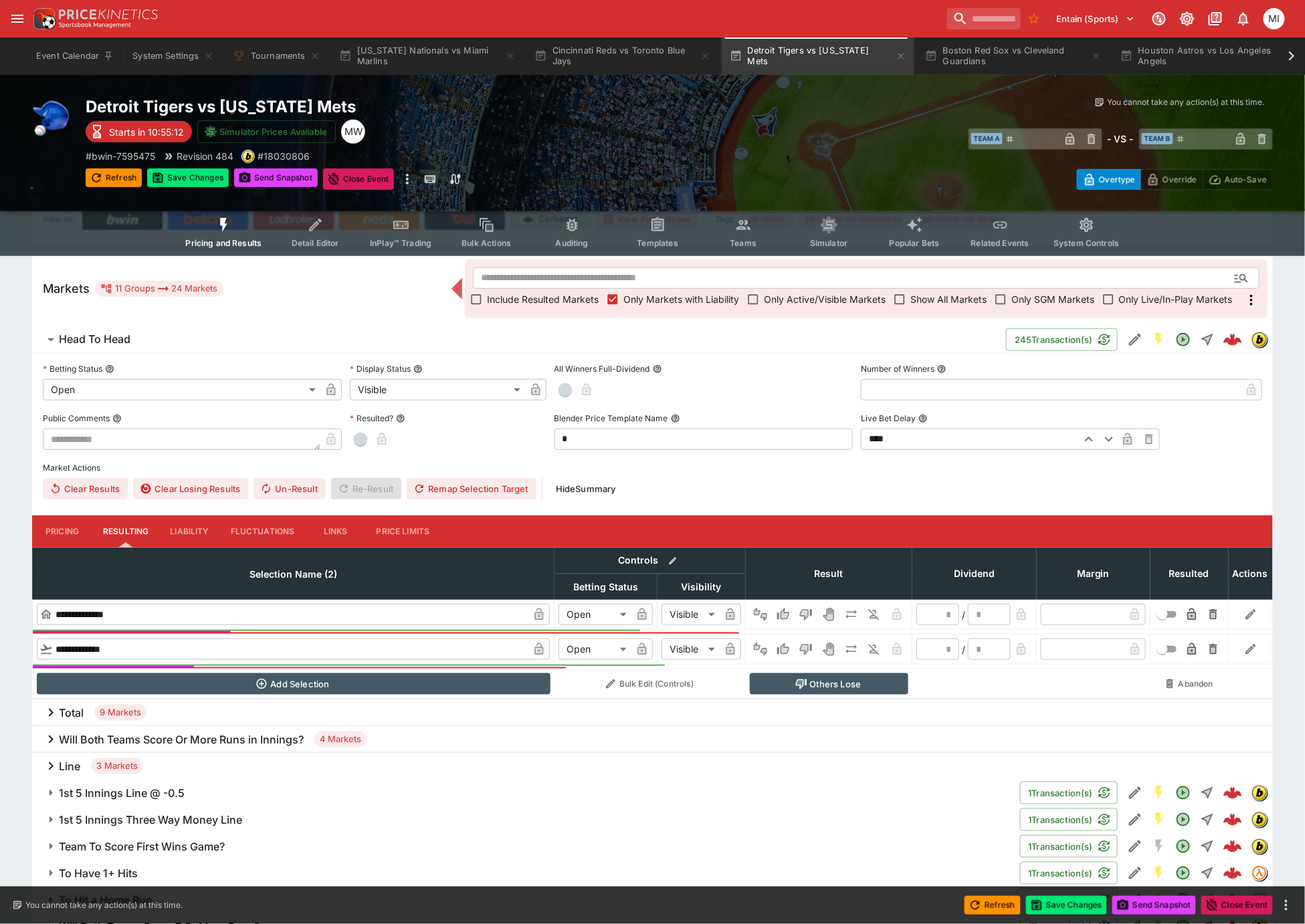
scroll to position [251, 0]
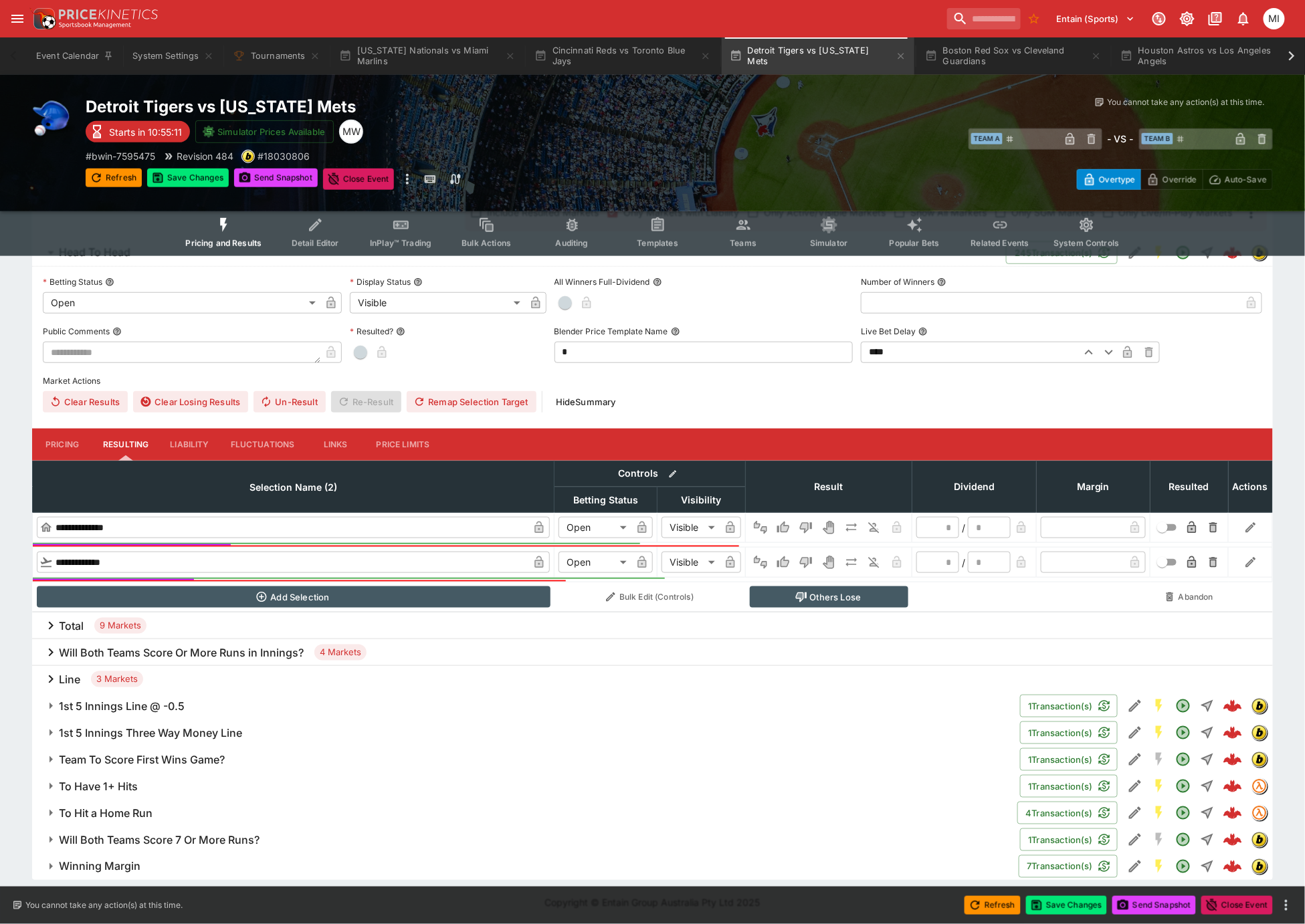
click at [118, 811] on h6 "To Hit a Home Run" at bounding box center [105, 813] width 94 height 14
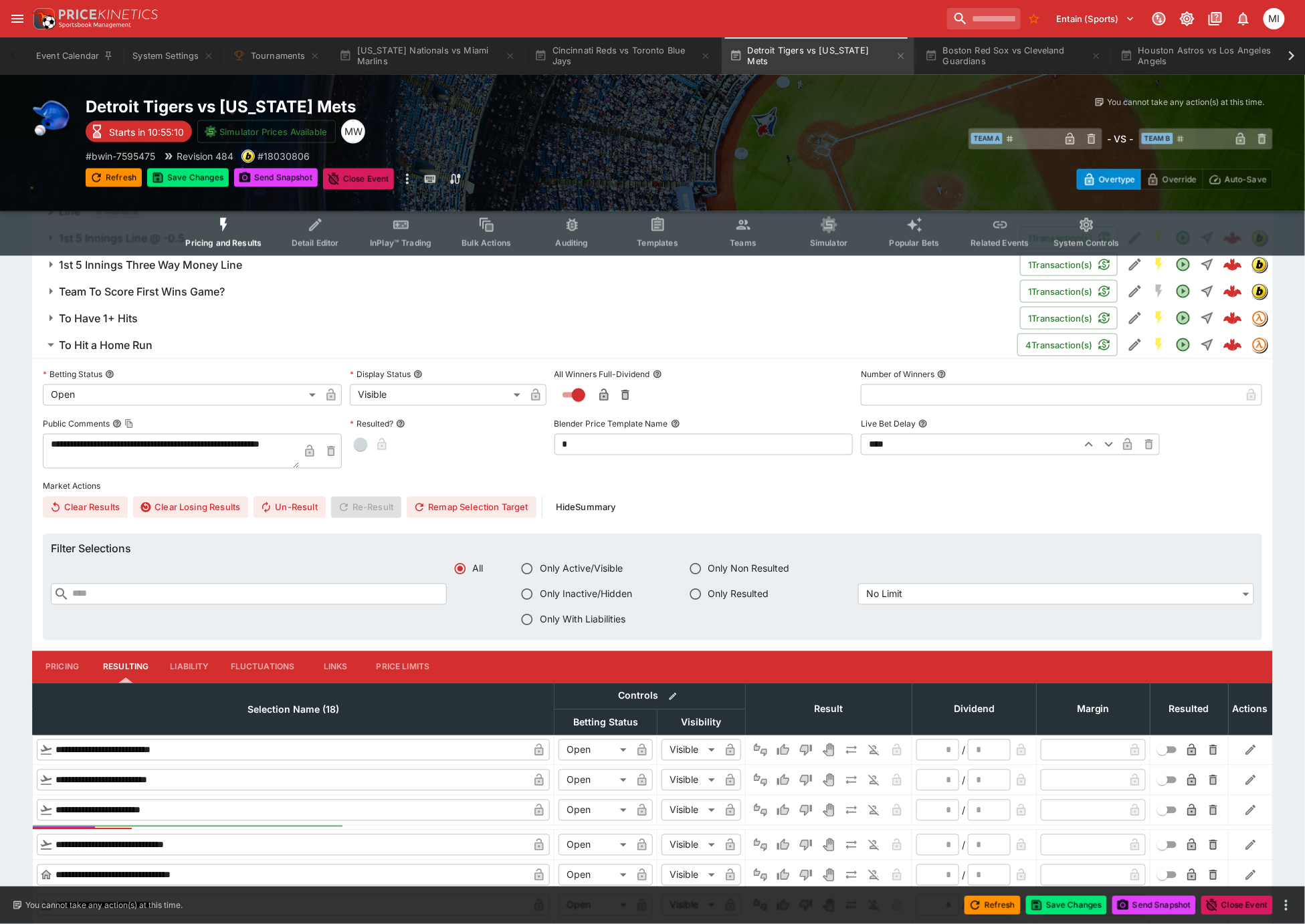
scroll to position [770, 0]
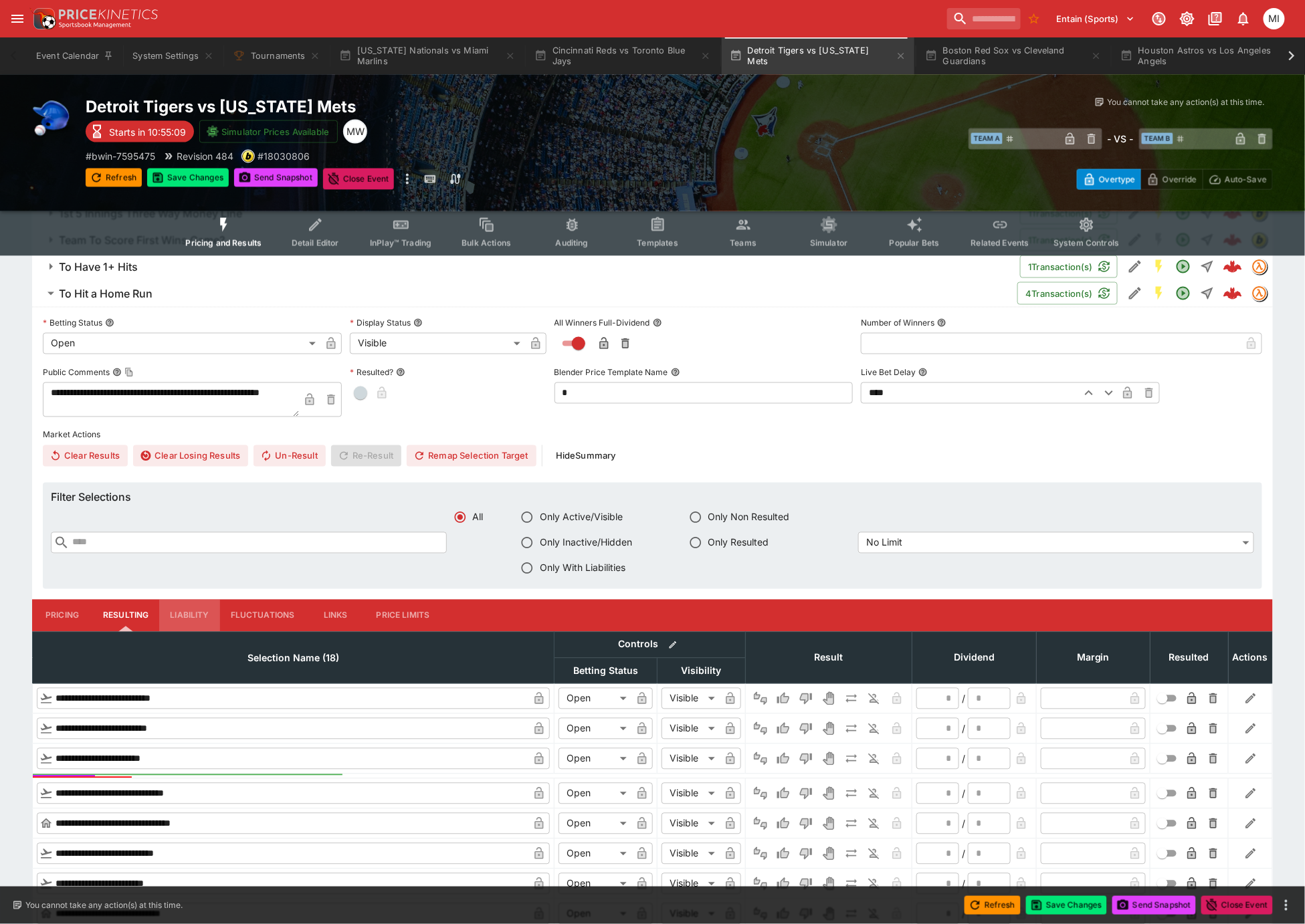
click at [194, 608] on button "Liability" at bounding box center [189, 616] width 60 height 32
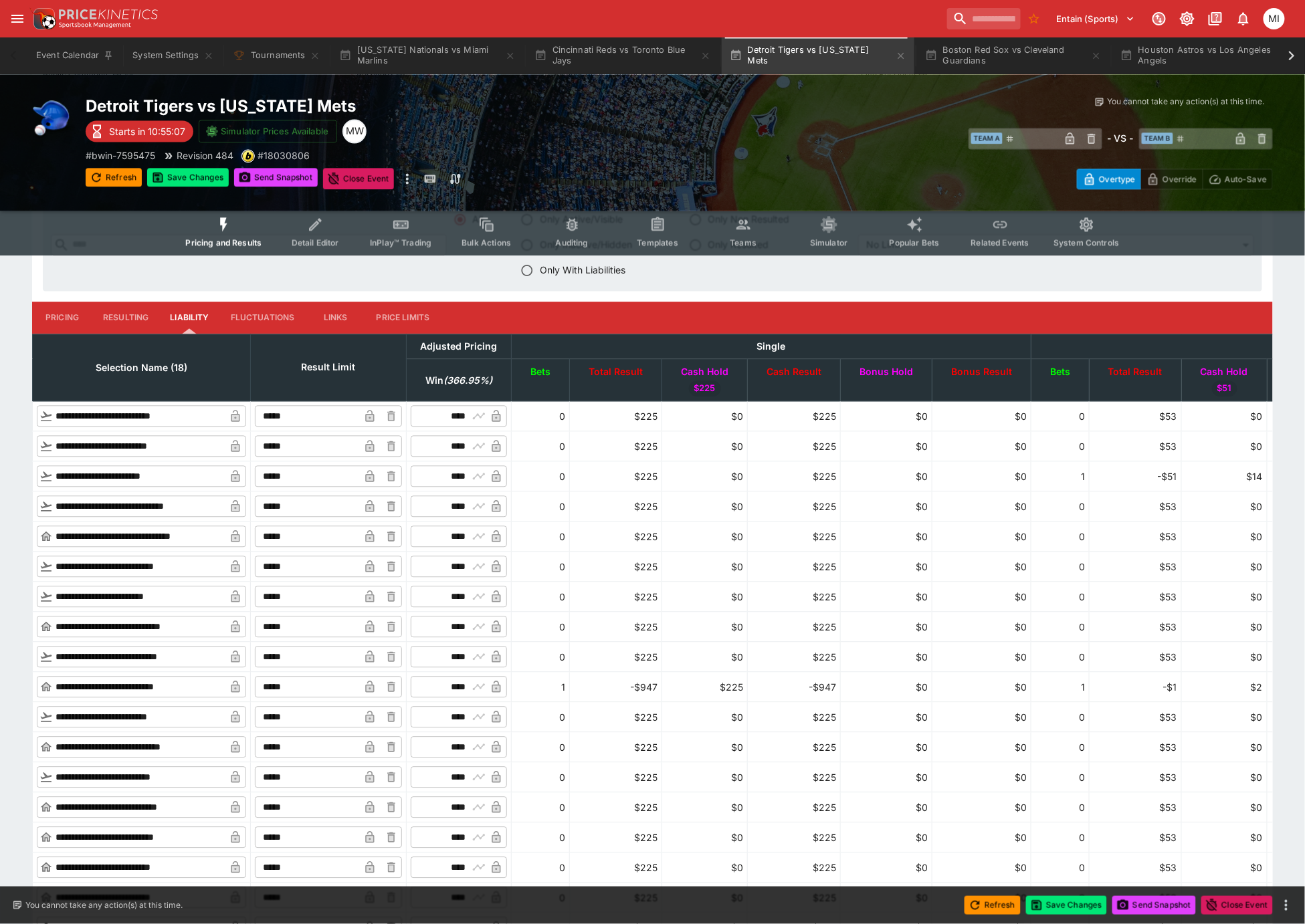
scroll to position [1216, 0]
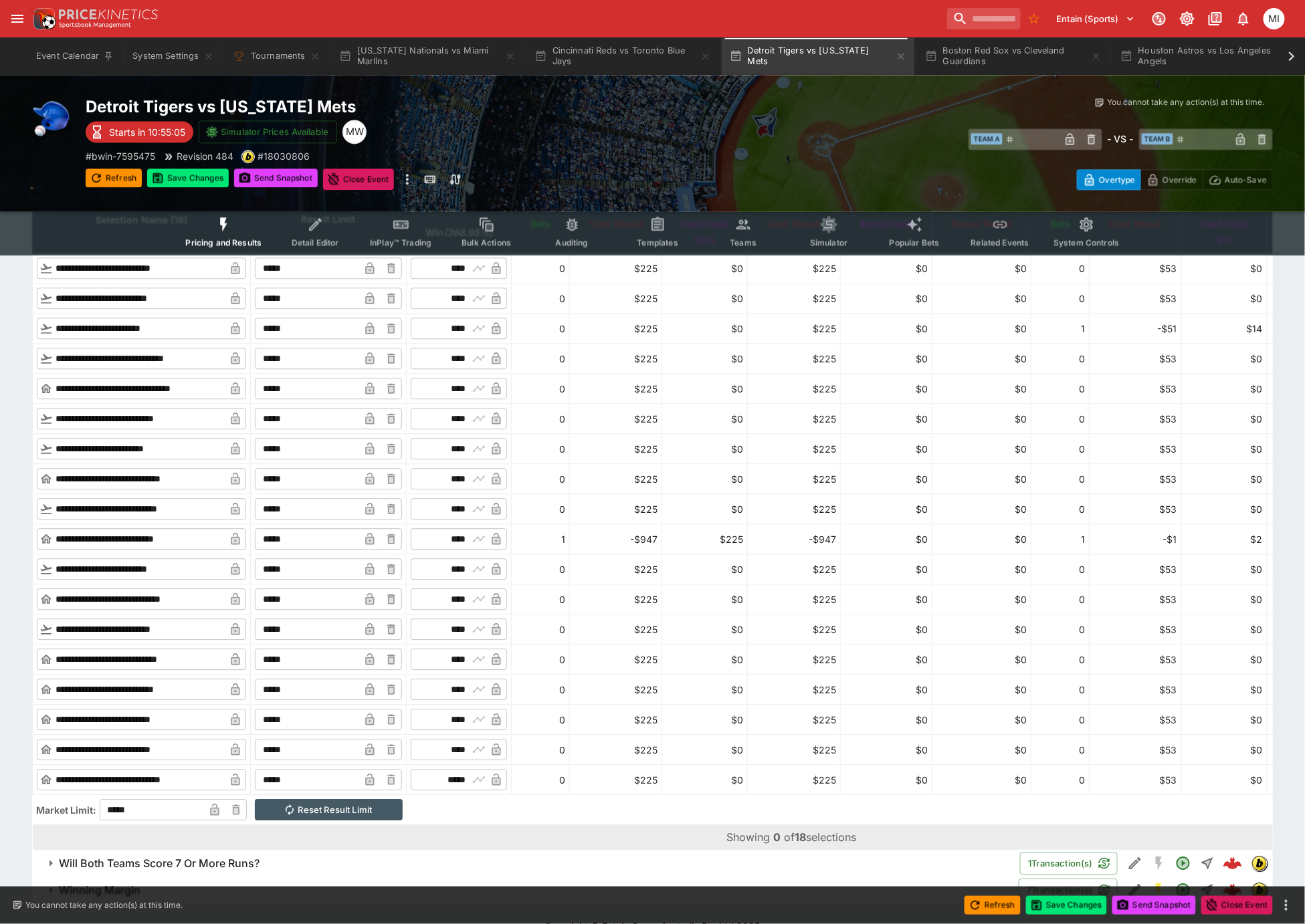
click at [331, 544] on input "*****" at bounding box center [307, 539] width 104 height 21
type input "*****"
click at [359, 559] on input "*****" at bounding box center [307, 568] width 104 height 21
click at [374, 538] on icon "button" at bounding box center [370, 540] width 7 height 6
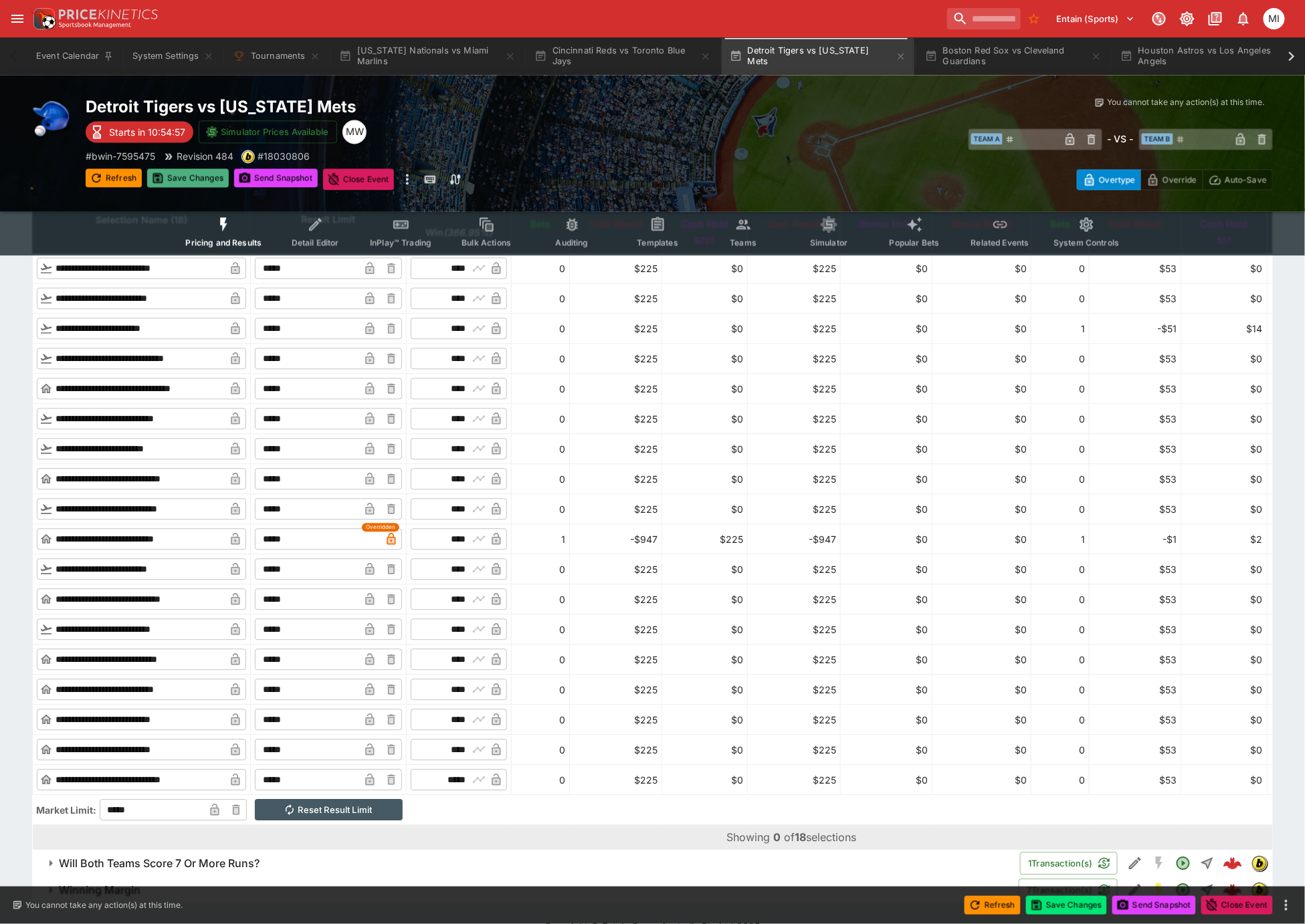
click at [207, 176] on button "Save Changes" at bounding box center [188, 178] width 81 height 19
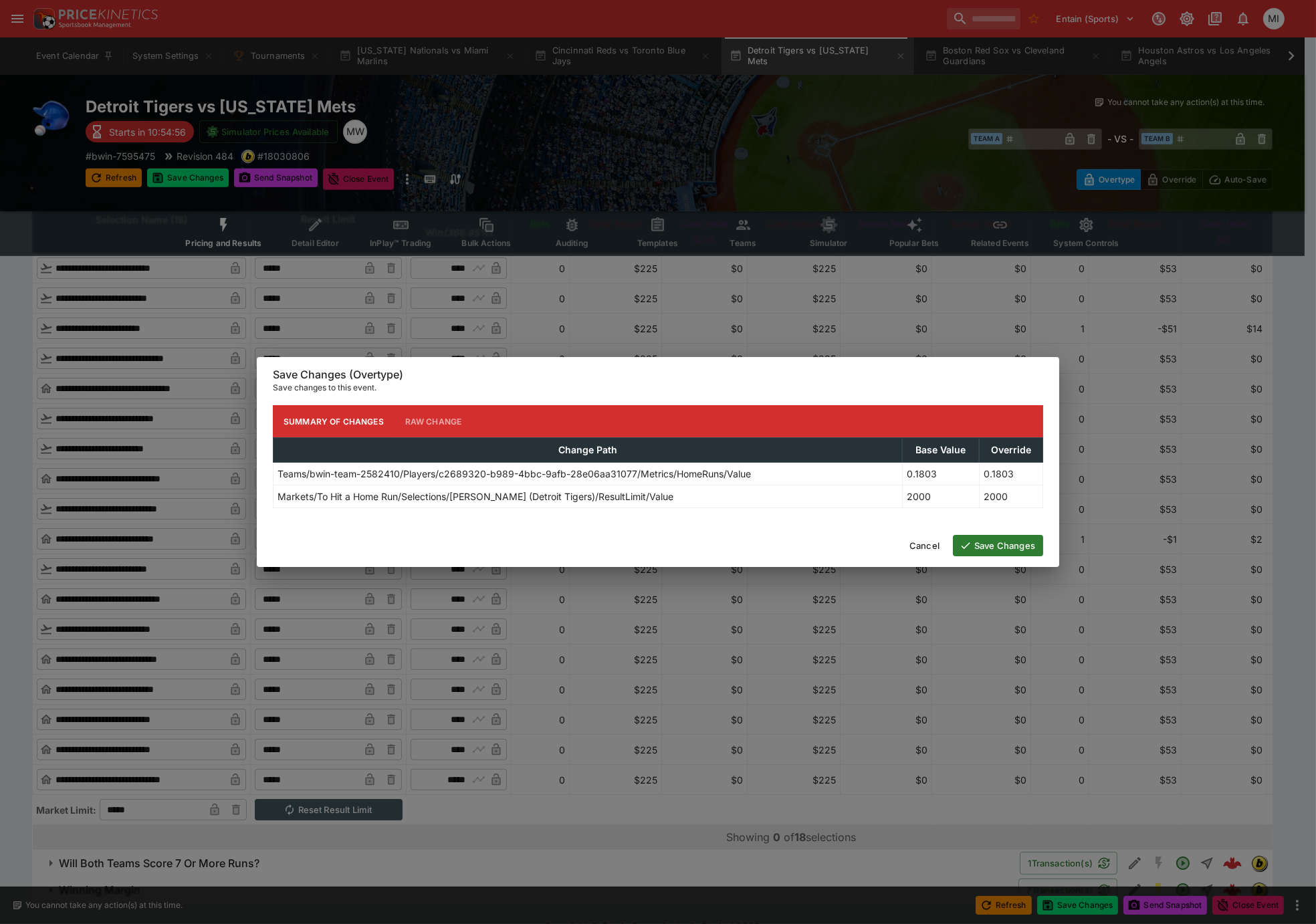
click at [994, 547] on button "Save Changes" at bounding box center [998, 545] width 90 height 21
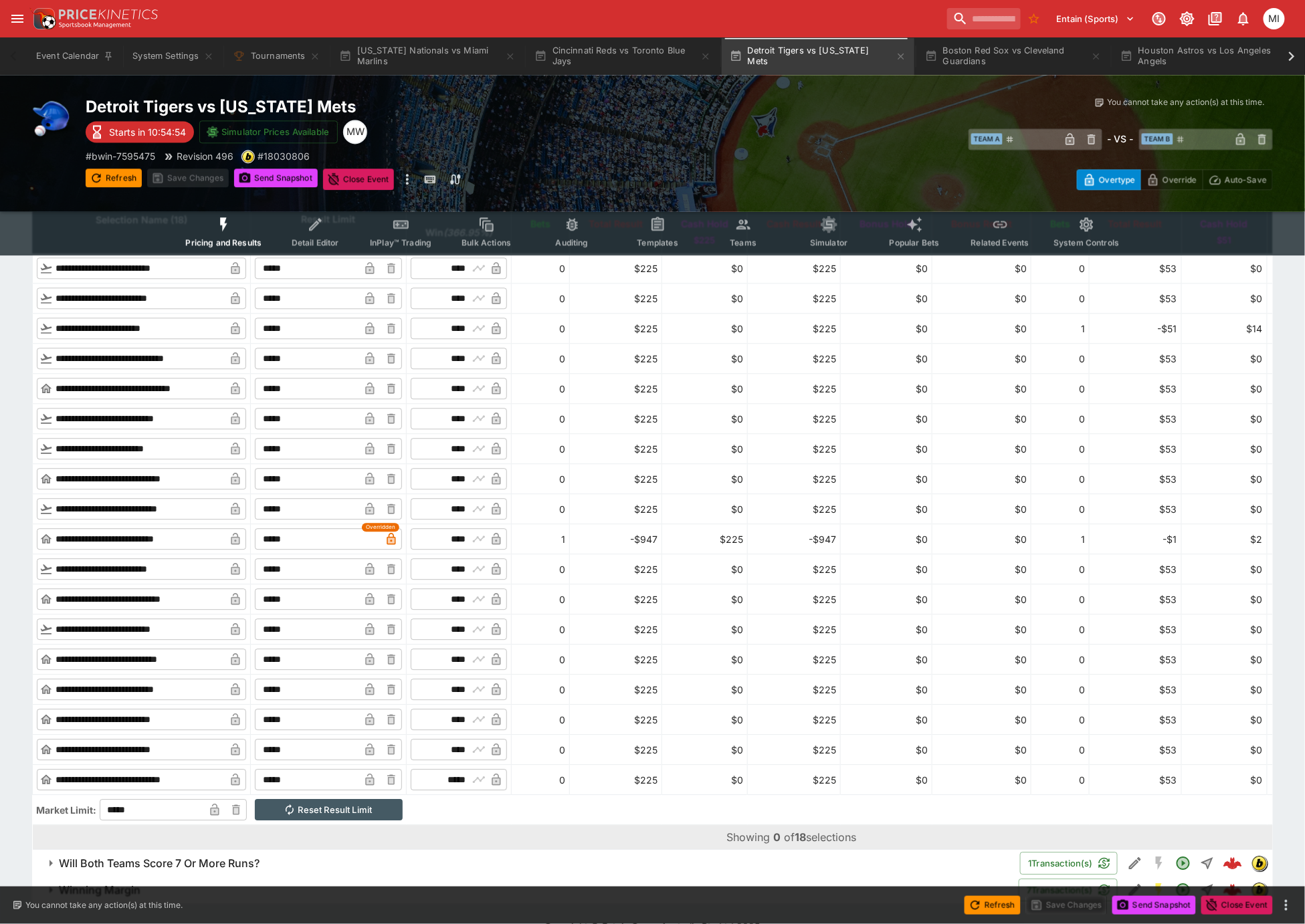
type input "****"
click at [1284, 59] on icon at bounding box center [1291, 56] width 19 height 19
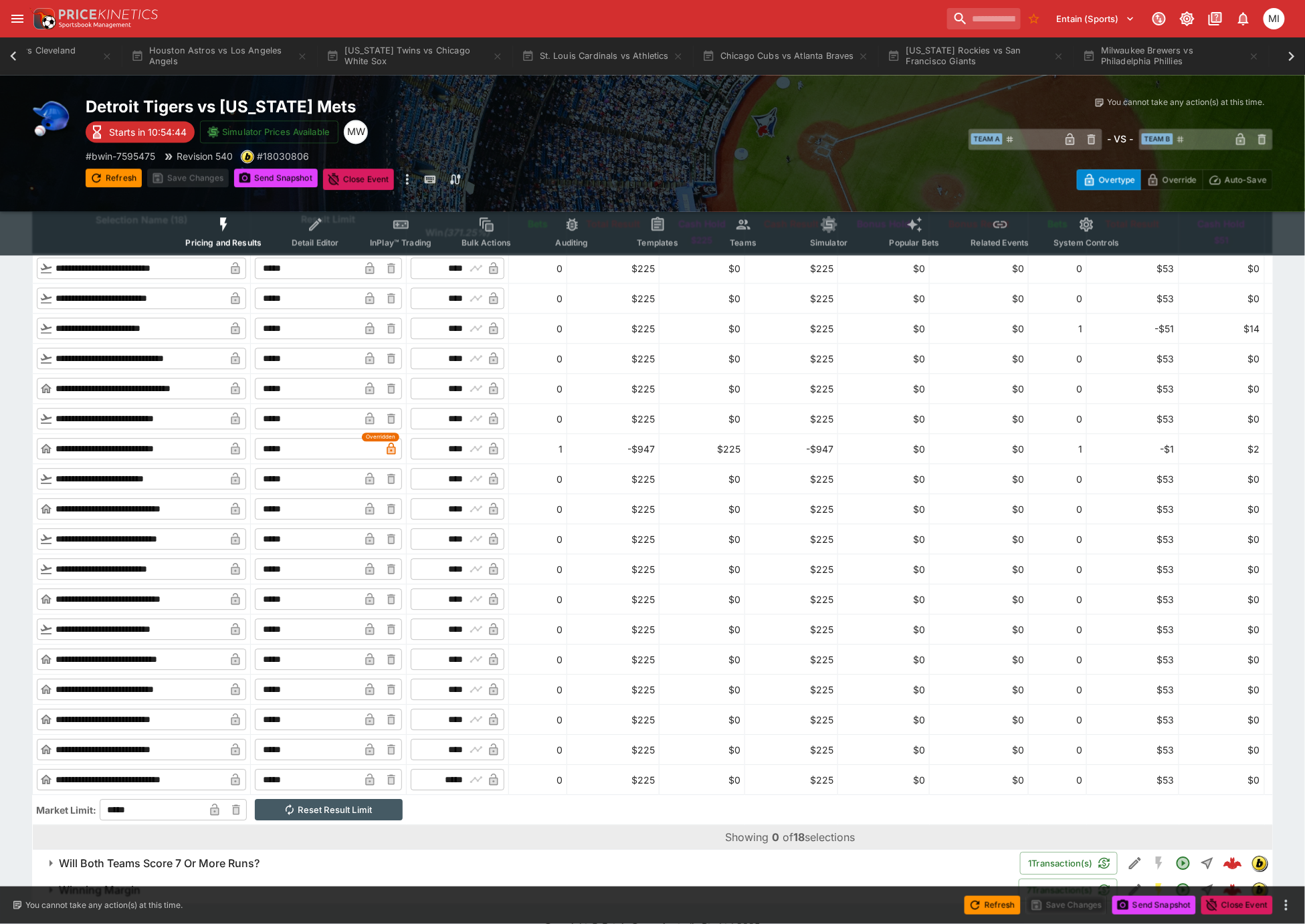
scroll to position [0, 1061]
click at [893, 62] on button "Colorado Rockies vs San Francisco Giants" at bounding box center [904, 56] width 192 height 37
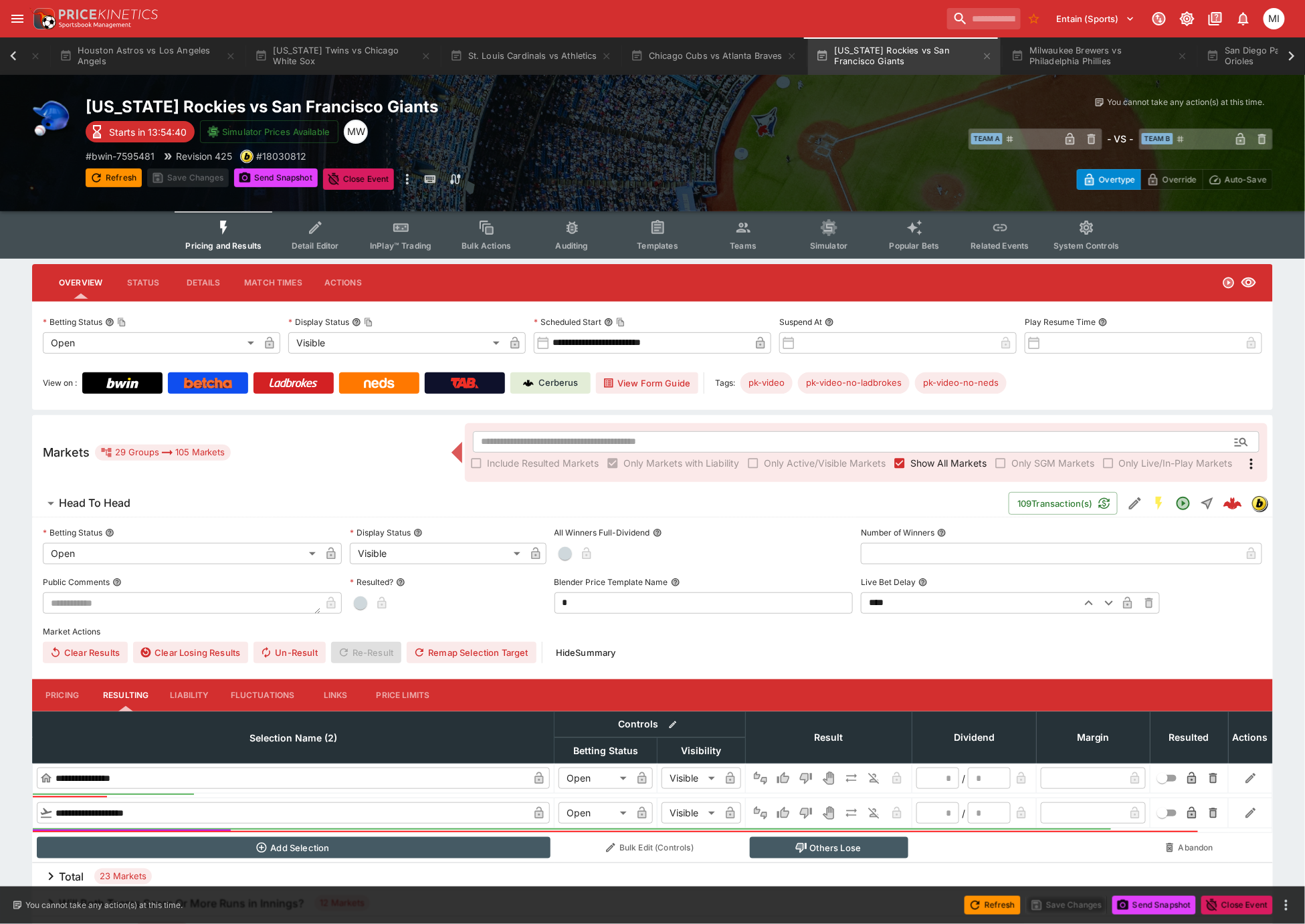
click at [920, 467] on span "Show All Markets" at bounding box center [949, 463] width 77 height 14
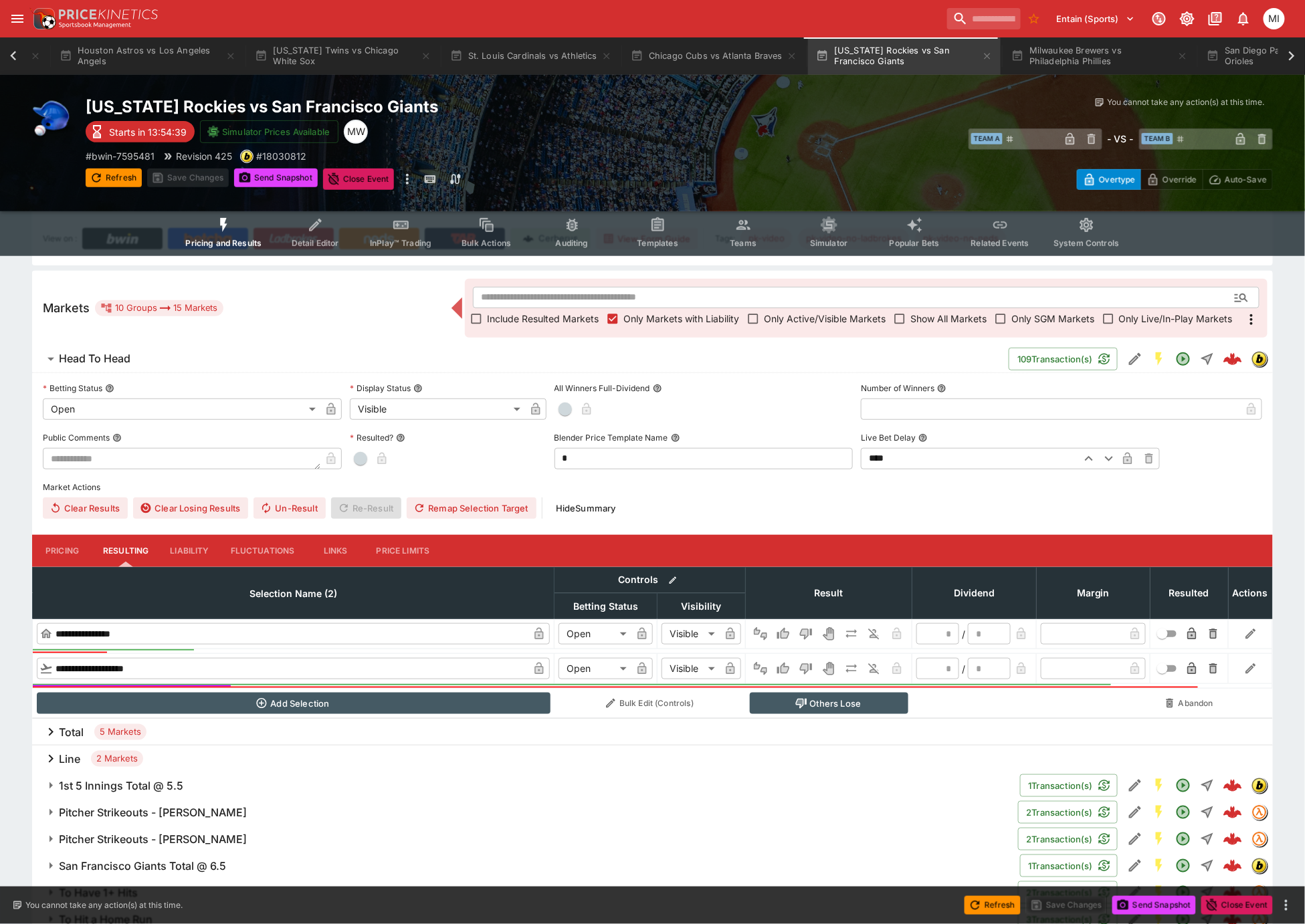
scroll to position [224, 0]
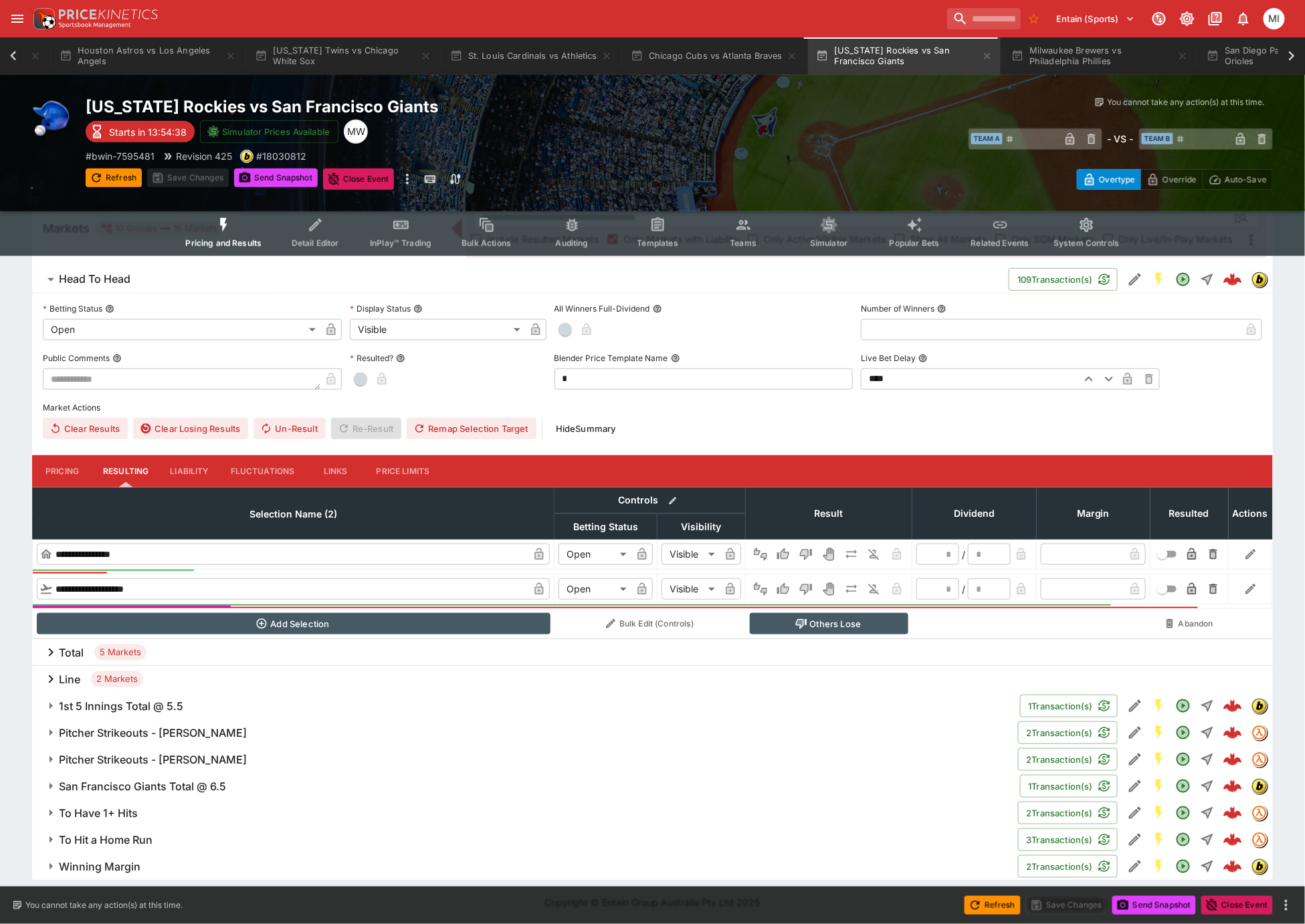
click at [114, 836] on h6 "To Hit a Home Run" at bounding box center [105, 840] width 94 height 14
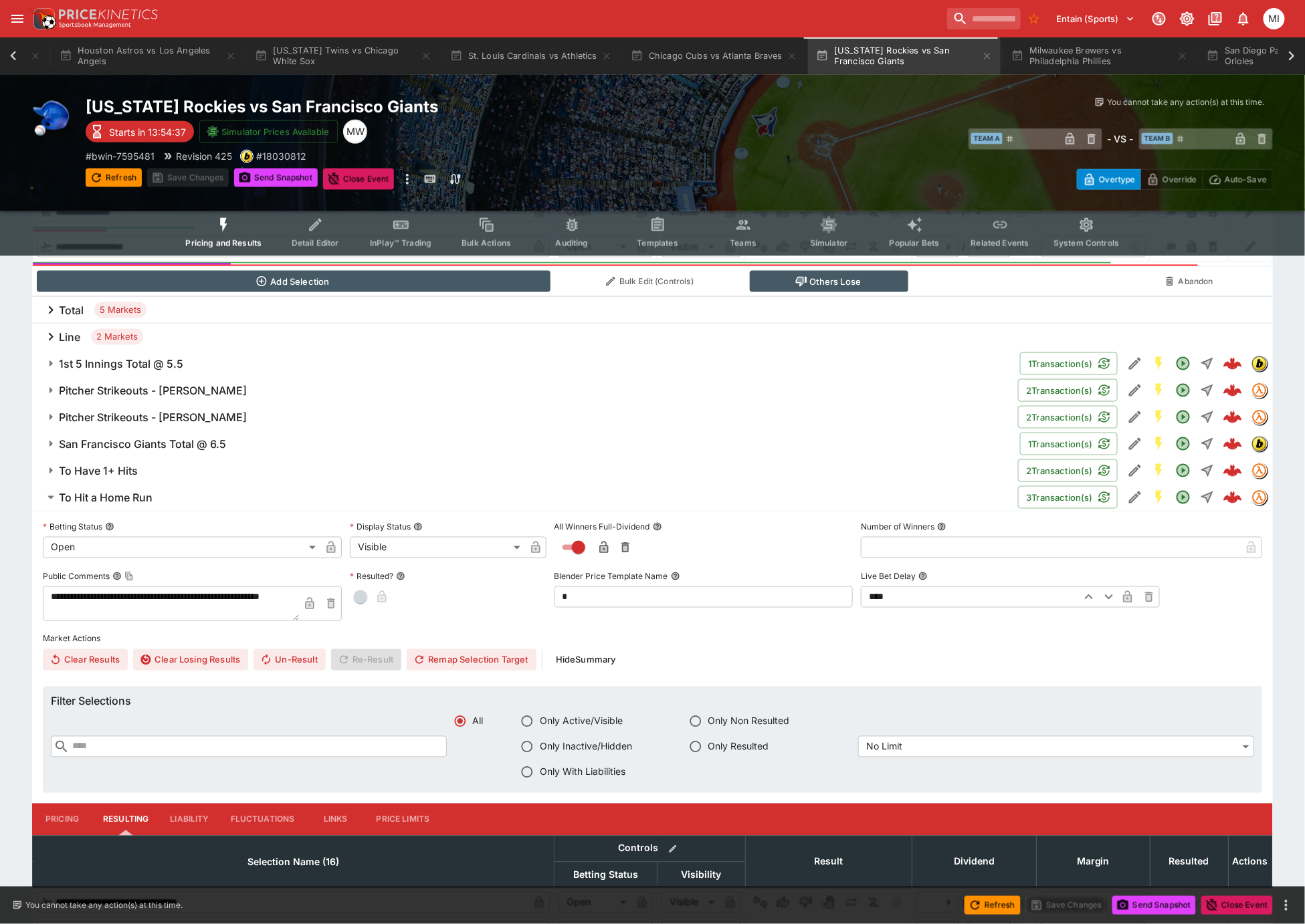
scroll to position [789, 0]
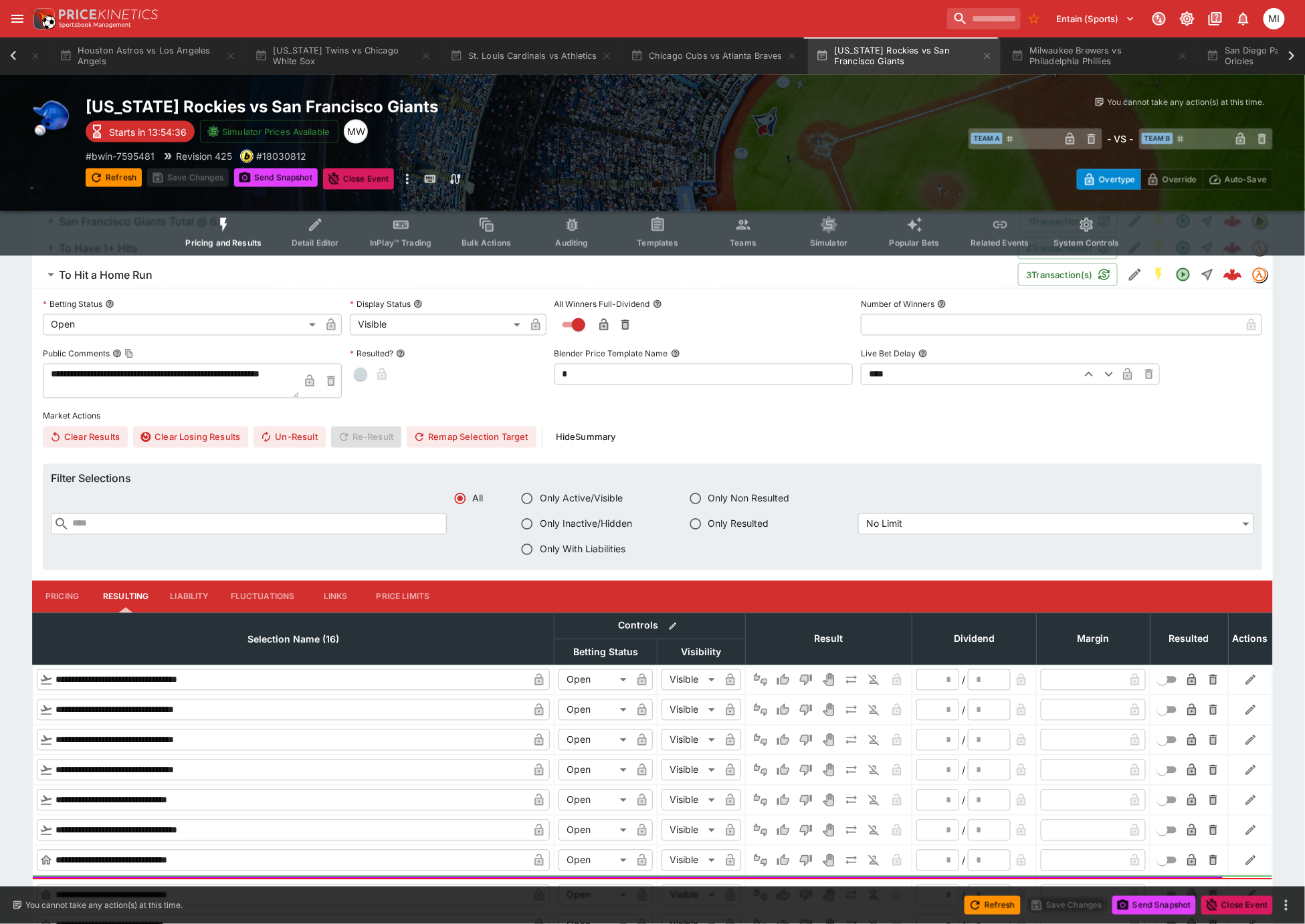
click at [182, 592] on button "Liability" at bounding box center [189, 597] width 60 height 32
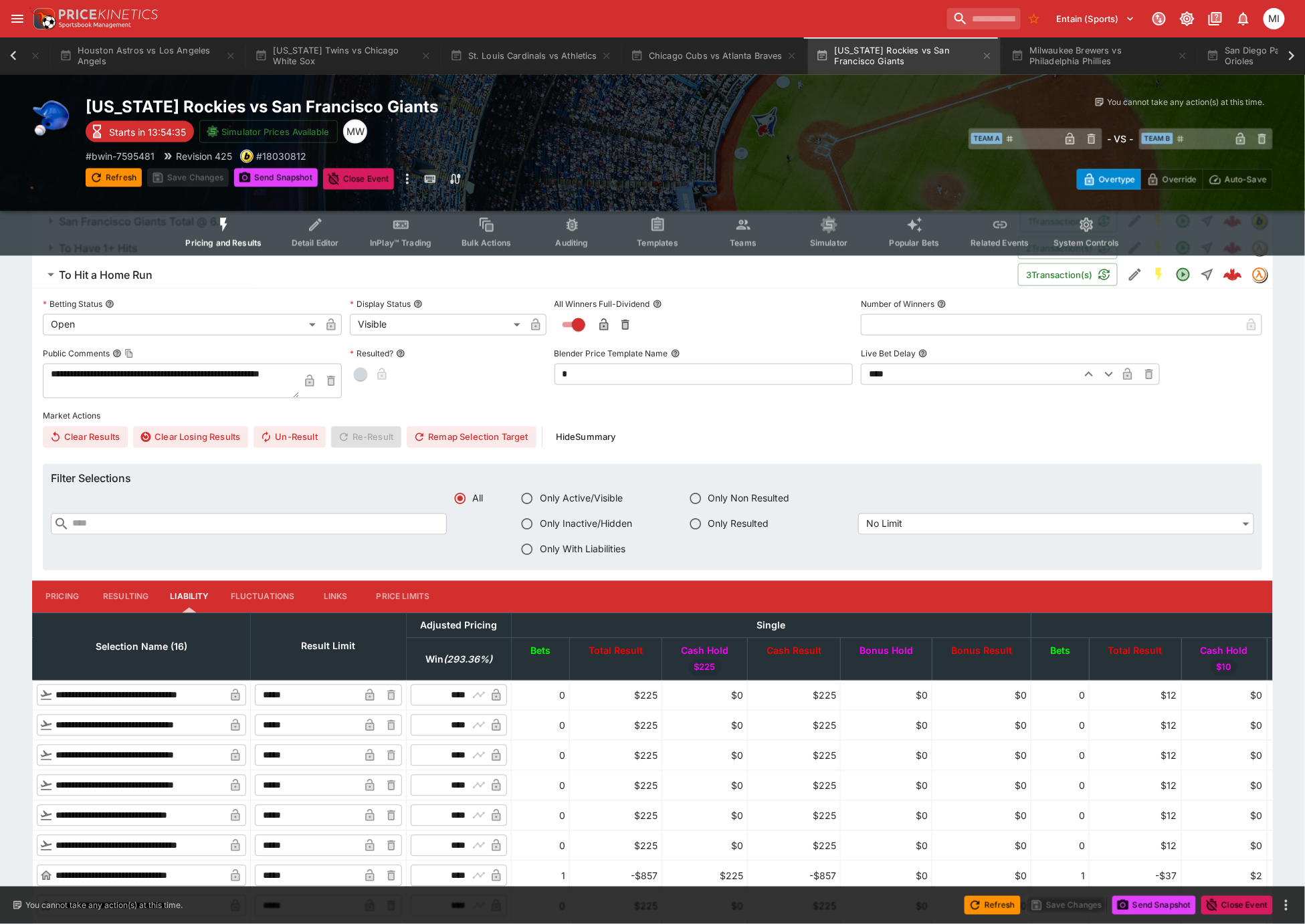
scroll to position [1160, 0]
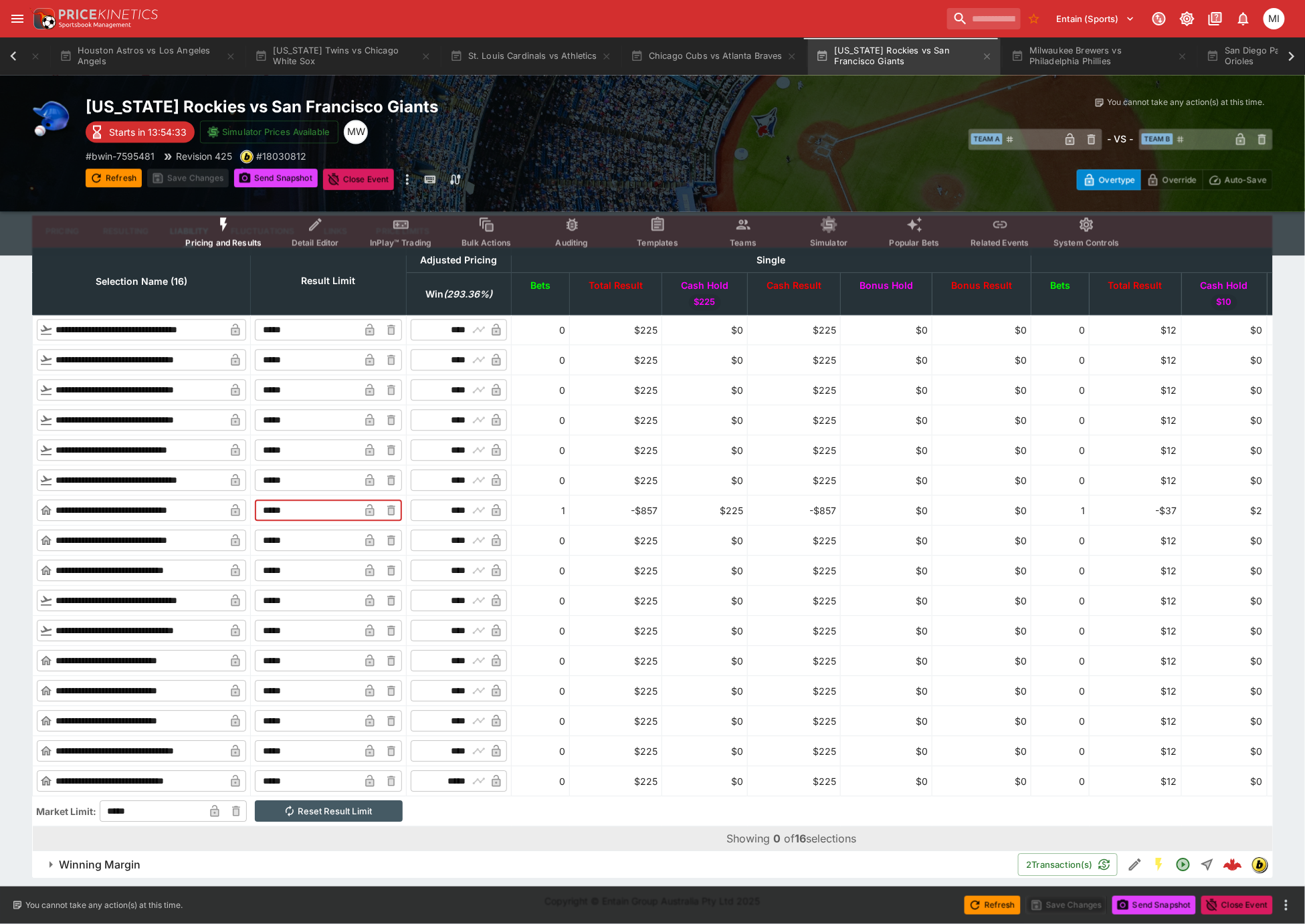
click at [359, 500] on input "*****" at bounding box center [307, 510] width 104 height 21
type input "*****"
click at [351, 472] on input "*****" at bounding box center [307, 480] width 104 height 21
click at [374, 504] on icon "button" at bounding box center [370, 510] width 9 height 12
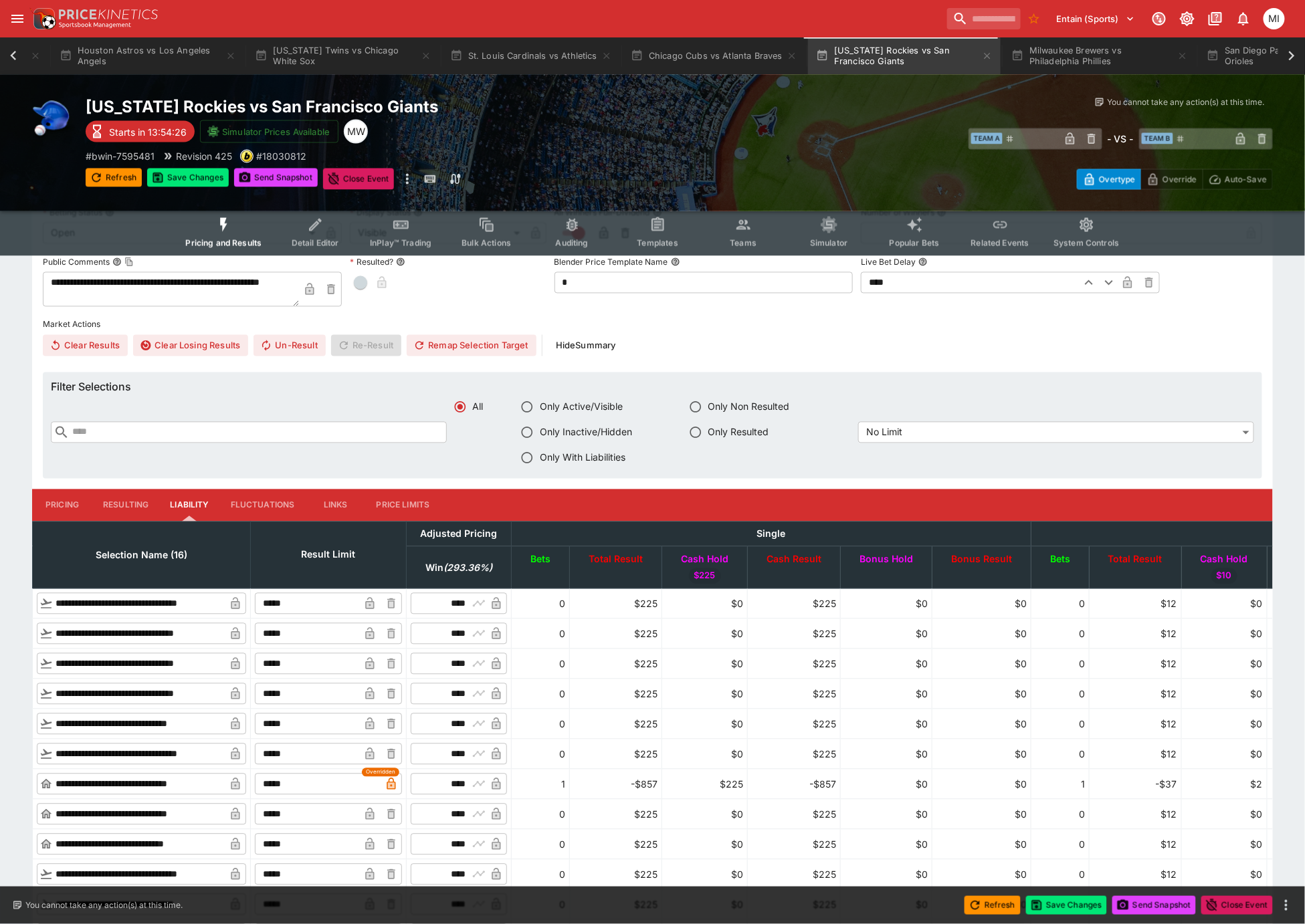
scroll to position [715, 0]
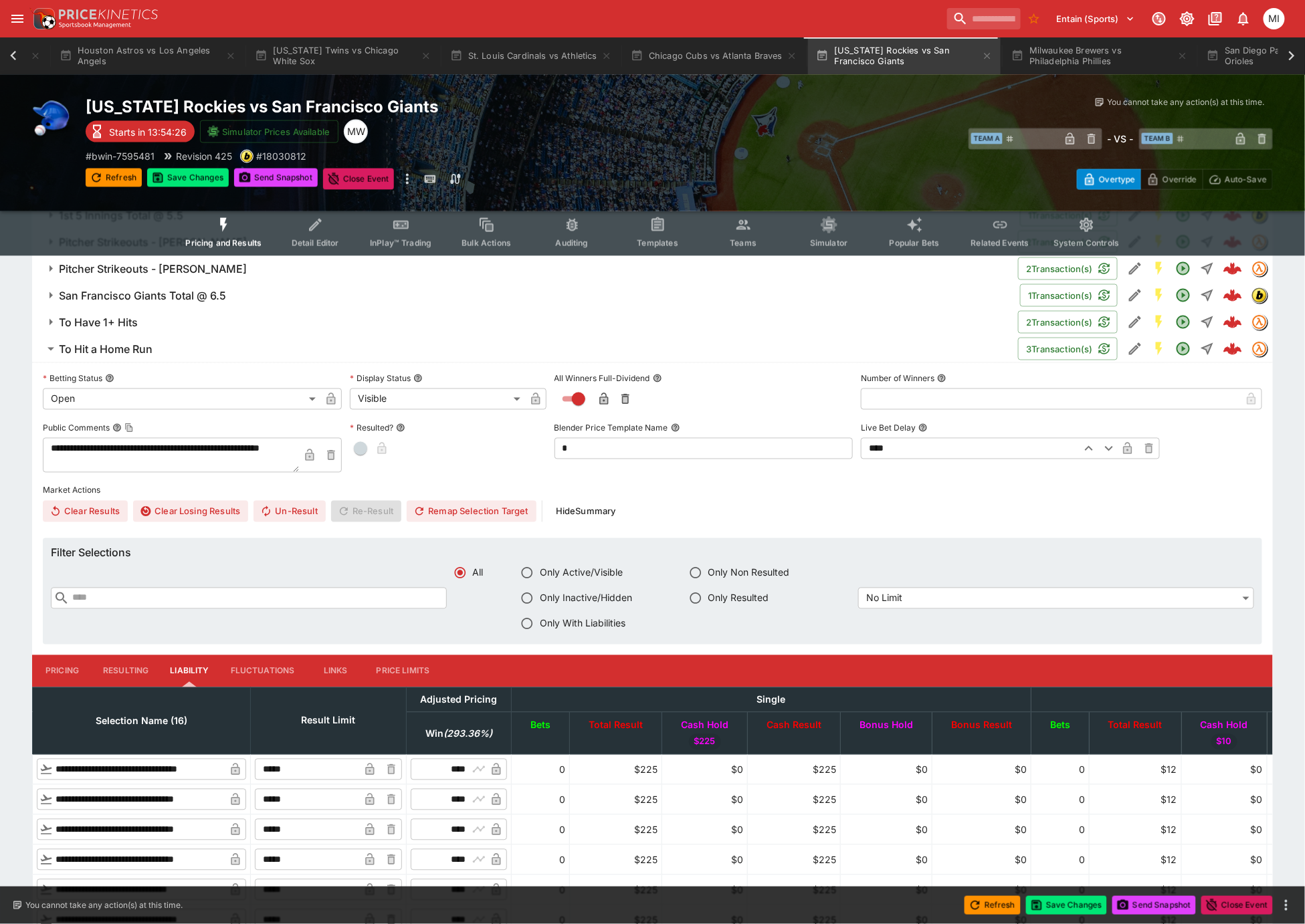
click at [749, 229] on icon "Event type filters" at bounding box center [743, 225] width 14 height 10
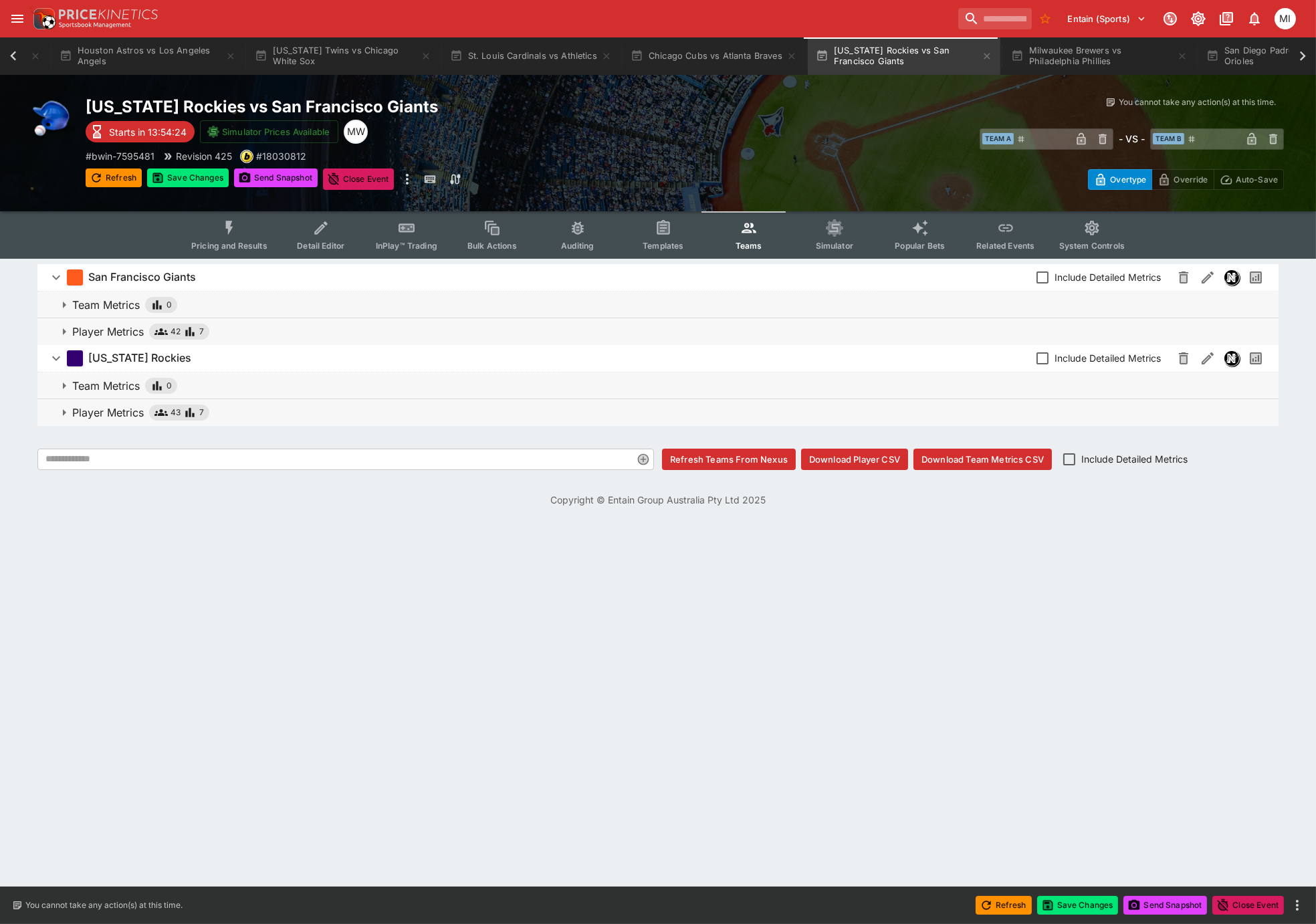
click at [120, 404] on p "Player Metrics" at bounding box center [108, 412] width 72 height 16
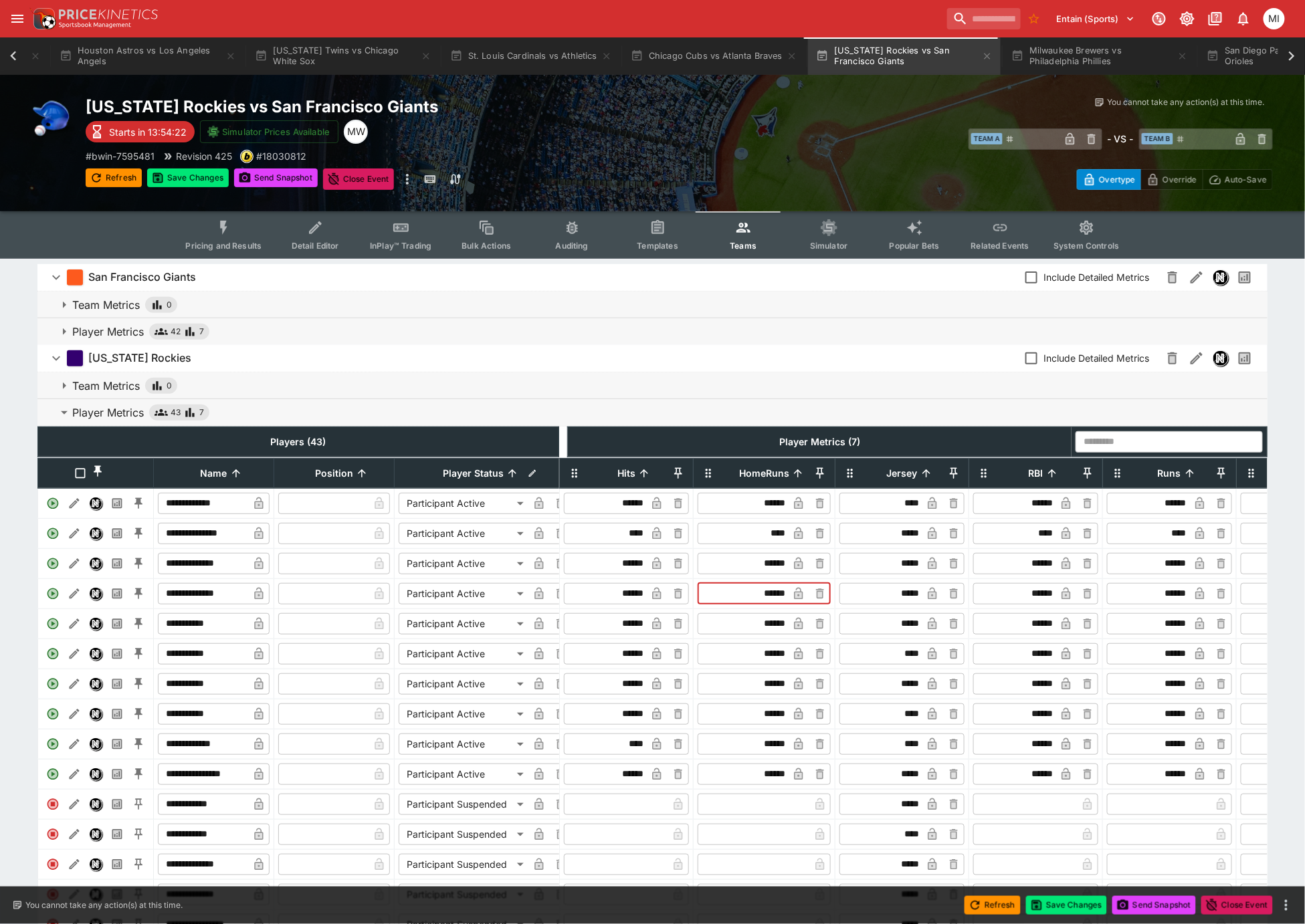
click at [770, 604] on input "******" at bounding box center [744, 593] width 88 height 21
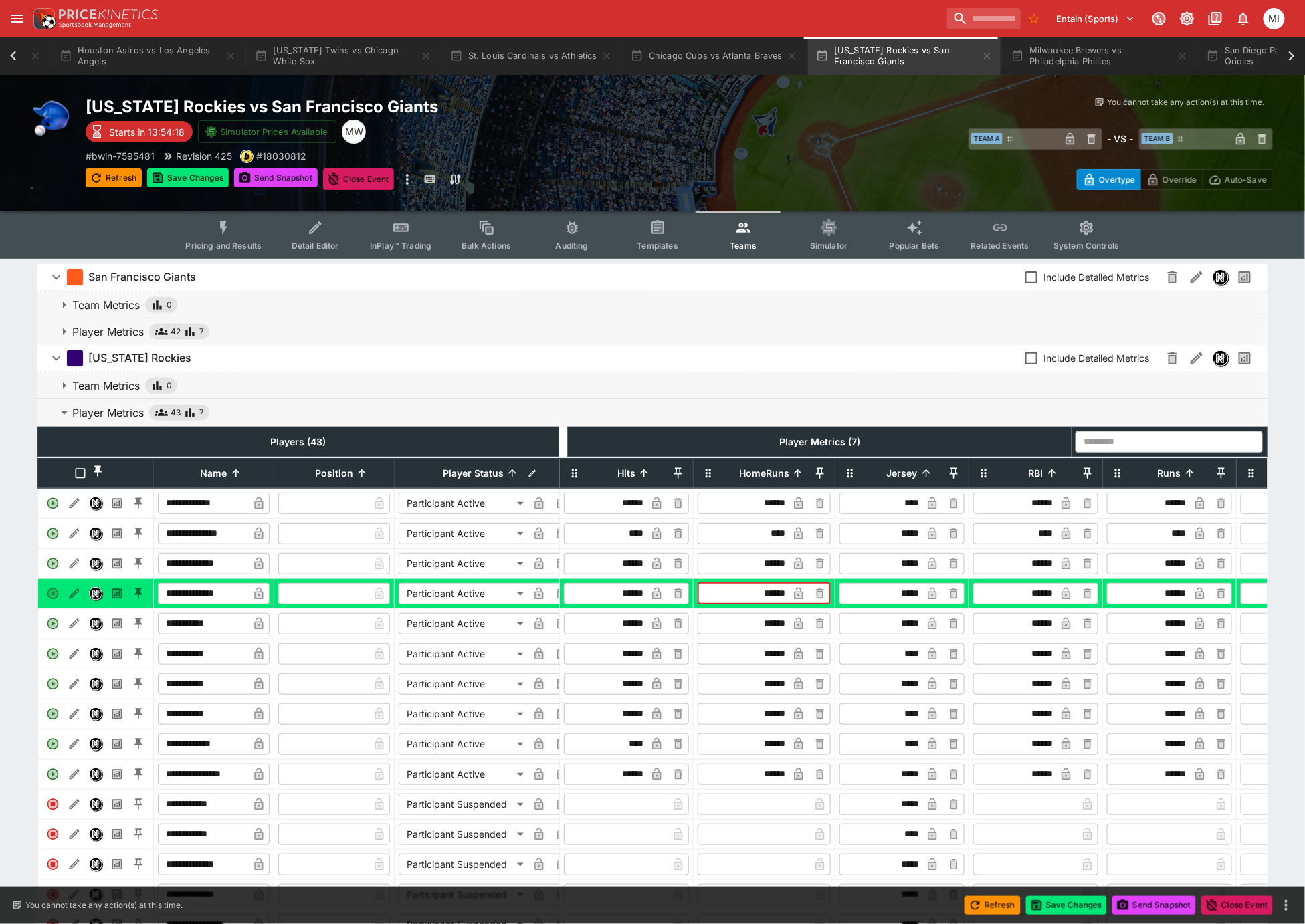
type input "******"
click at [796, 598] on icon "button" at bounding box center [799, 595] width 7 height 6
click at [203, 171] on button "Save Changes" at bounding box center [188, 178] width 81 height 19
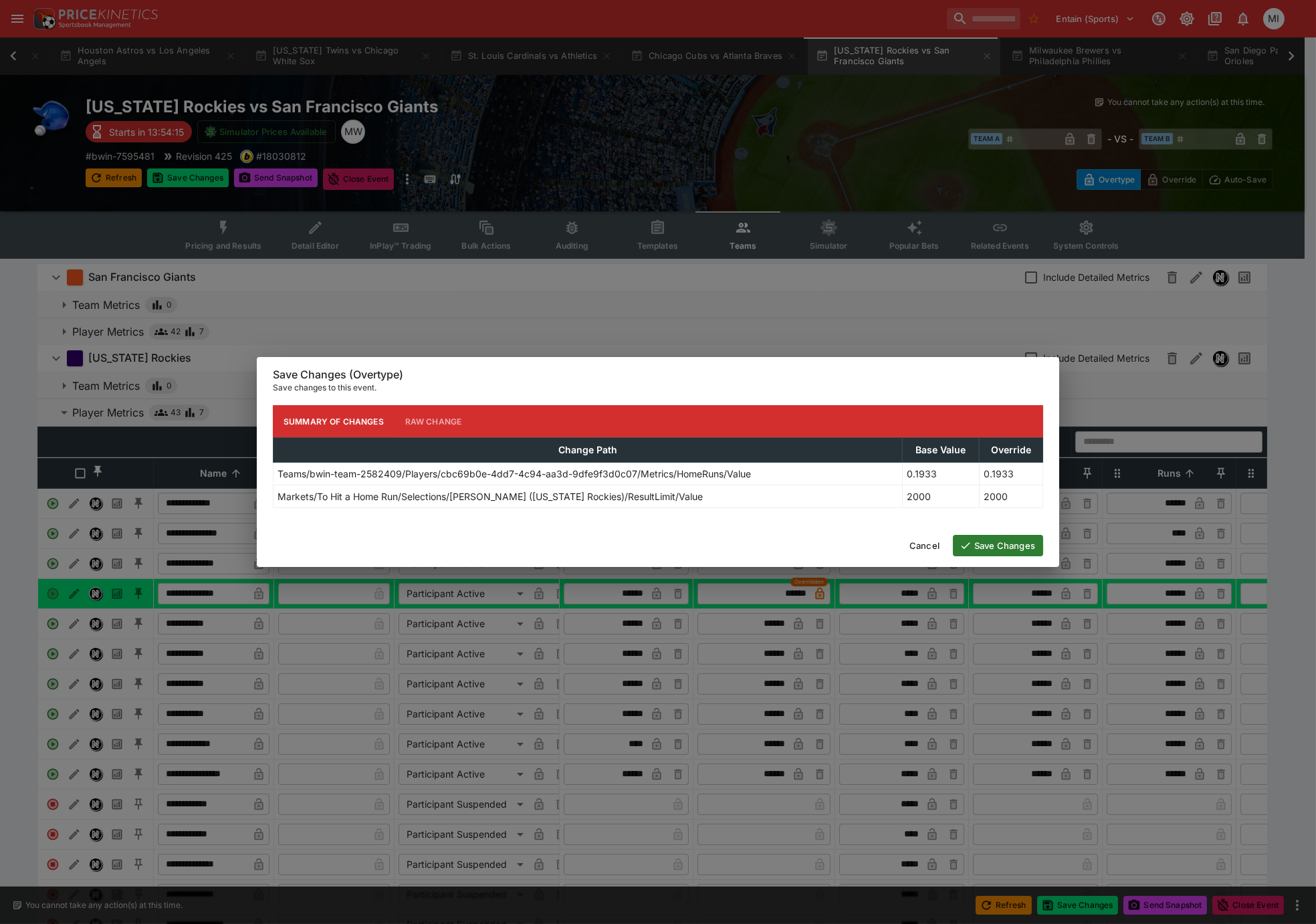
click at [1003, 544] on button "Save Changes" at bounding box center [998, 545] width 90 height 21
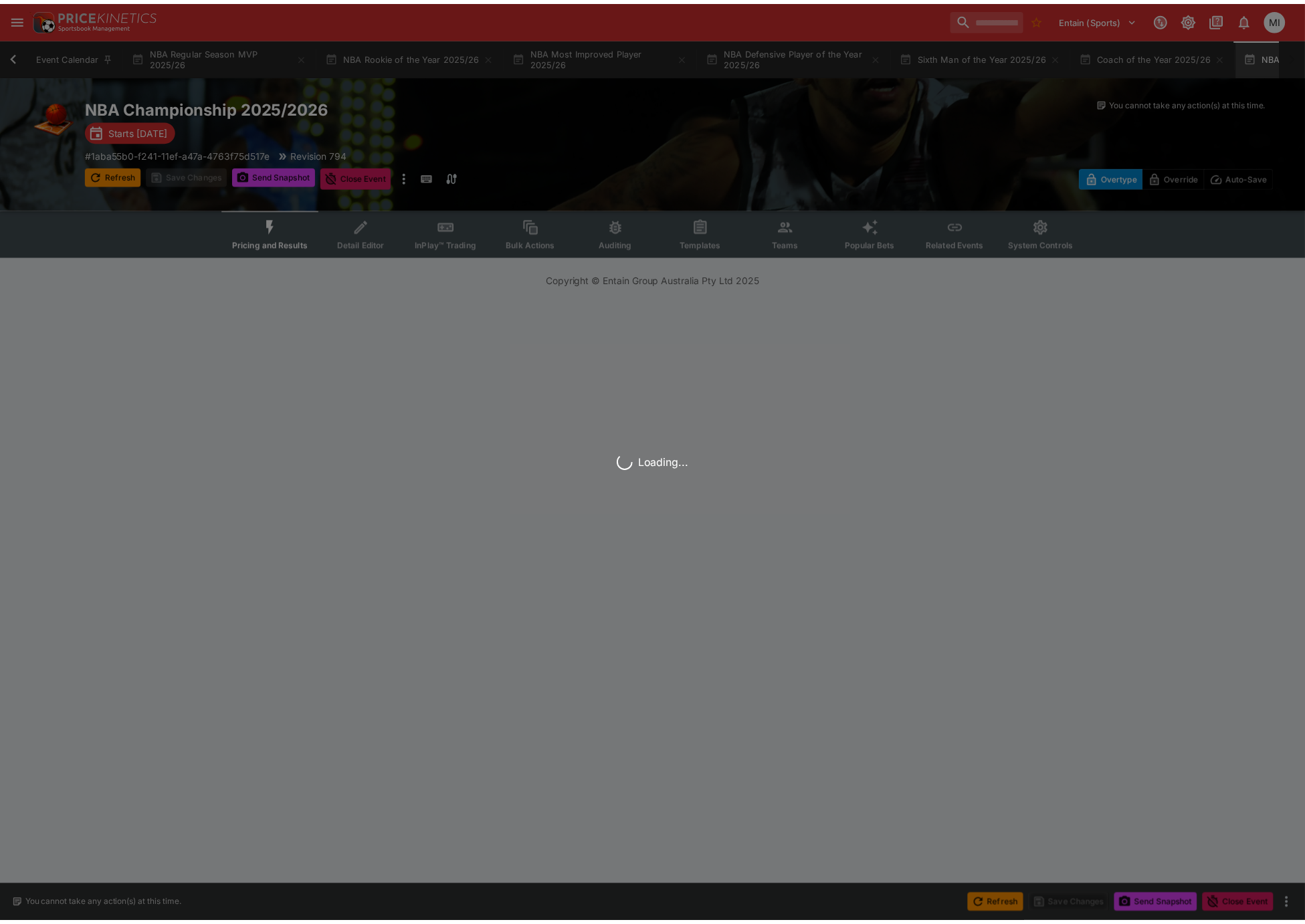
scroll to position [0, 132]
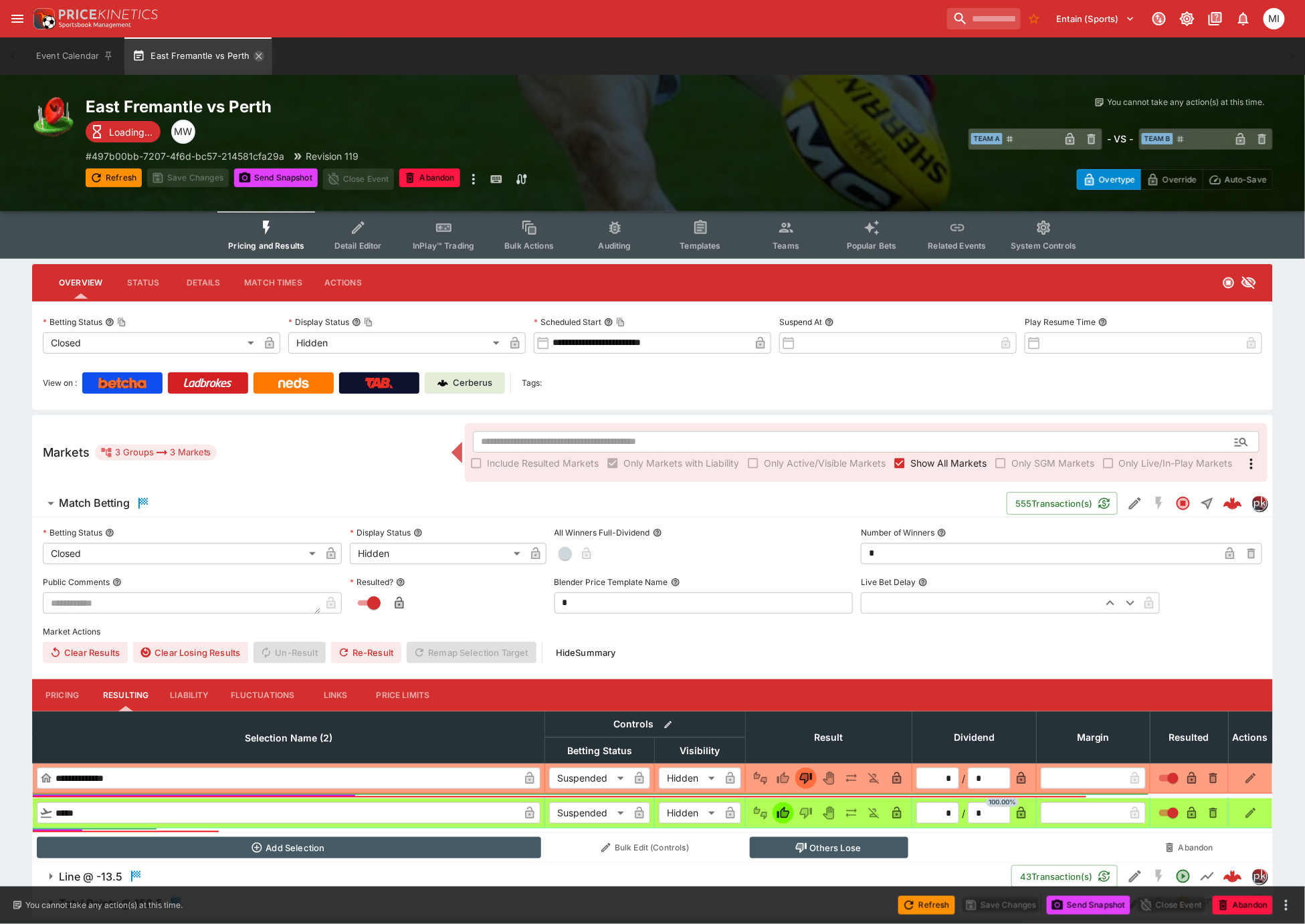
click at [255, 57] on icon "button" at bounding box center [259, 57] width 11 height 11
